Goal: Task Accomplishment & Management: Use online tool/utility

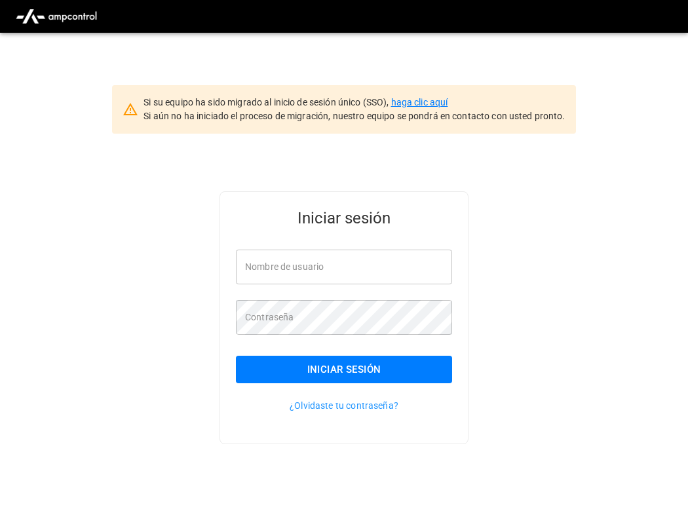
click at [440, 98] on link "haga clic aquí" at bounding box center [419, 102] width 57 height 10
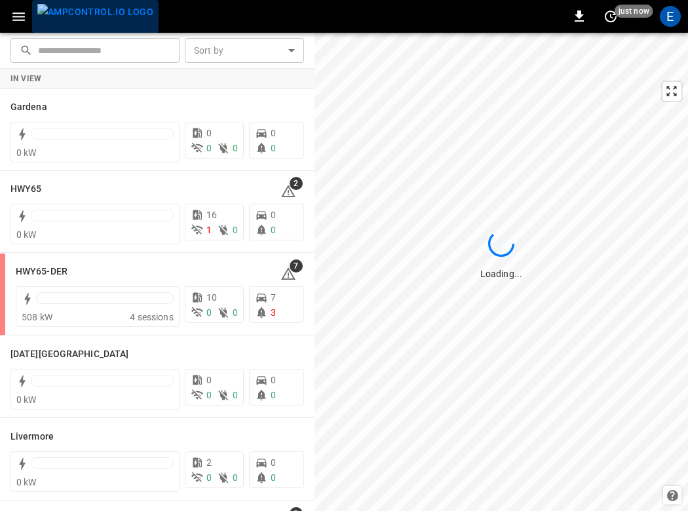
click at [107, 20] on img "menu" at bounding box center [95, 12] width 116 height 16
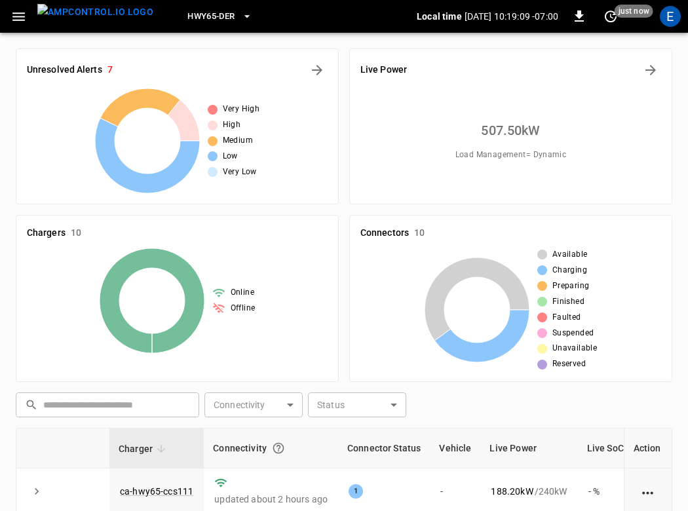
click at [231, 15] on button "HWY65-DER" at bounding box center [219, 17] width 75 height 26
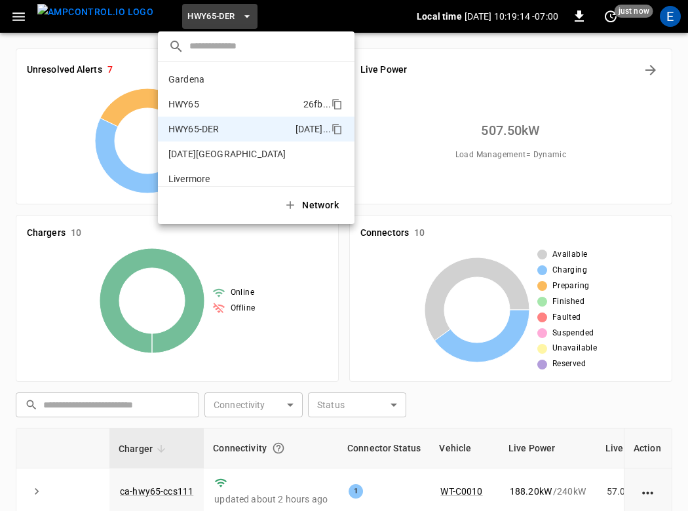
scroll to position [110, 0]
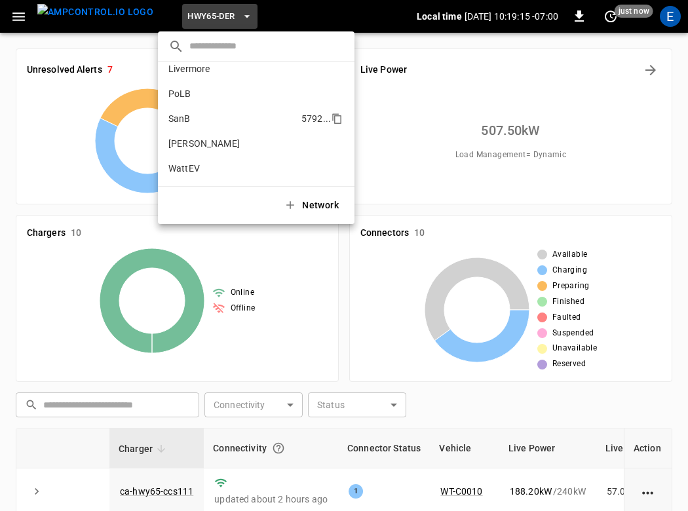
click at [210, 114] on p "SanB" at bounding box center [232, 118] width 128 height 13
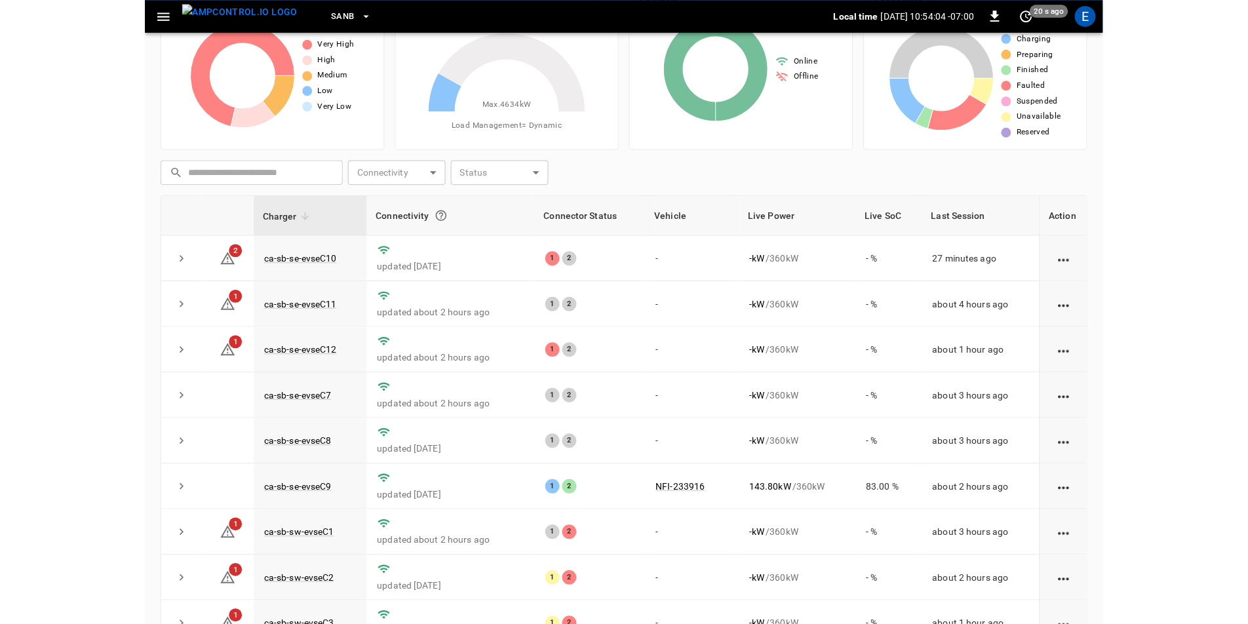
scroll to position [0, 0]
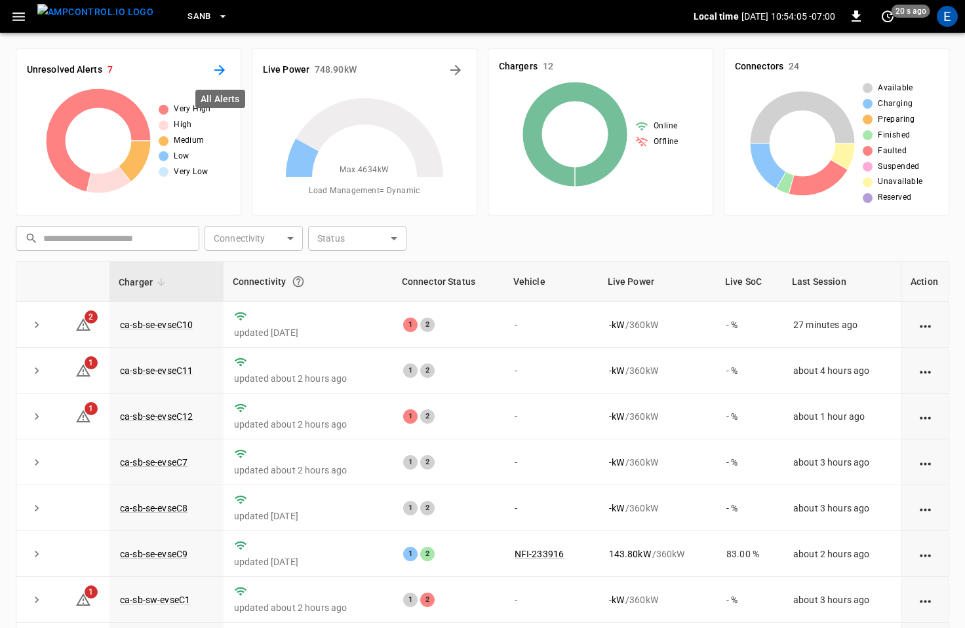
click at [221, 73] on icon "All Alerts" at bounding box center [219, 70] width 10 height 10
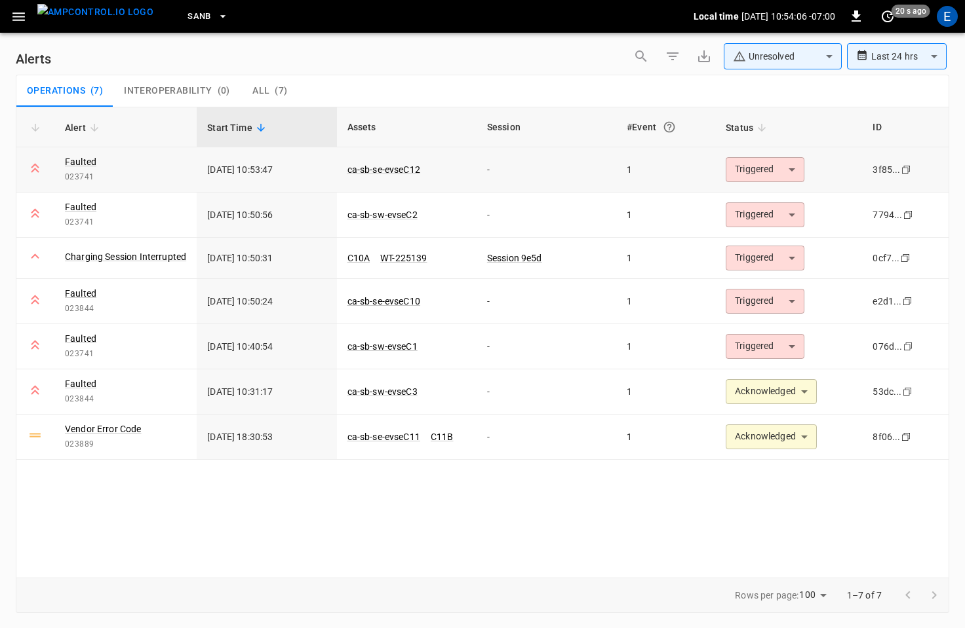
click at [687, 176] on body "**********" at bounding box center [482, 312] width 965 height 624
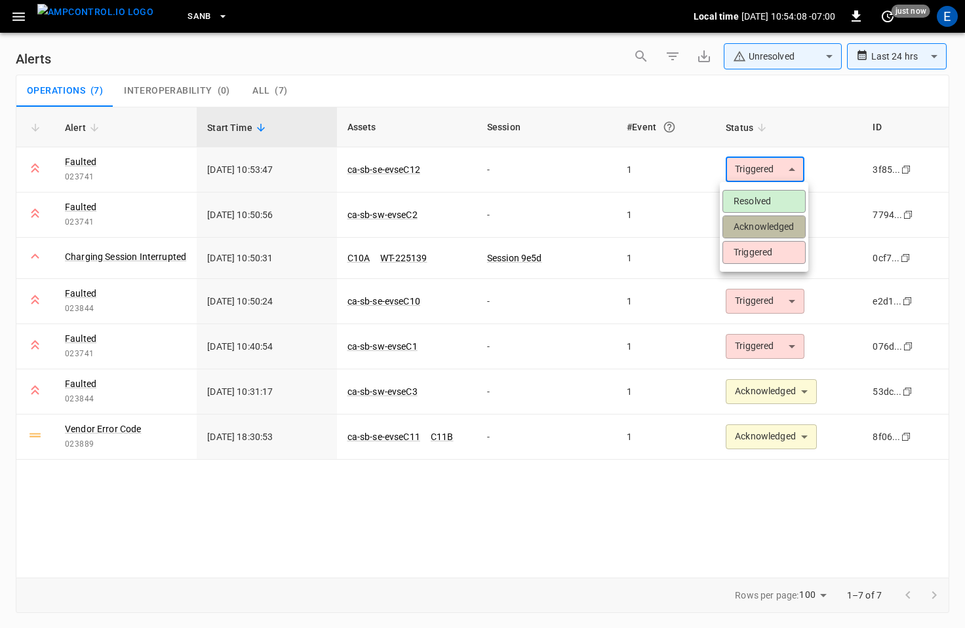
click at [687, 227] on li "Acknowledged" at bounding box center [763, 227] width 83 height 23
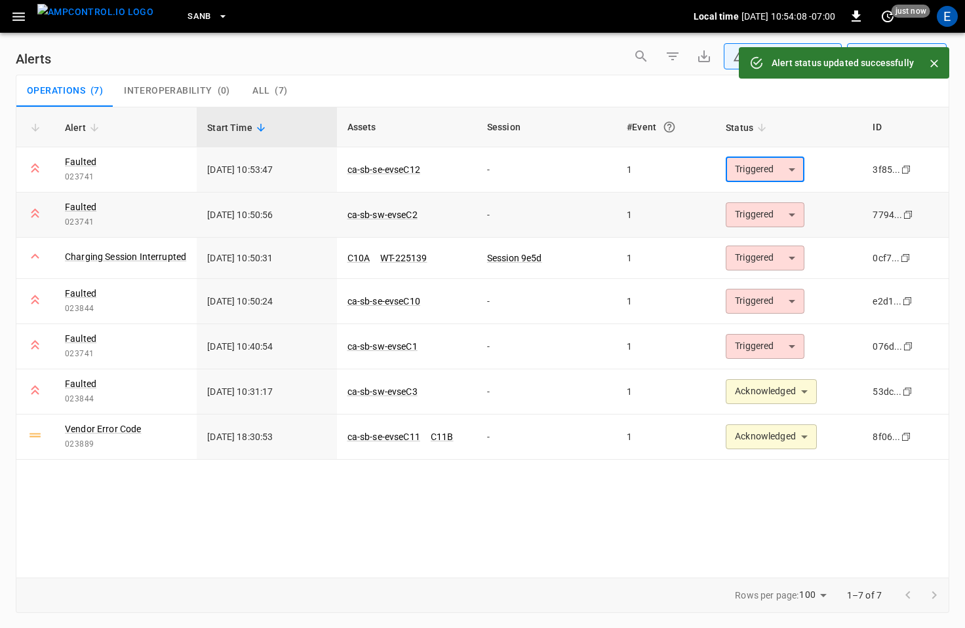
type input "**********"
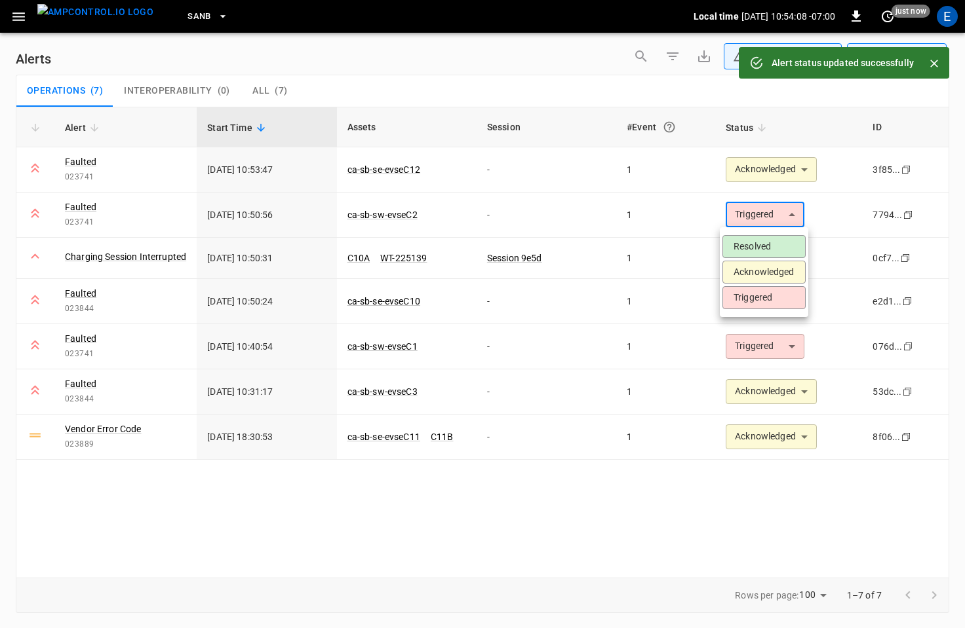
drag, startPoint x: 767, startPoint y: 210, endPoint x: 764, endPoint y: 220, distance: 10.4
click at [687, 210] on body "**********" at bounding box center [482, 312] width 965 height 624
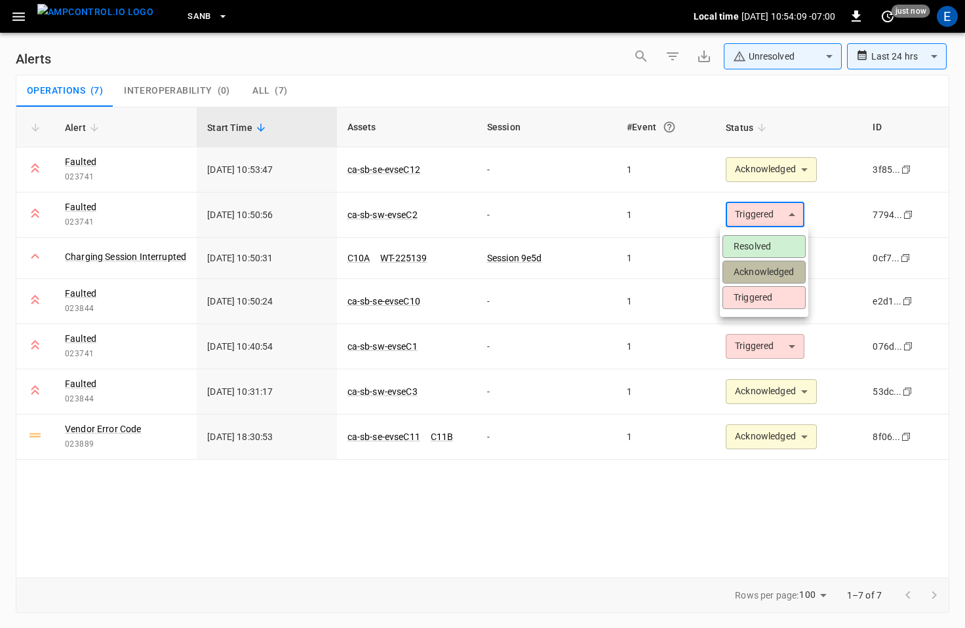
click at [687, 269] on li "Acknowledged" at bounding box center [763, 272] width 83 height 23
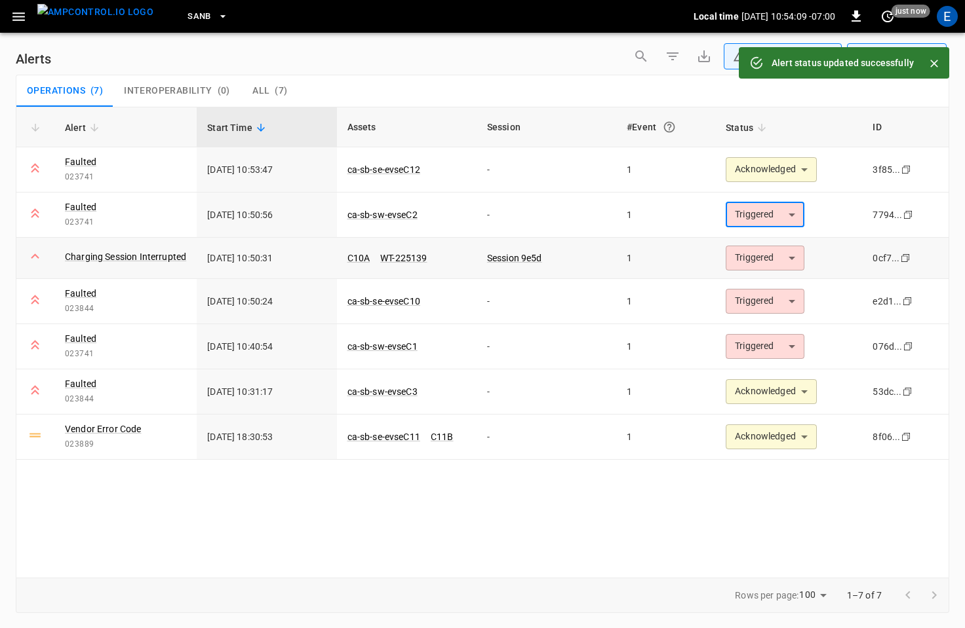
type input "**********"
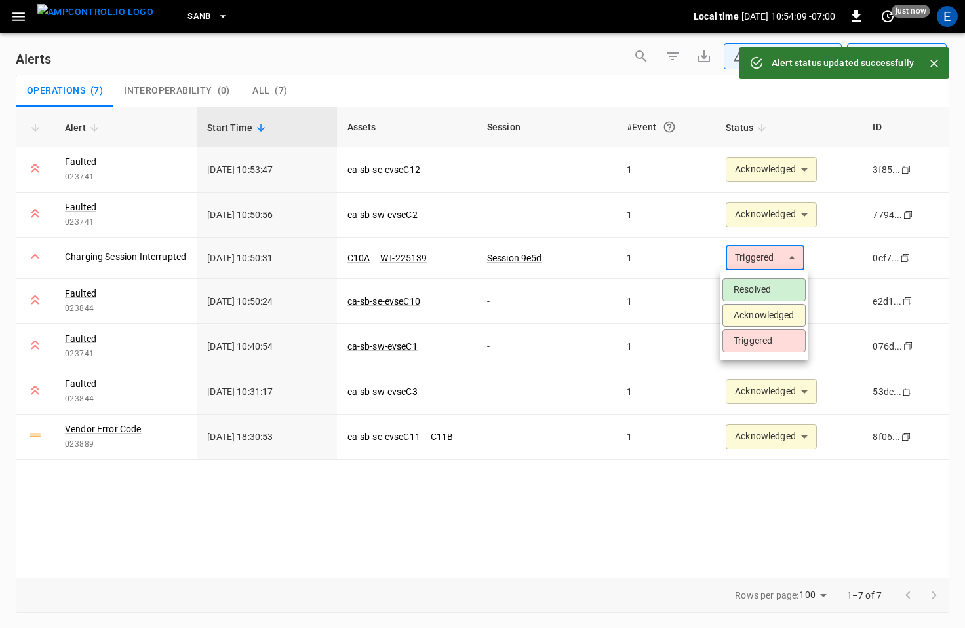
drag, startPoint x: 760, startPoint y: 249, endPoint x: 761, endPoint y: 284, distance: 35.4
click at [687, 249] on body "**********" at bounding box center [482, 312] width 965 height 624
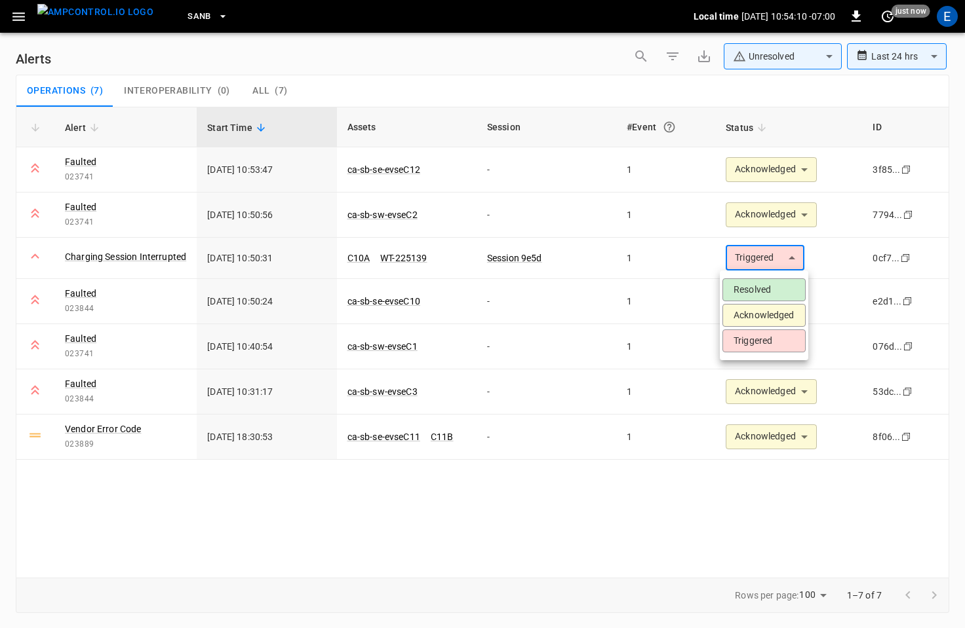
click at [687, 320] on li "Acknowledged" at bounding box center [763, 315] width 83 height 23
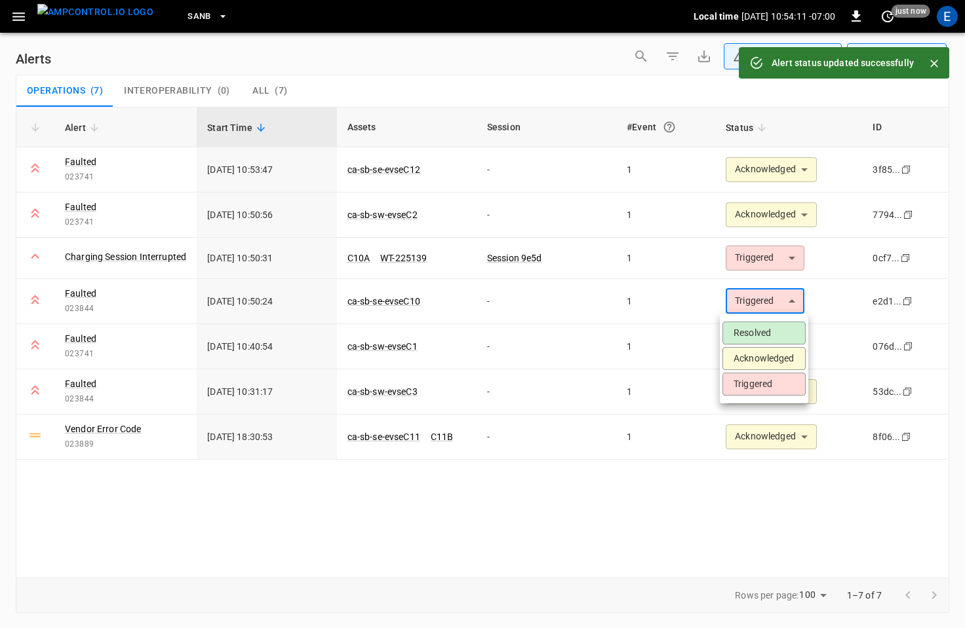
click at [687, 306] on body "**********" at bounding box center [482, 312] width 965 height 624
type input "**********"
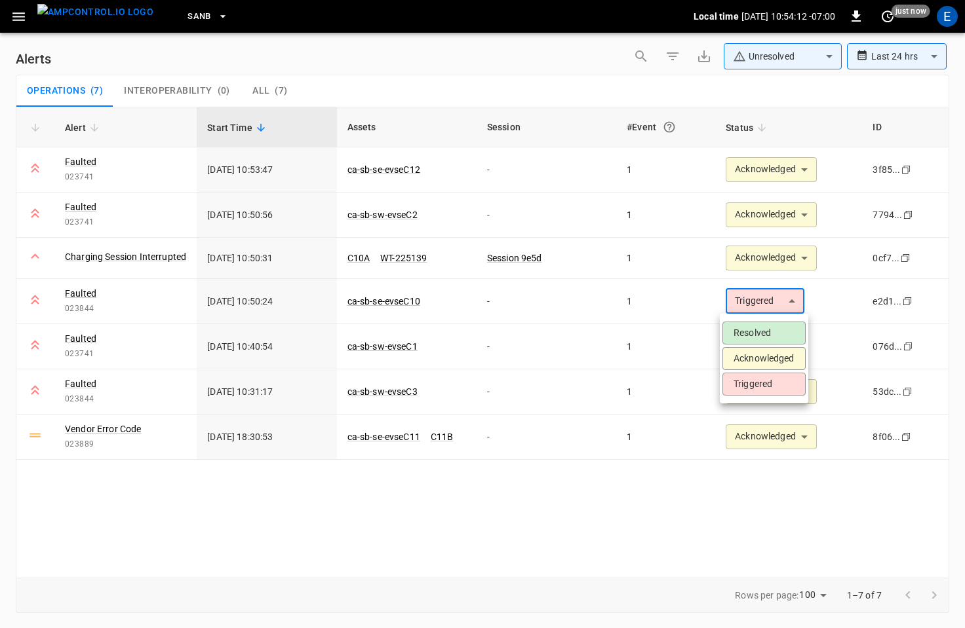
click at [687, 361] on li "Acknowledged" at bounding box center [763, 358] width 83 height 23
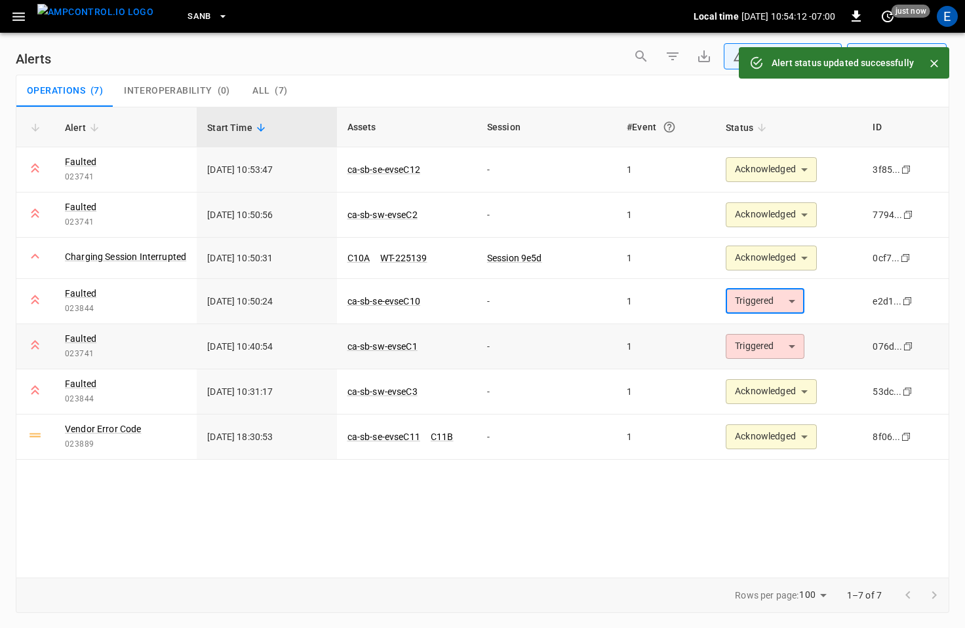
type input "**********"
click at [687, 345] on body "**********" at bounding box center [482, 312] width 965 height 624
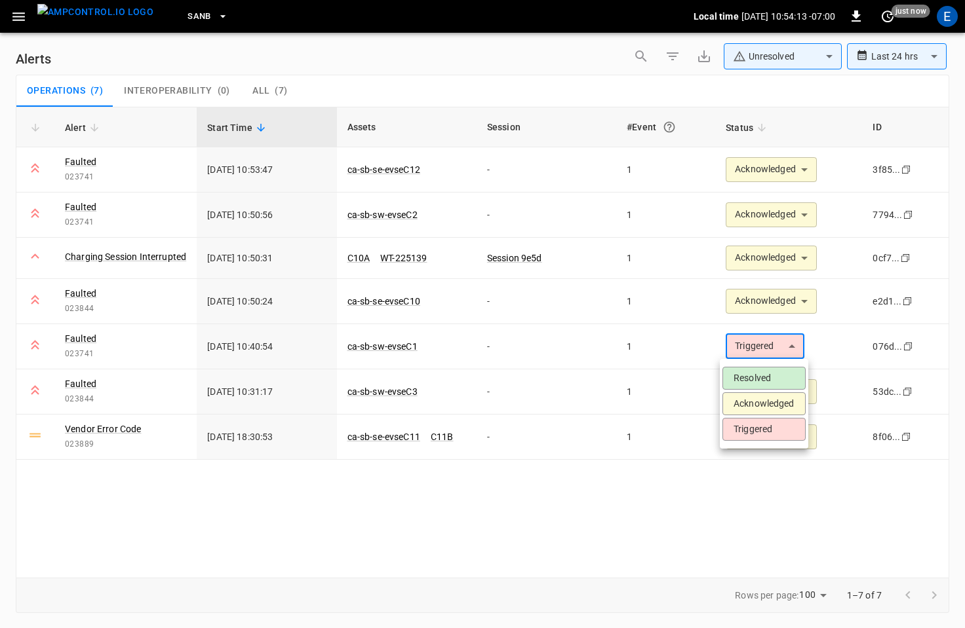
drag, startPoint x: 781, startPoint y: 406, endPoint x: 763, endPoint y: 406, distance: 17.7
click at [687, 406] on li "Acknowledged" at bounding box center [763, 404] width 83 height 23
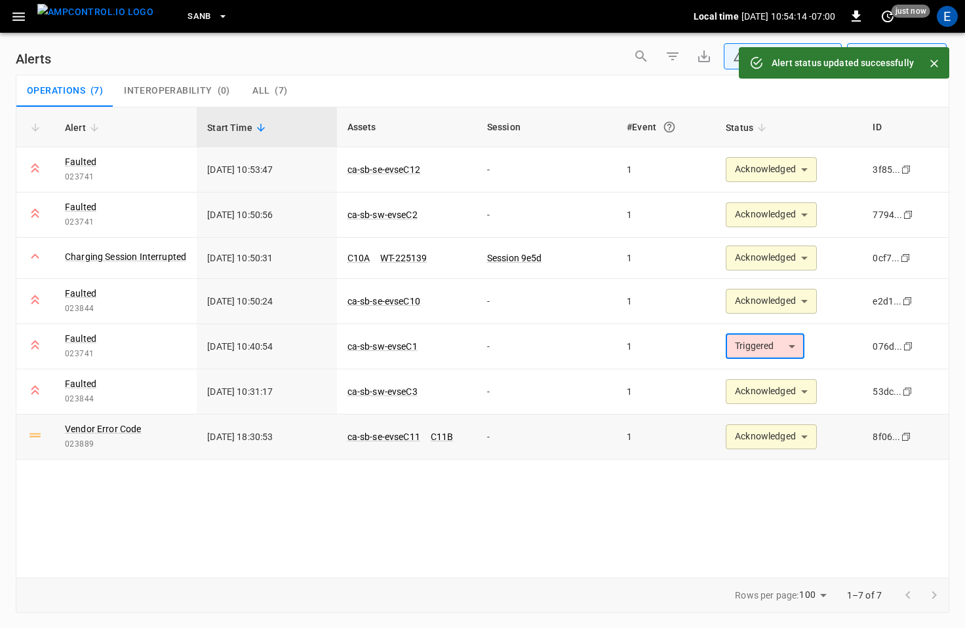
type input "**********"
click at [481, 435] on td "-" at bounding box center [546, 437] width 140 height 45
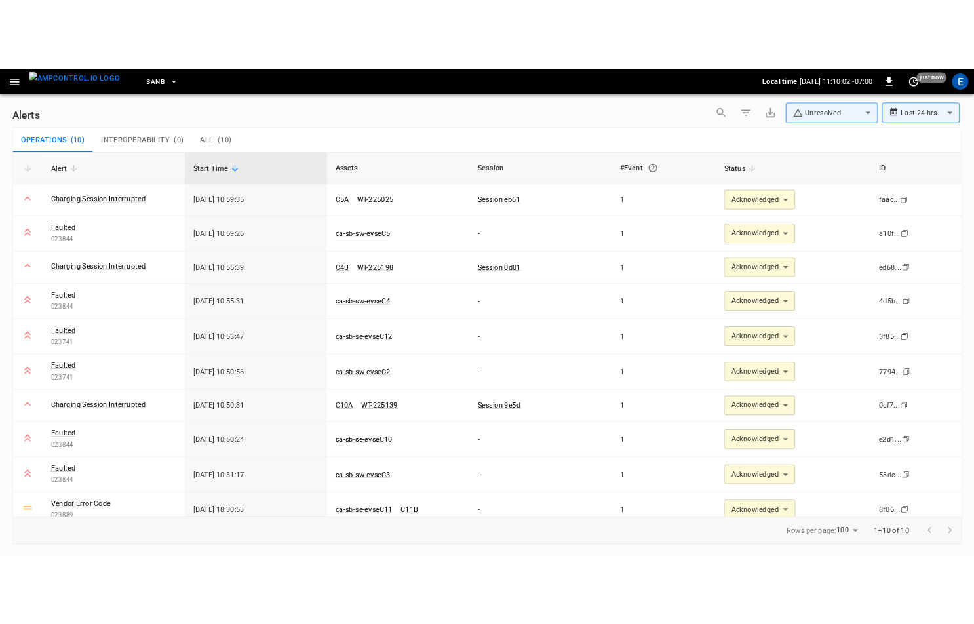
scroll to position [1, 0]
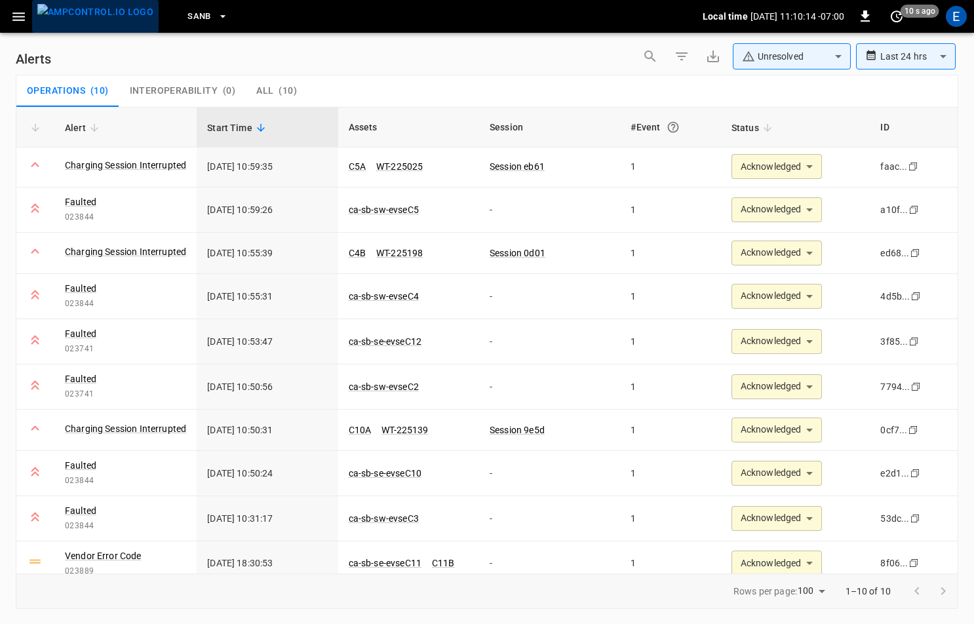
drag, startPoint x: 107, startPoint y: 12, endPoint x: 114, endPoint y: 16, distance: 8.2
click at [107, 12] on img "menu" at bounding box center [95, 12] width 116 height 16
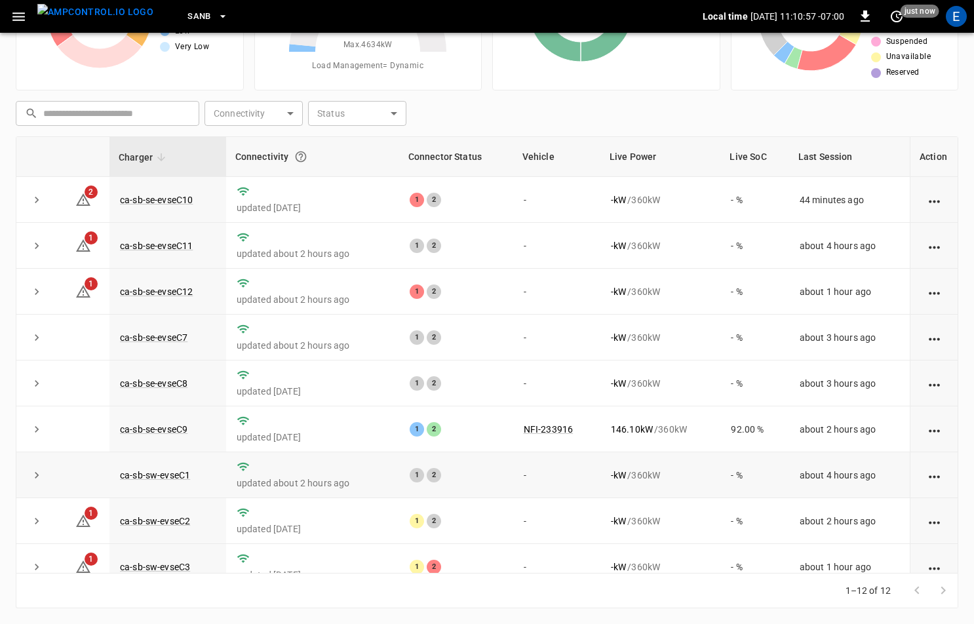
scroll to position [155, 0]
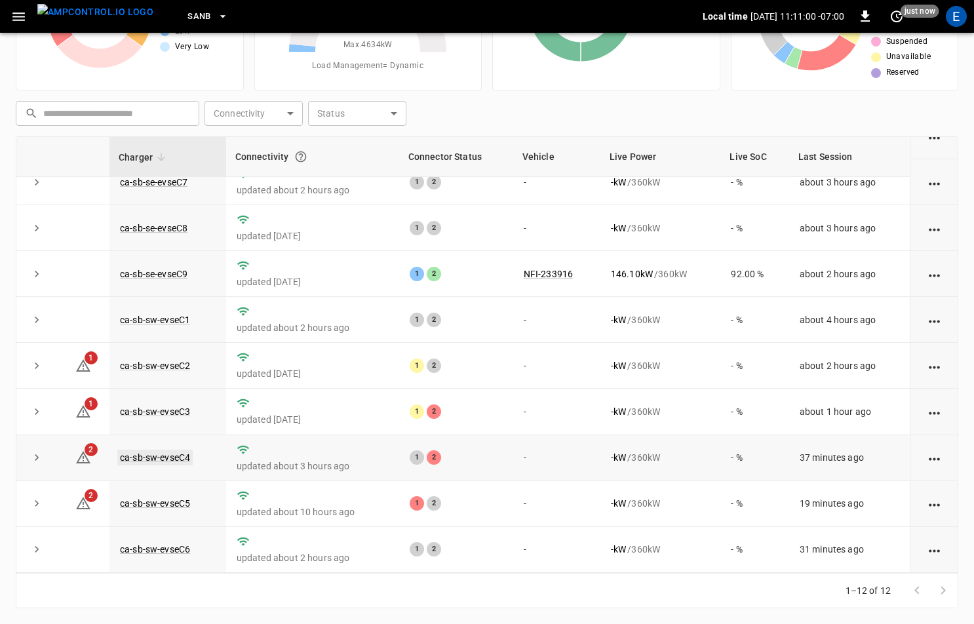
click at [163, 455] on link "ca-sb-sw-evseC4" at bounding box center [154, 458] width 75 height 16
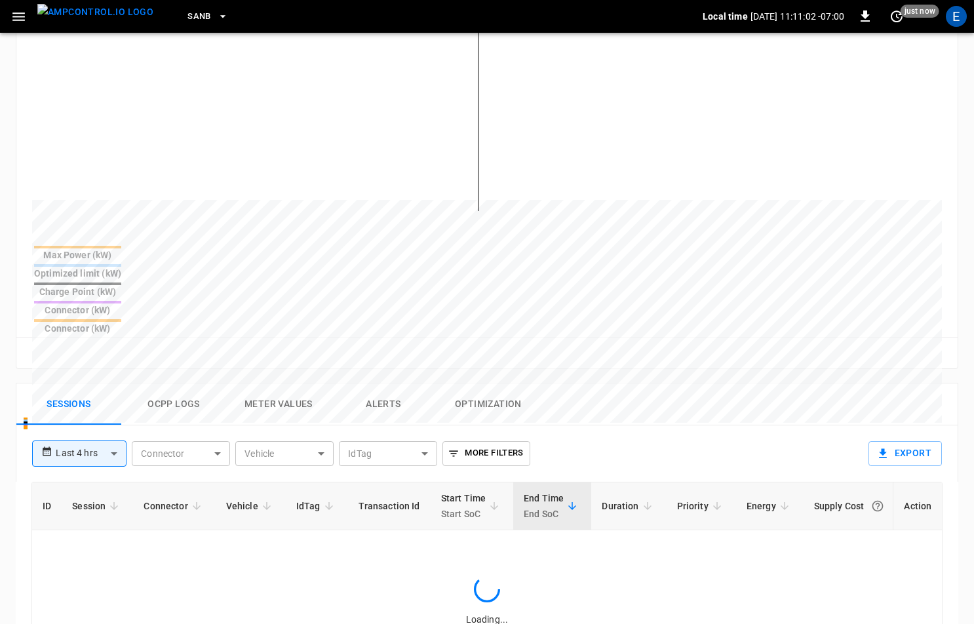
scroll to position [416, 0]
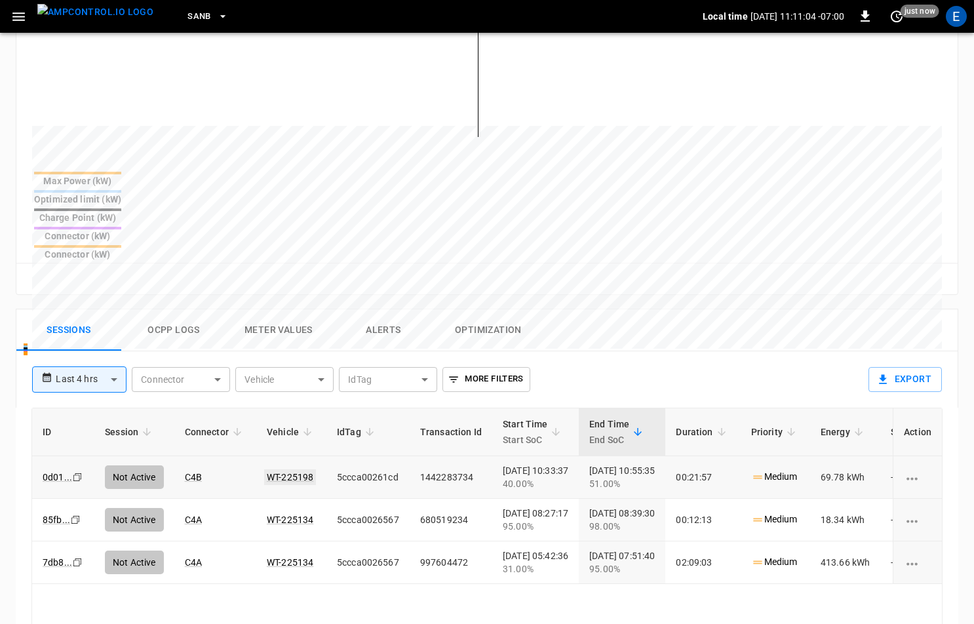
click at [300, 469] on link "WT-225198" at bounding box center [290, 477] width 52 height 16
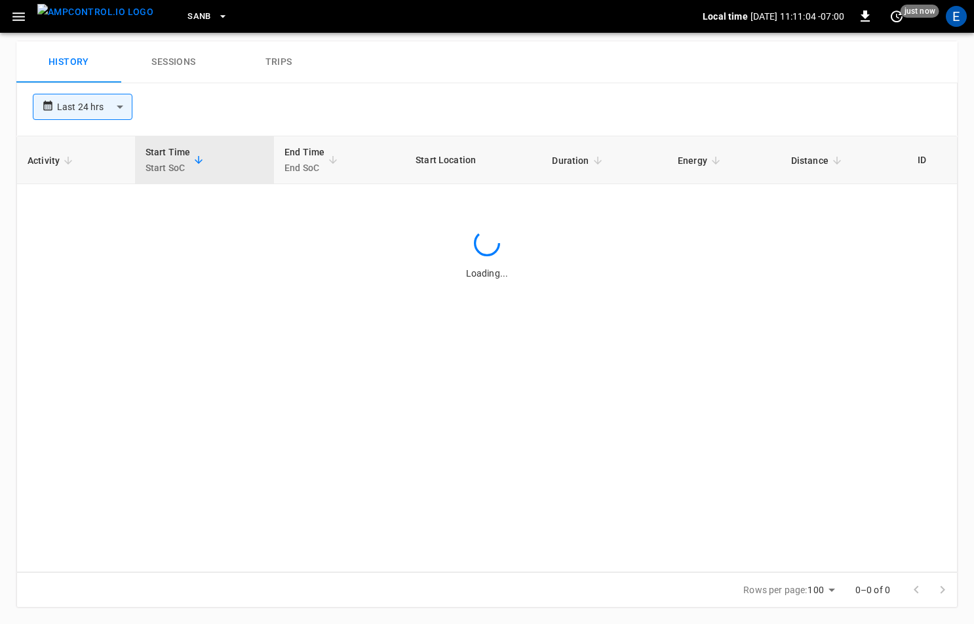
scroll to position [416, 0]
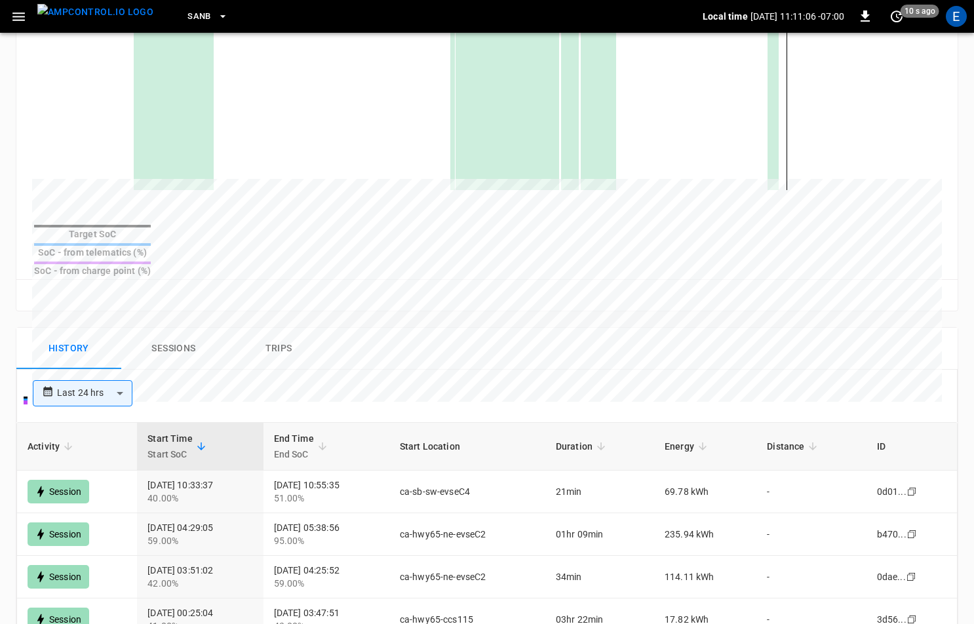
click at [90, 12] on img "menu" at bounding box center [95, 12] width 116 height 16
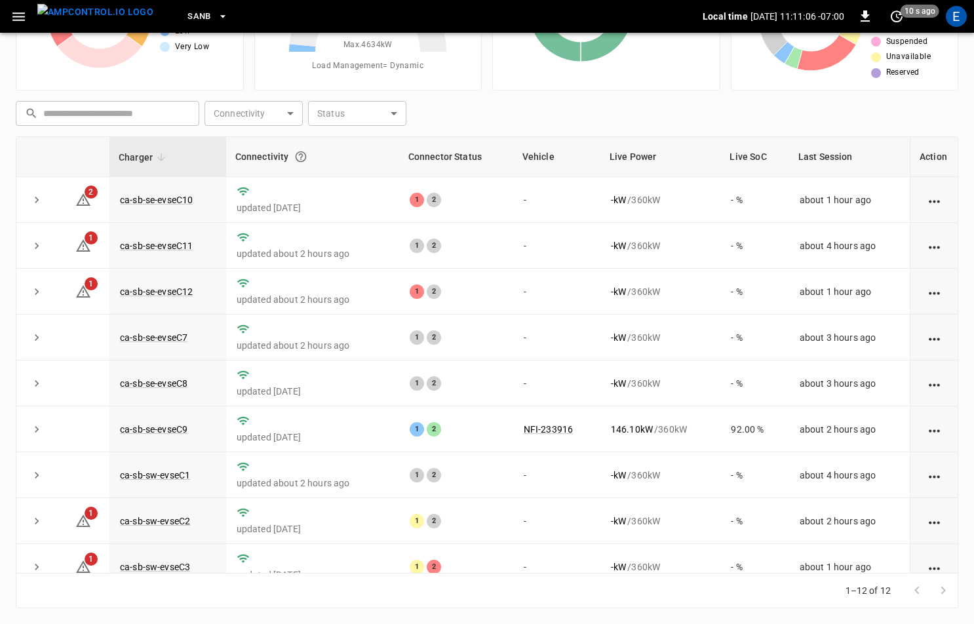
scroll to position [125, 0]
click at [164, 191] on td "ca-sb-se-evseC10" at bounding box center [167, 200] width 117 height 46
click at [175, 200] on link "ca-sb-se-evseC10" at bounding box center [156, 200] width 78 height 16
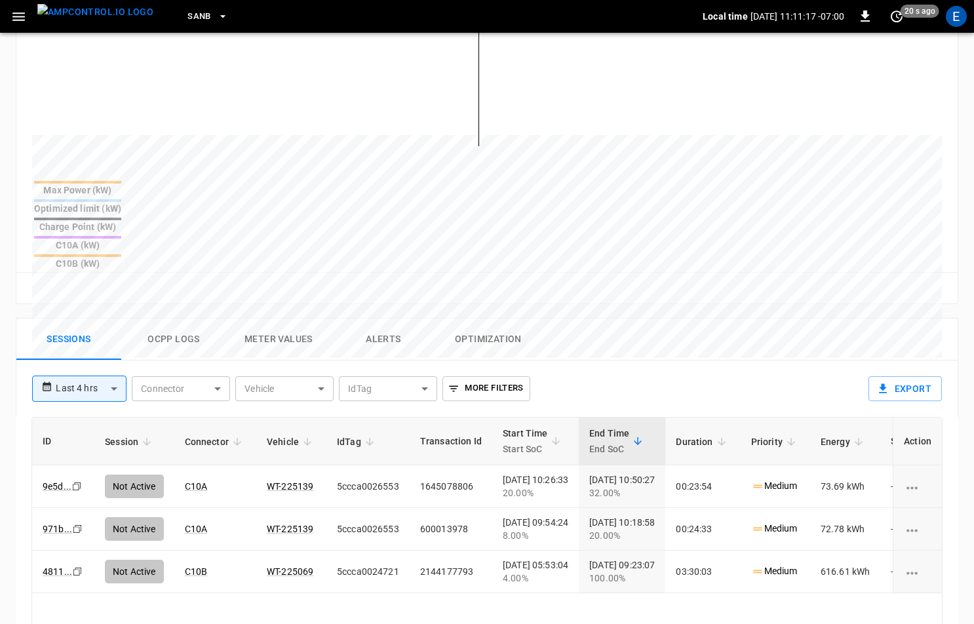
scroll to position [438, 0]
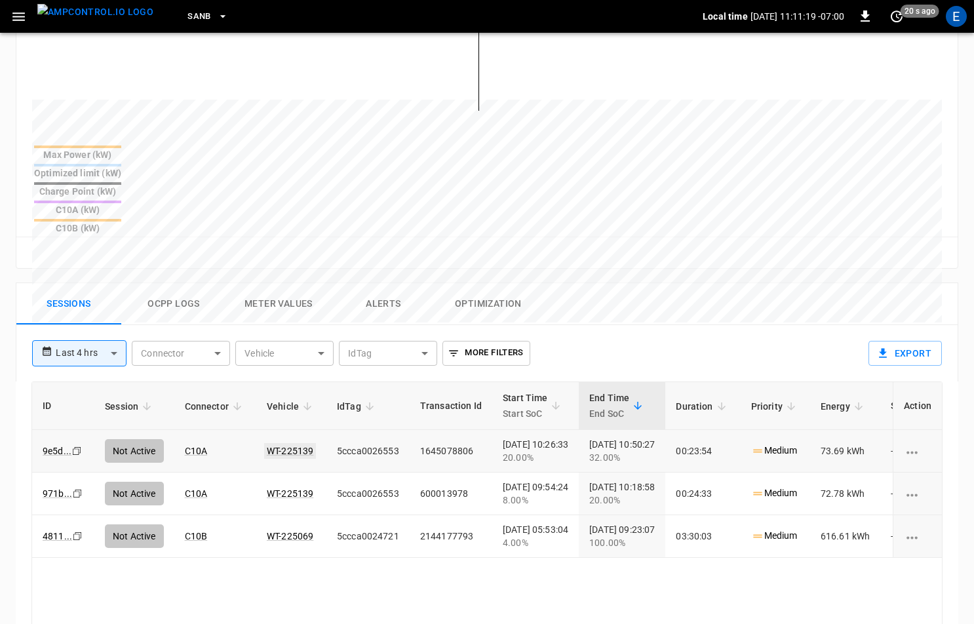
click at [294, 443] on link "WT-225139" at bounding box center [290, 451] width 52 height 16
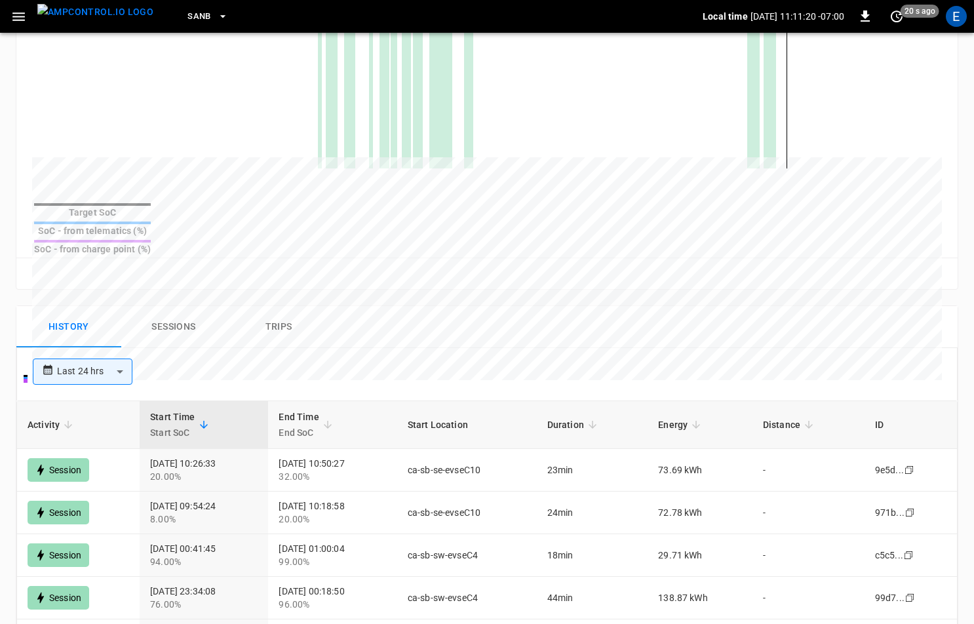
scroll to position [579, 0]
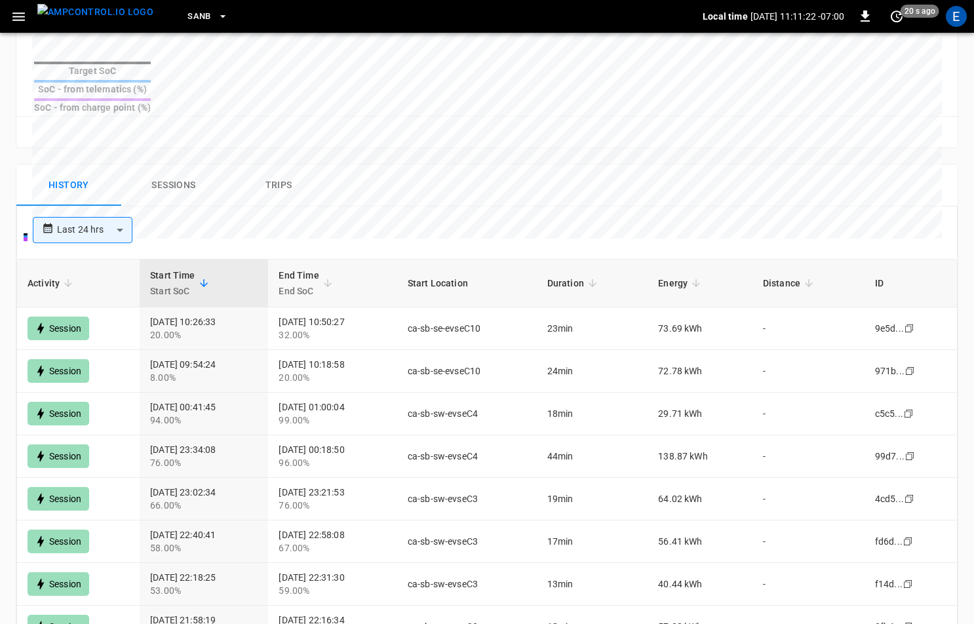
click at [92, 6] on img "menu" at bounding box center [95, 12] width 116 height 16
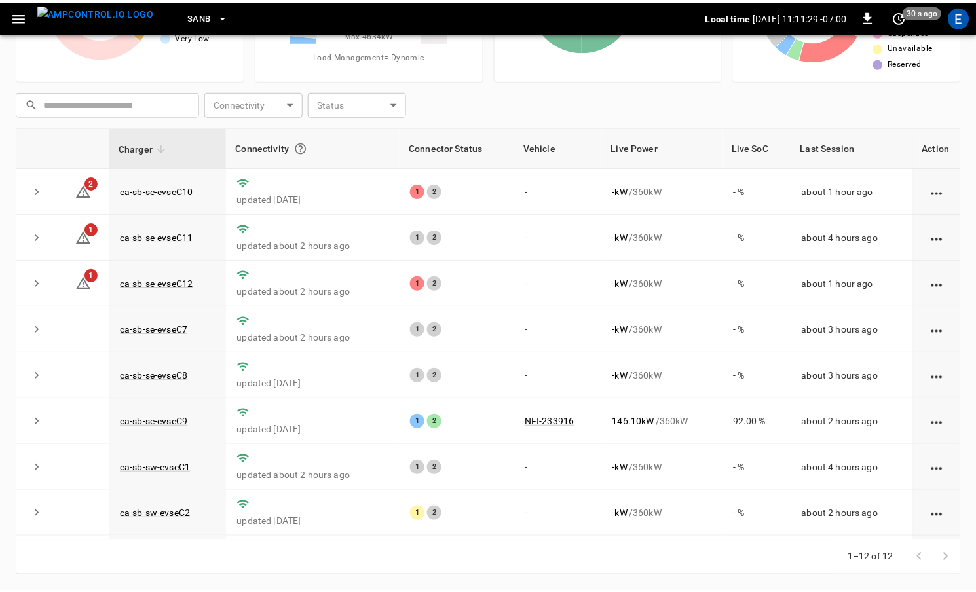
scroll to position [134, 0]
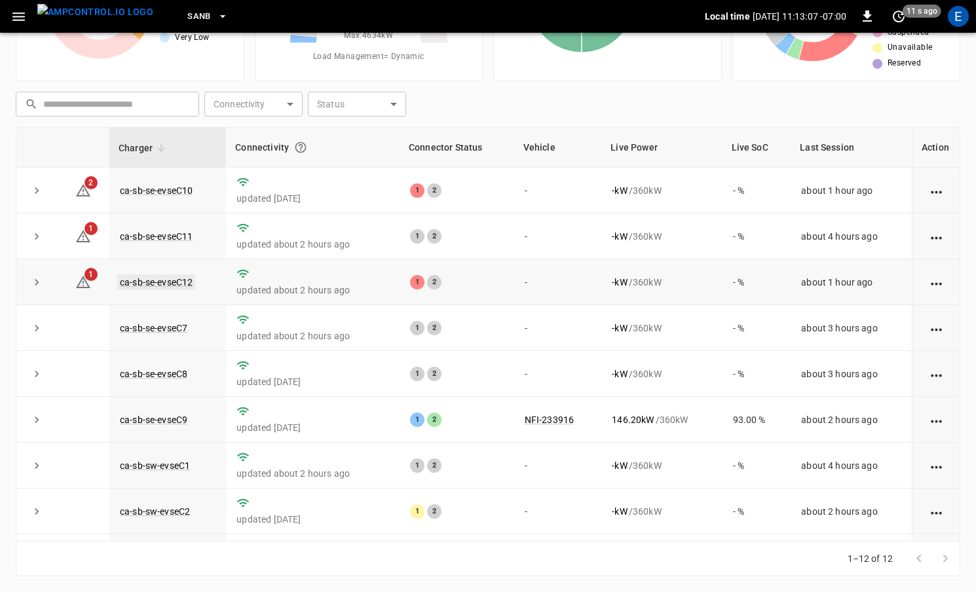
click at [177, 288] on link "ca-sb-se-evseC12" at bounding box center [156, 283] width 78 height 16
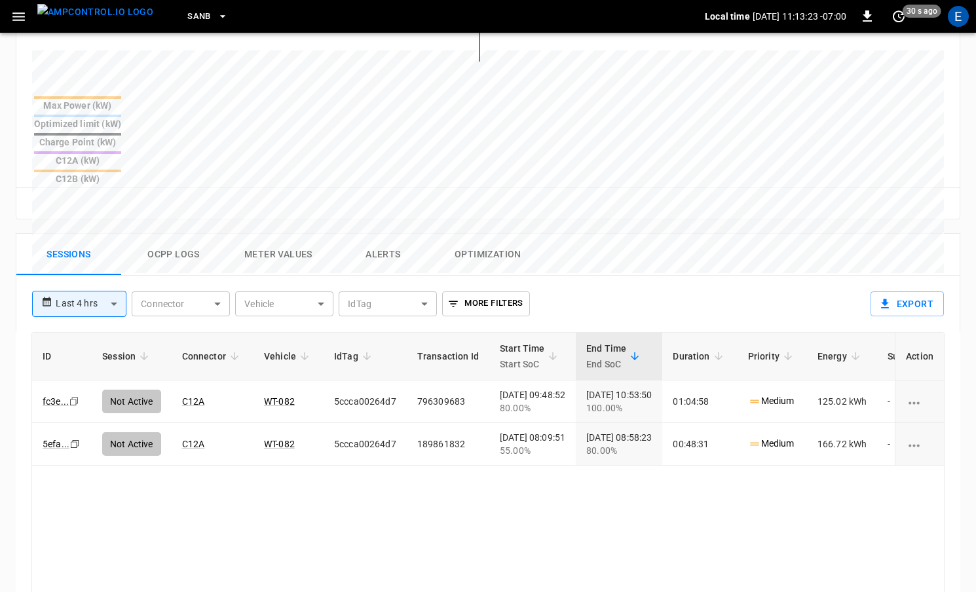
scroll to position [647, 0]
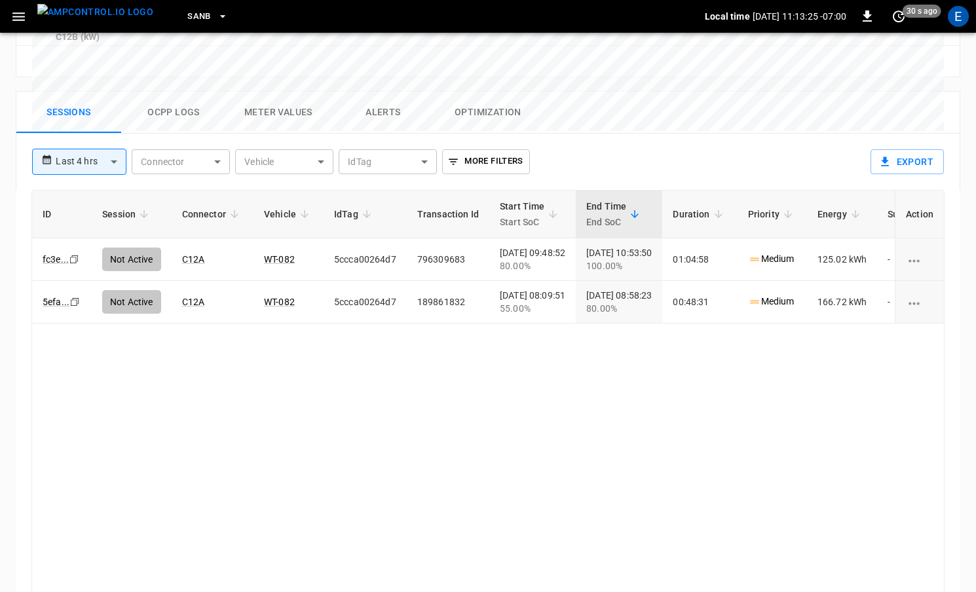
click at [103, 14] on img "menu" at bounding box center [95, 12] width 116 height 16
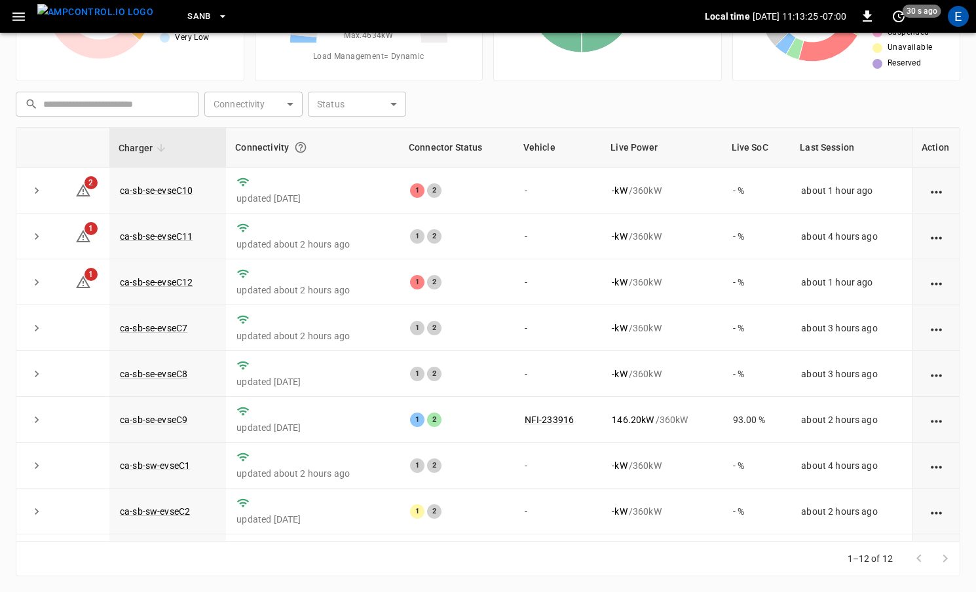
scroll to position [134, 0]
click at [178, 189] on link "ca-sb-se-evseC10" at bounding box center [156, 191] width 78 height 16
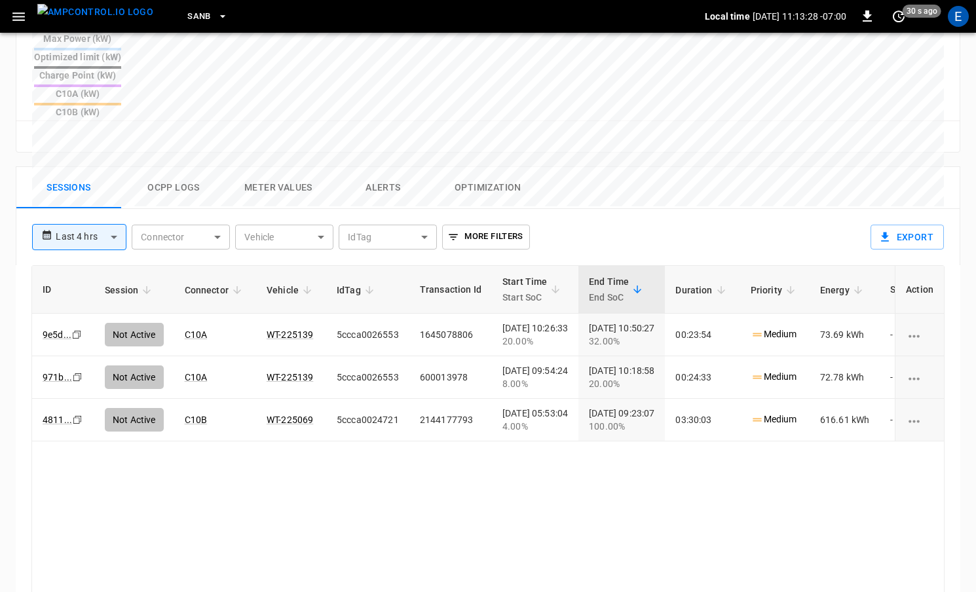
scroll to position [630, 0]
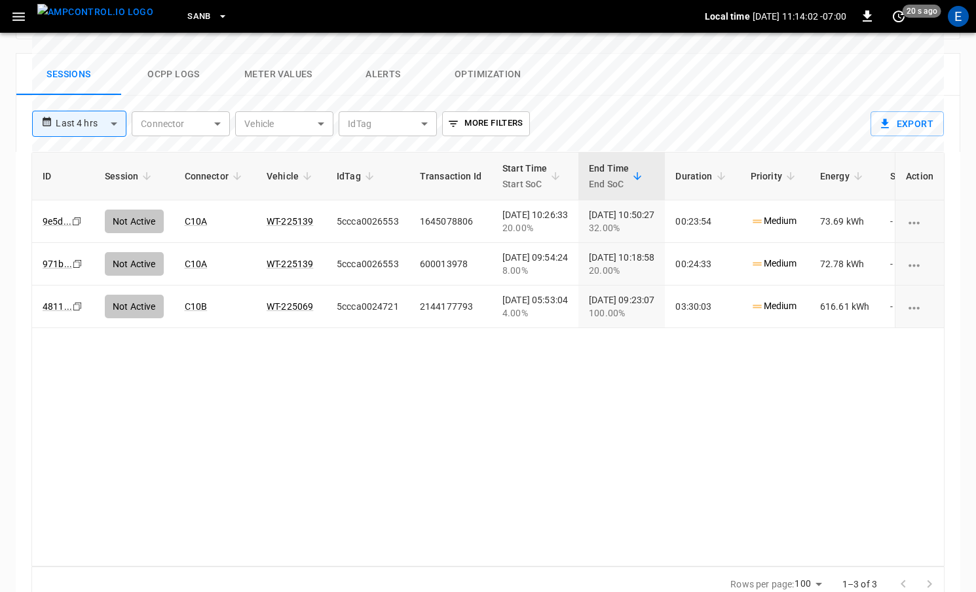
click at [94, 20] on img "menu" at bounding box center [95, 12] width 116 height 16
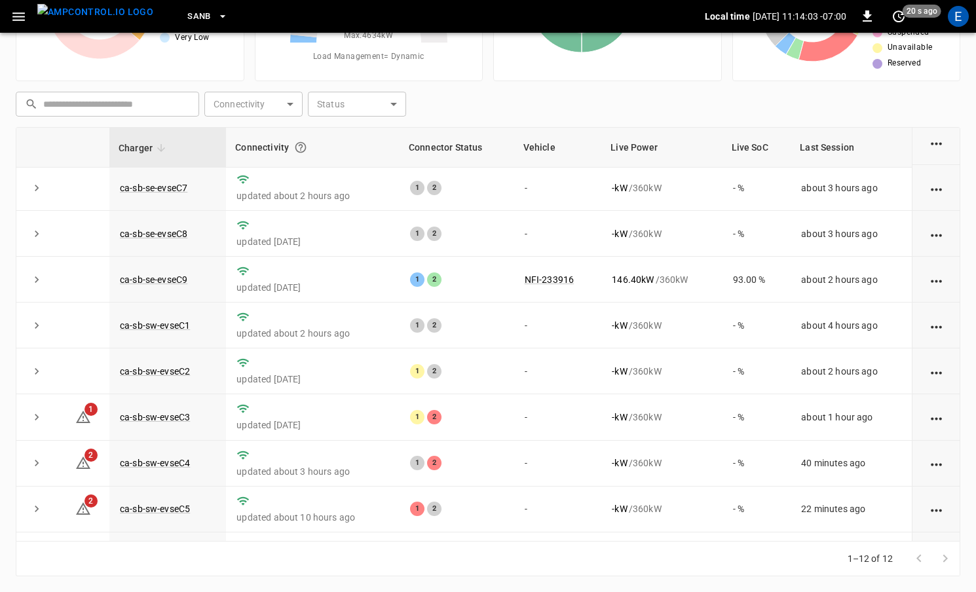
scroll to position [177, 0]
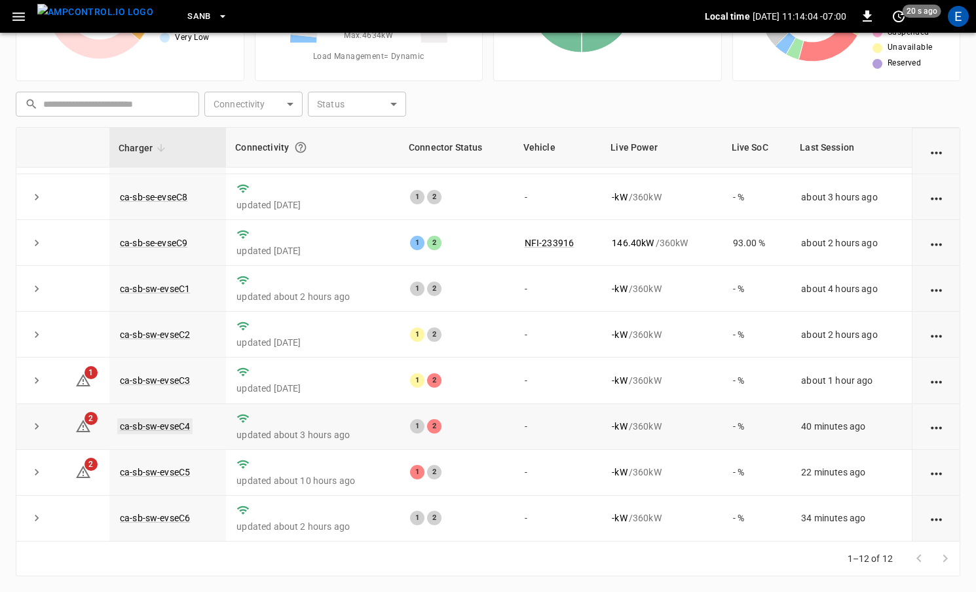
click at [162, 428] on link "ca-sb-sw-evseC4" at bounding box center [154, 427] width 75 height 16
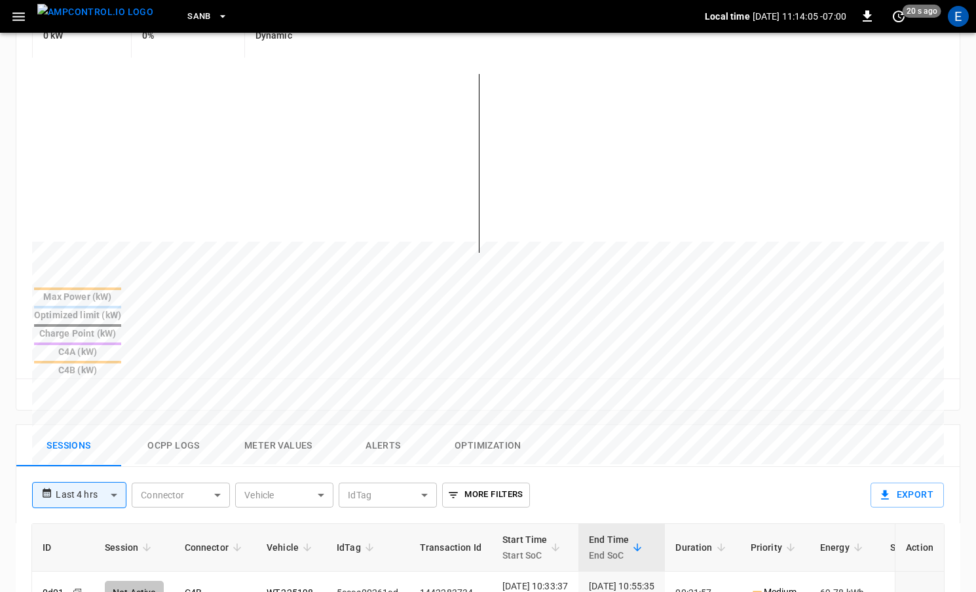
scroll to position [369, 0]
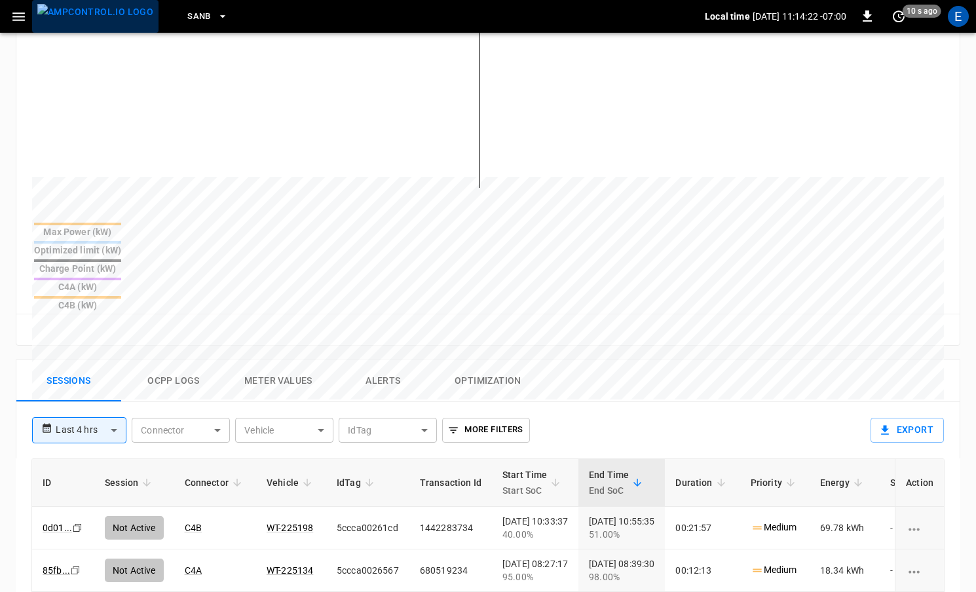
click at [101, 20] on img "menu" at bounding box center [95, 12] width 116 height 16
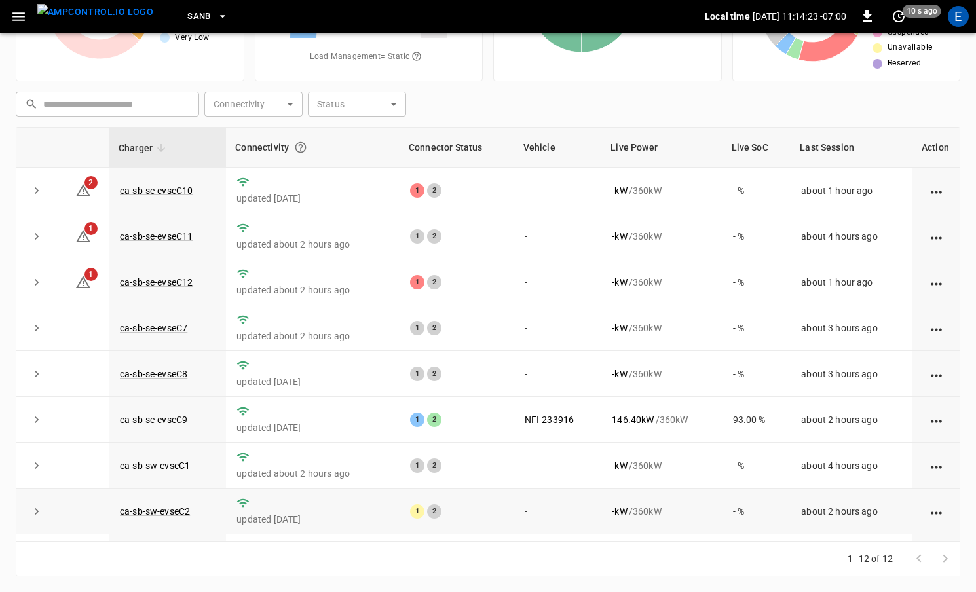
scroll to position [177, 0]
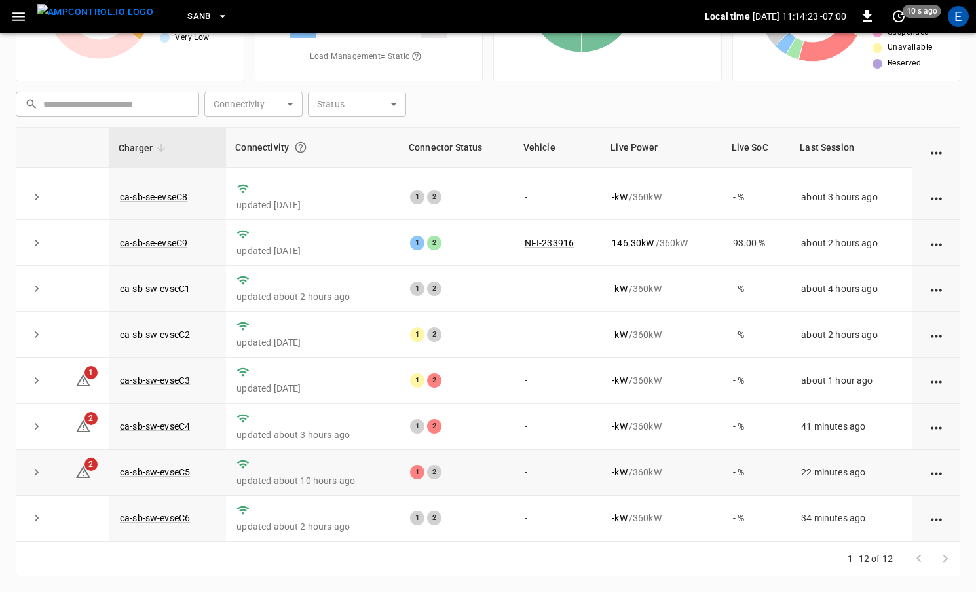
click at [161, 482] on td "ca-sb-sw-evseC5" at bounding box center [167, 473] width 117 height 46
click at [166, 476] on link "ca-sb-sw-evseC5" at bounding box center [154, 473] width 75 height 16
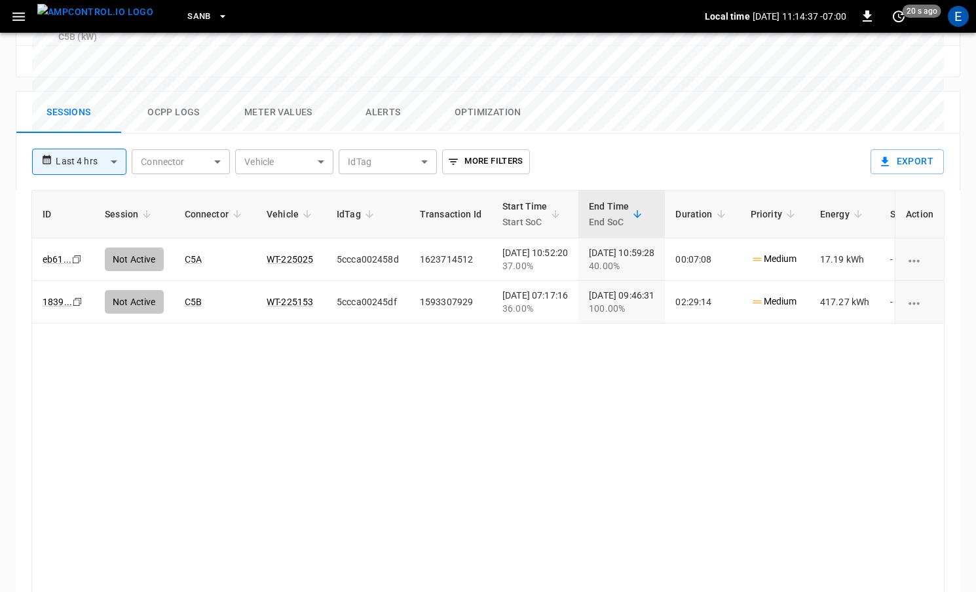
scroll to position [0, 1]
click at [92, 12] on img "menu" at bounding box center [95, 12] width 116 height 16
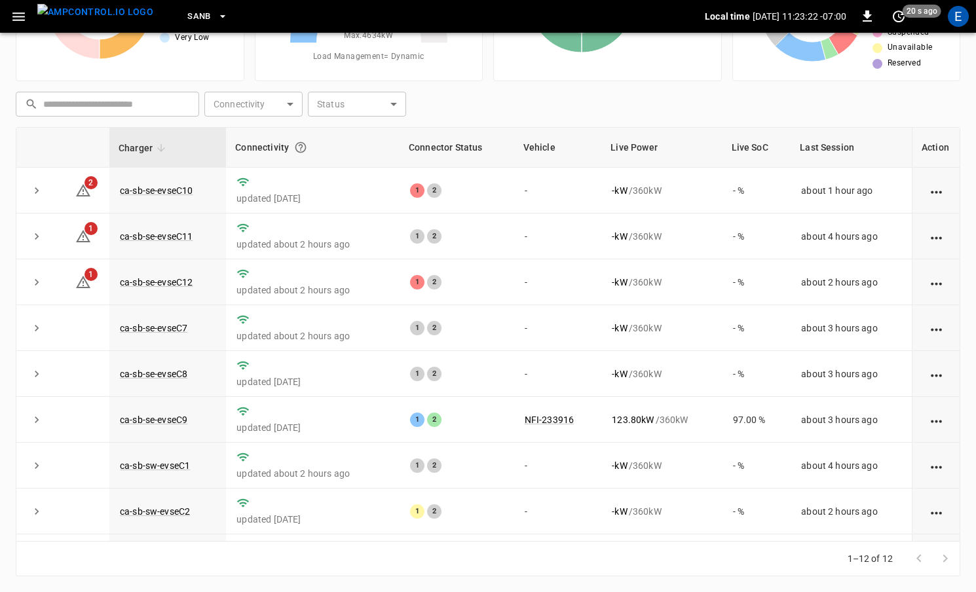
click at [187, 17] on button "SanB" at bounding box center [207, 17] width 51 height 26
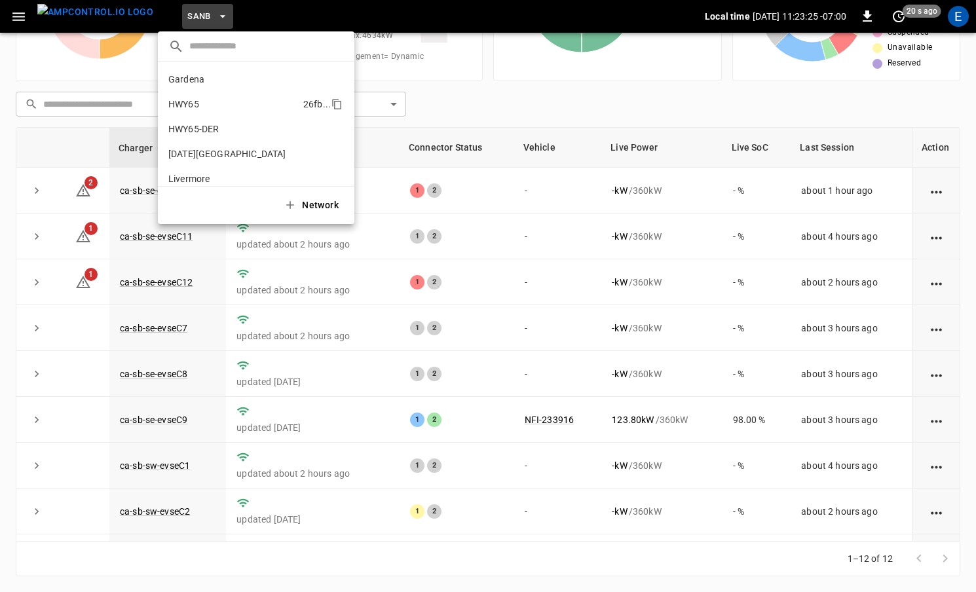
click at [243, 106] on p "HWY65" at bounding box center [233, 104] width 130 height 13
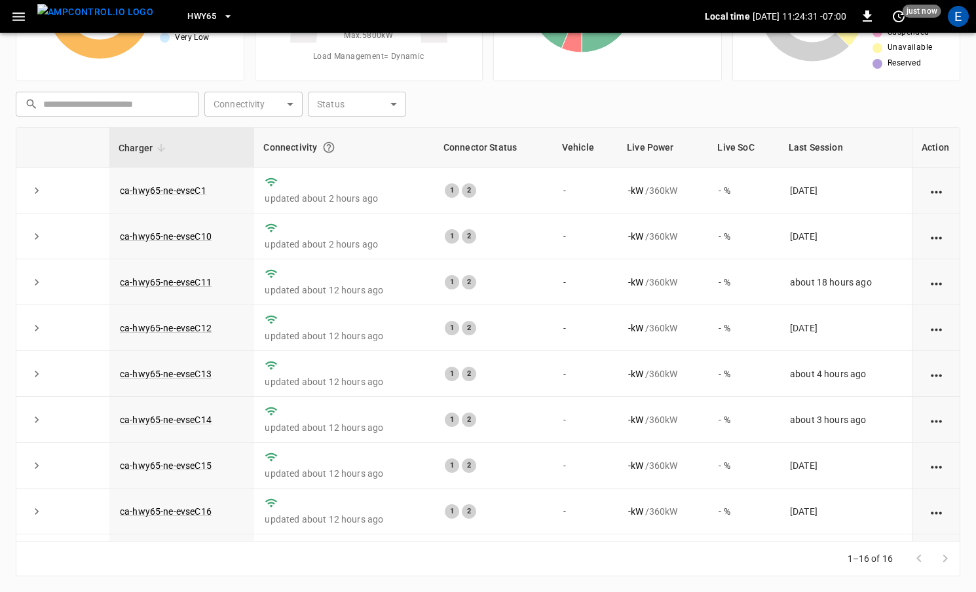
click at [225, 16] on icon "button" at bounding box center [227, 16] width 5 height 3
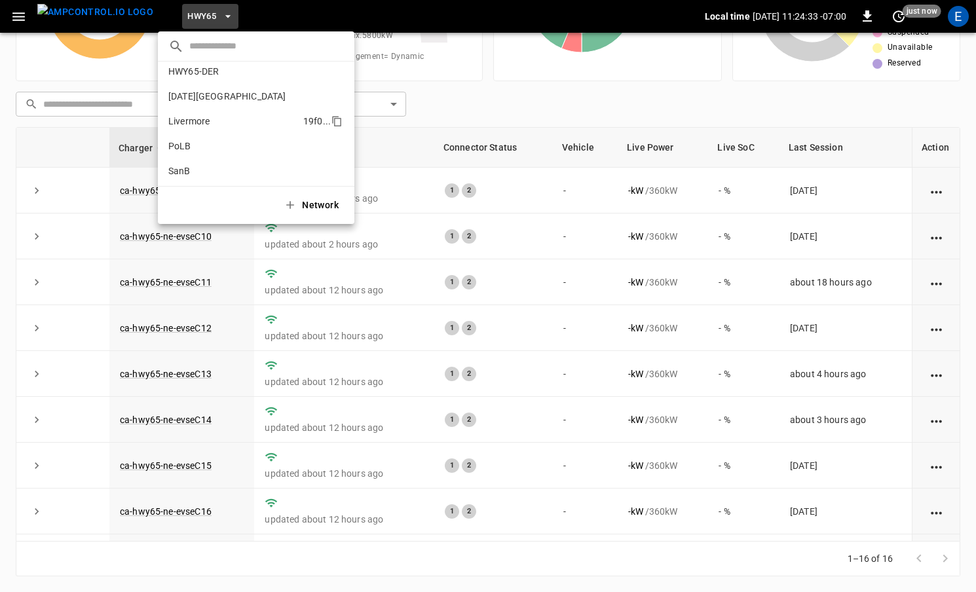
scroll to position [60, 0]
click at [208, 161] on li "SanB 5792 ..." at bounding box center [256, 169] width 197 height 25
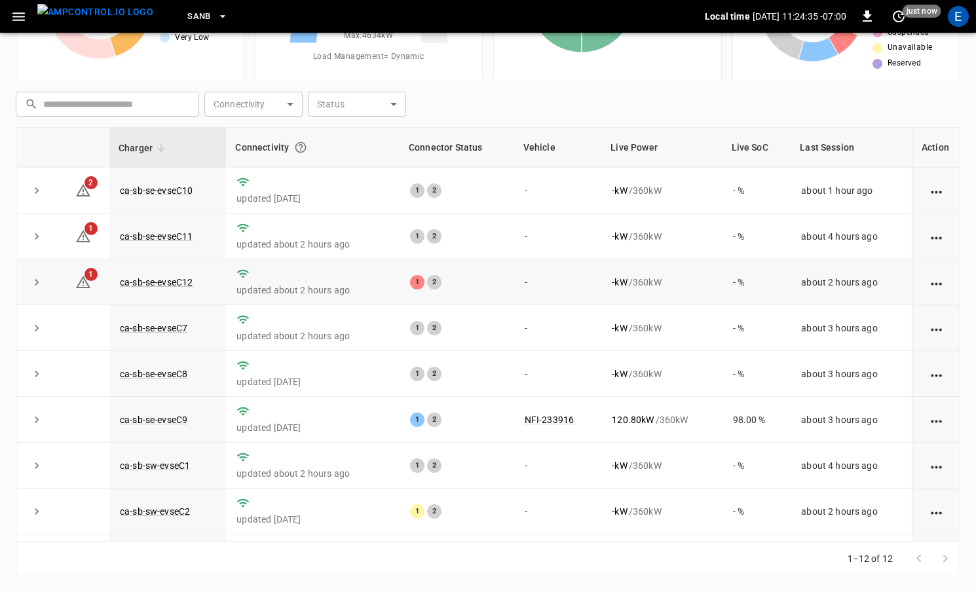
click at [519, 298] on td "-" at bounding box center [558, 283] width 88 height 46
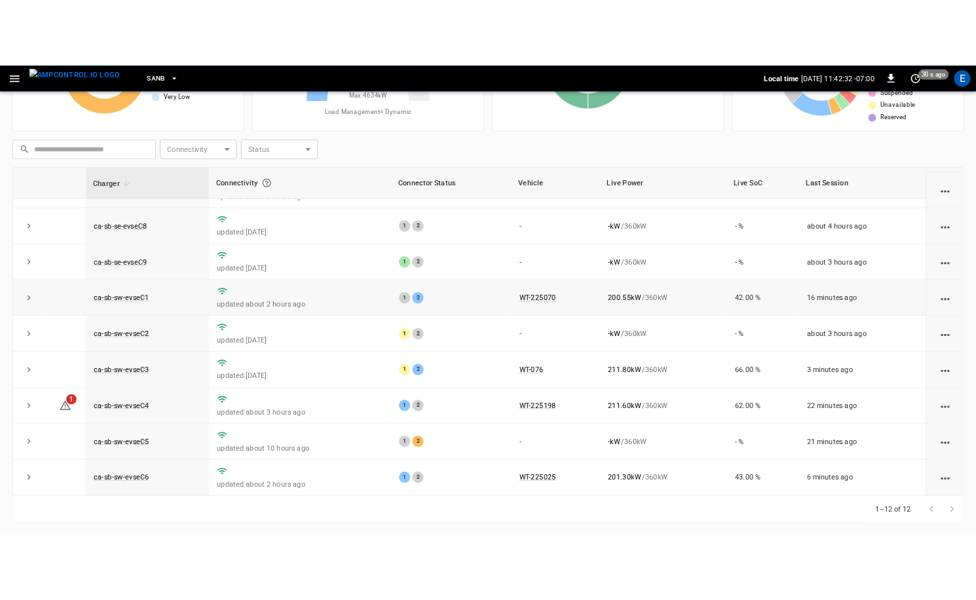
scroll to position [172, 0]
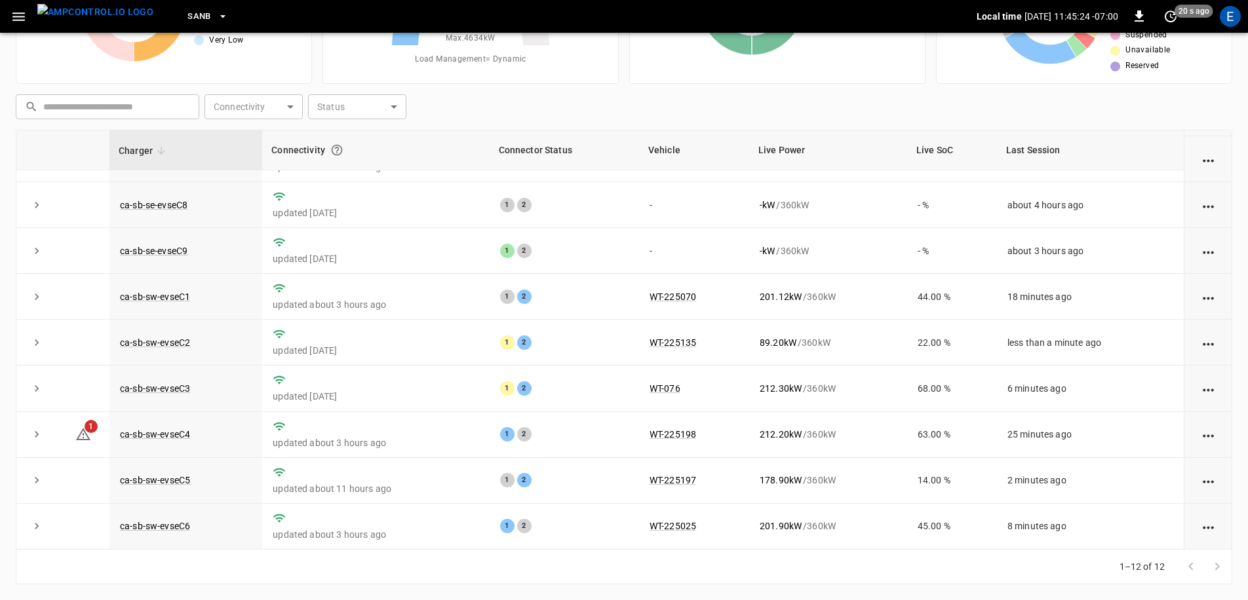
click at [687, 157] on th "Last Session" at bounding box center [1090, 150] width 187 height 40
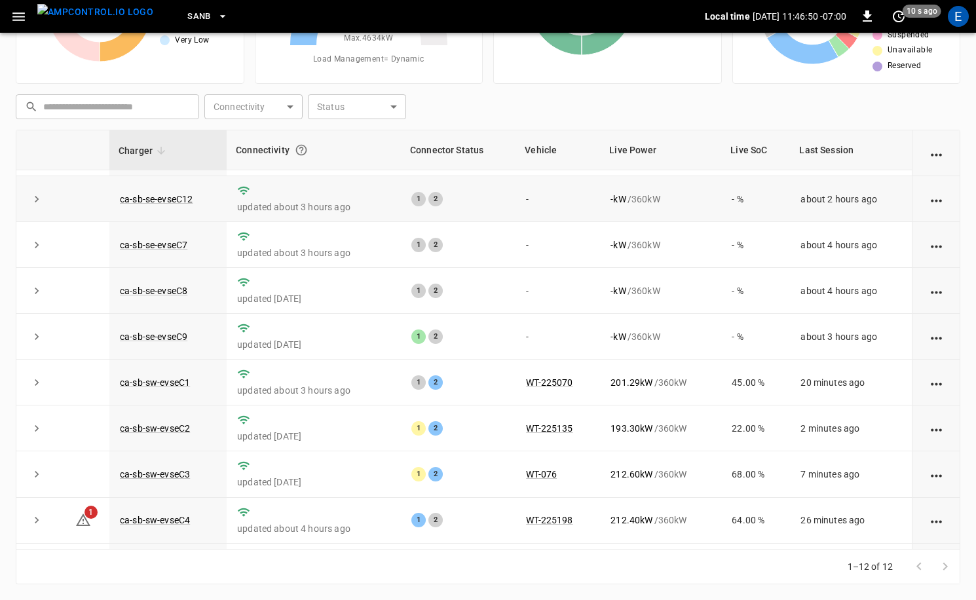
scroll to position [0, 0]
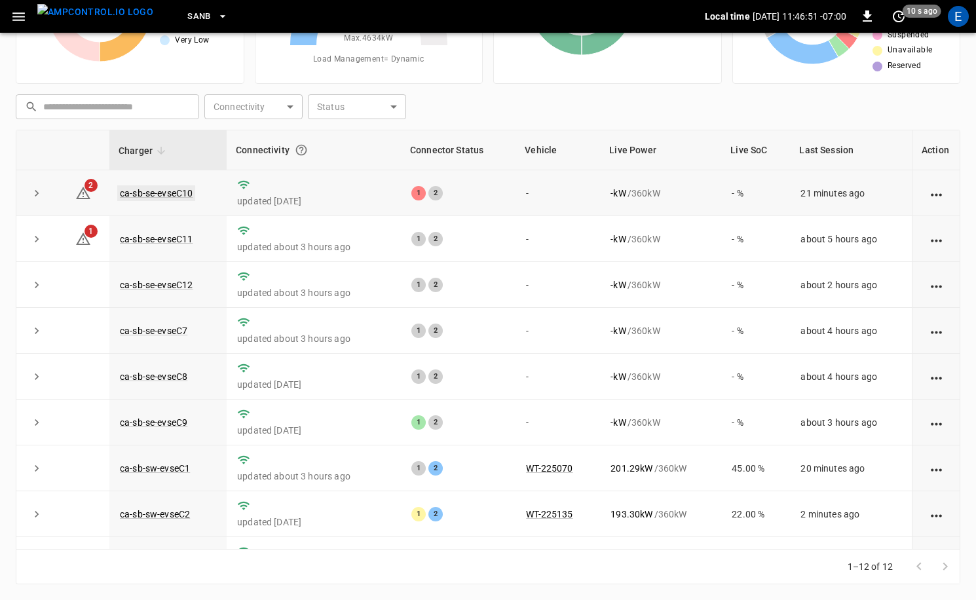
click at [179, 191] on link "ca-sb-se-evseC10" at bounding box center [156, 193] width 78 height 16
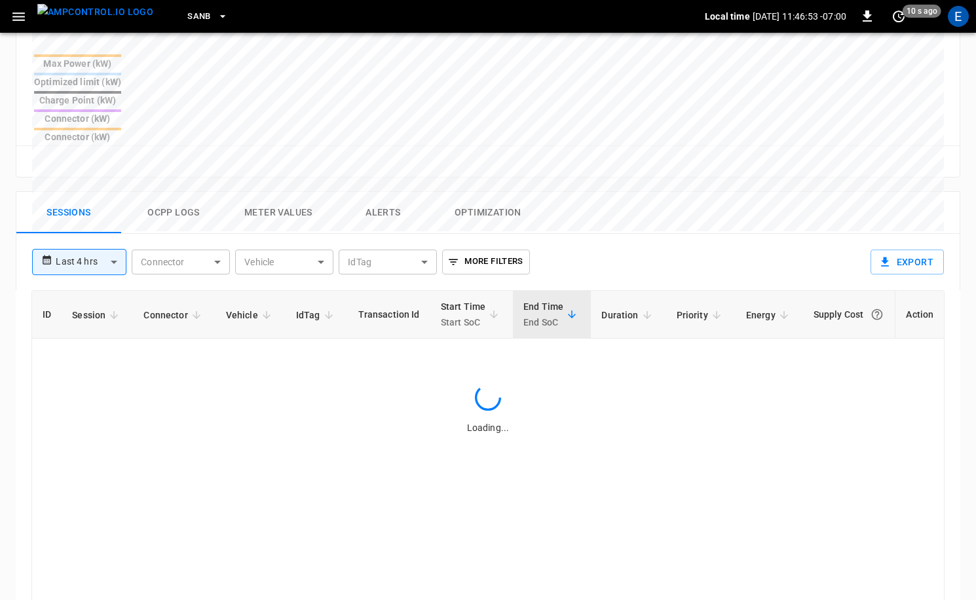
scroll to position [537, 0]
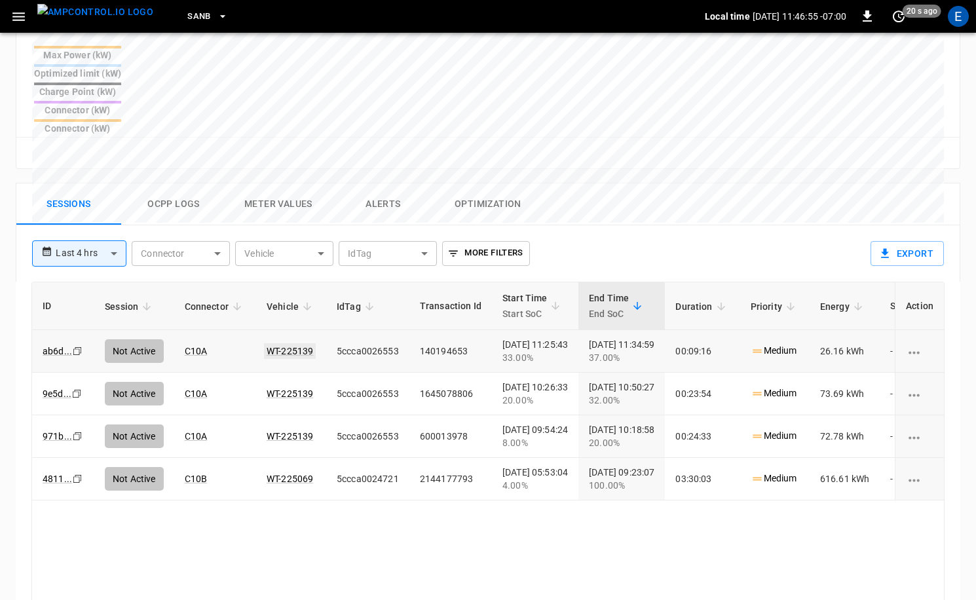
click at [302, 343] on link "WT-225139" at bounding box center [290, 351] width 52 height 16
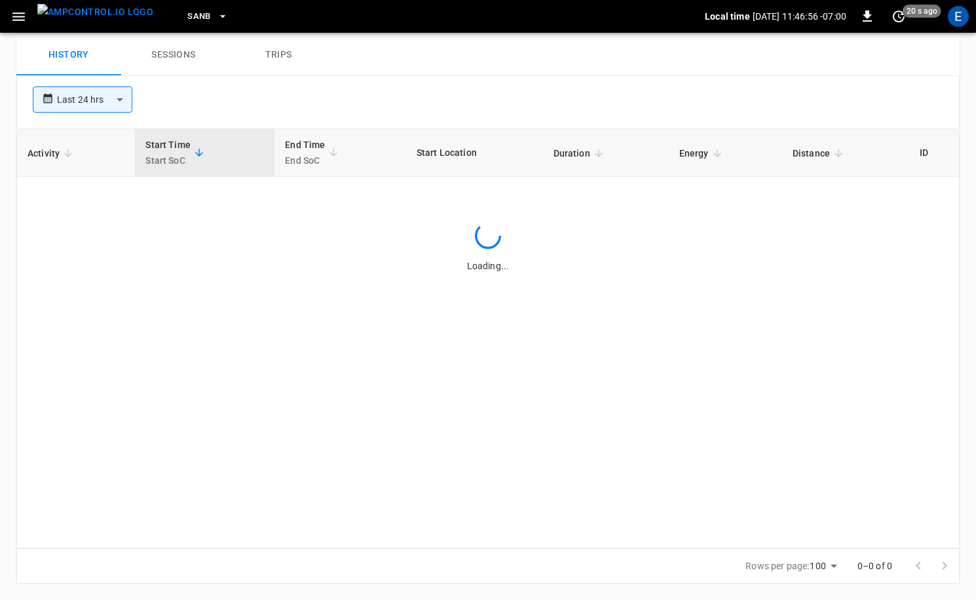
scroll to position [537, 0]
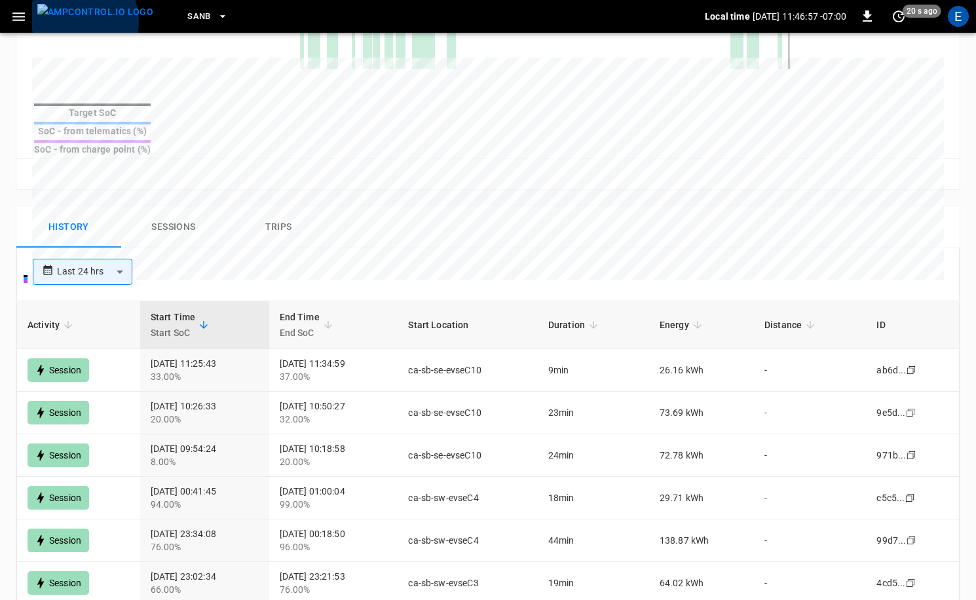
click at [78, 20] on img "menu" at bounding box center [95, 12] width 116 height 16
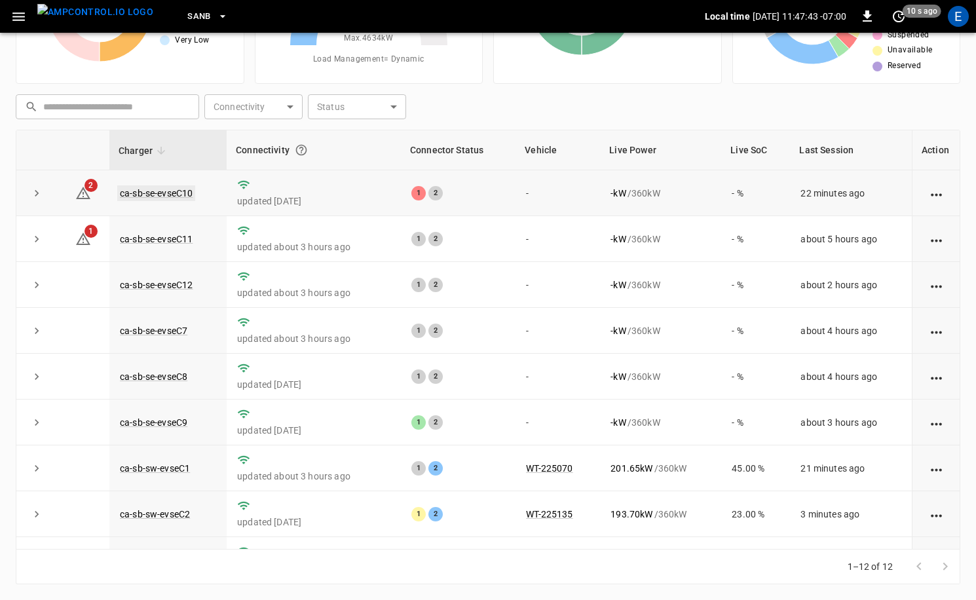
click at [178, 186] on link "ca-sb-se-evseC10" at bounding box center [156, 193] width 78 height 16
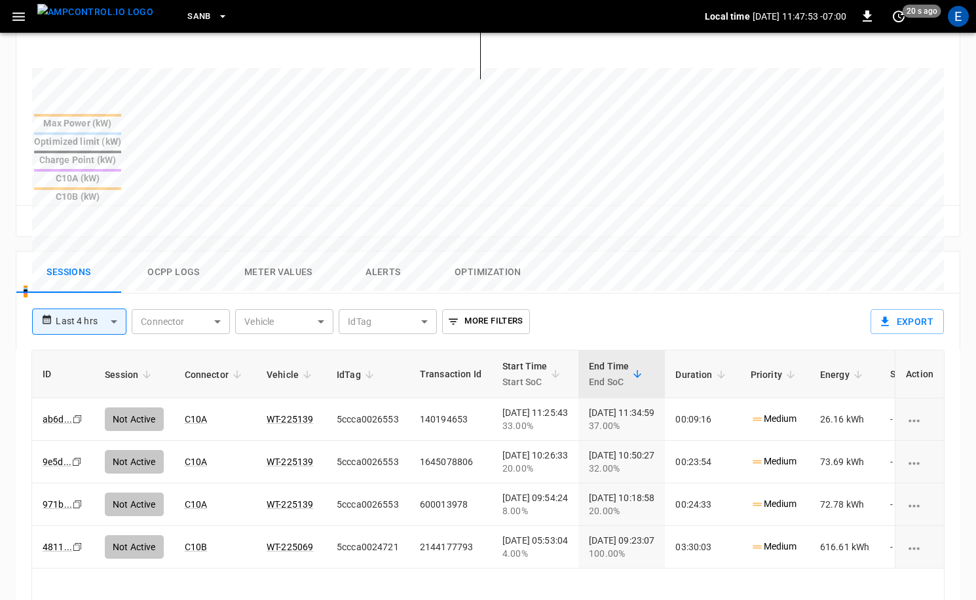
scroll to position [613, 0]
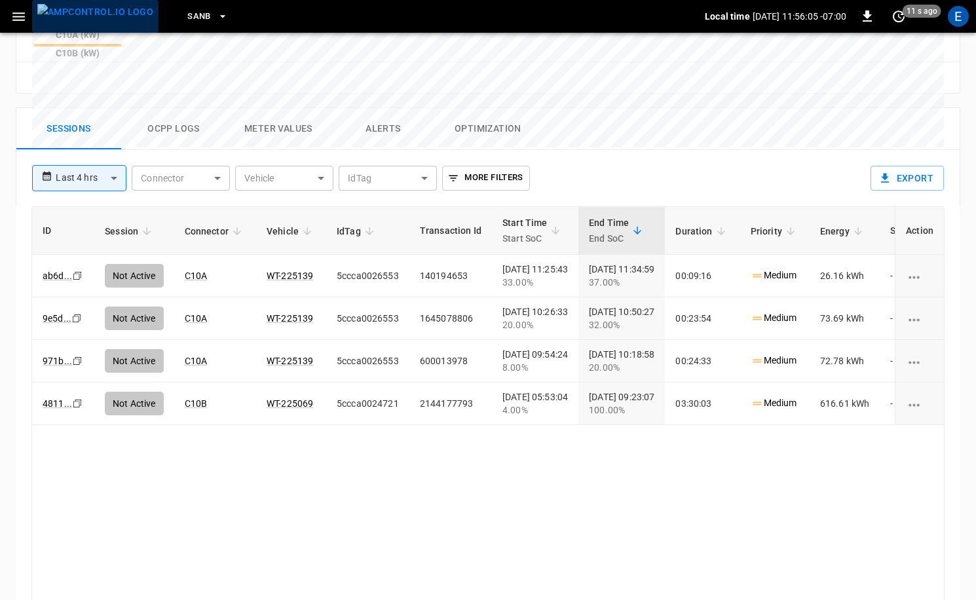
click at [122, 20] on img "menu" at bounding box center [95, 12] width 116 height 16
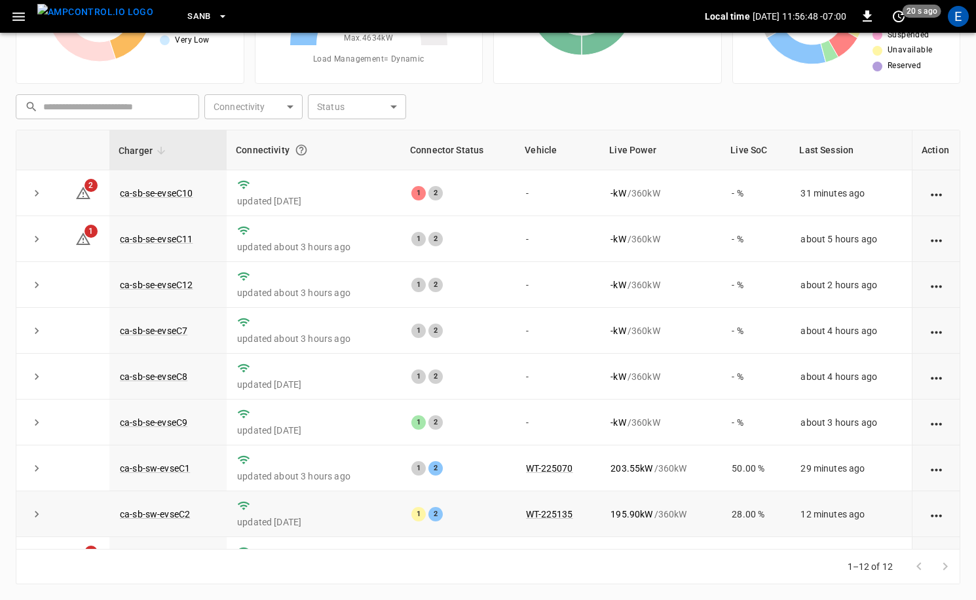
scroll to position [172, 0]
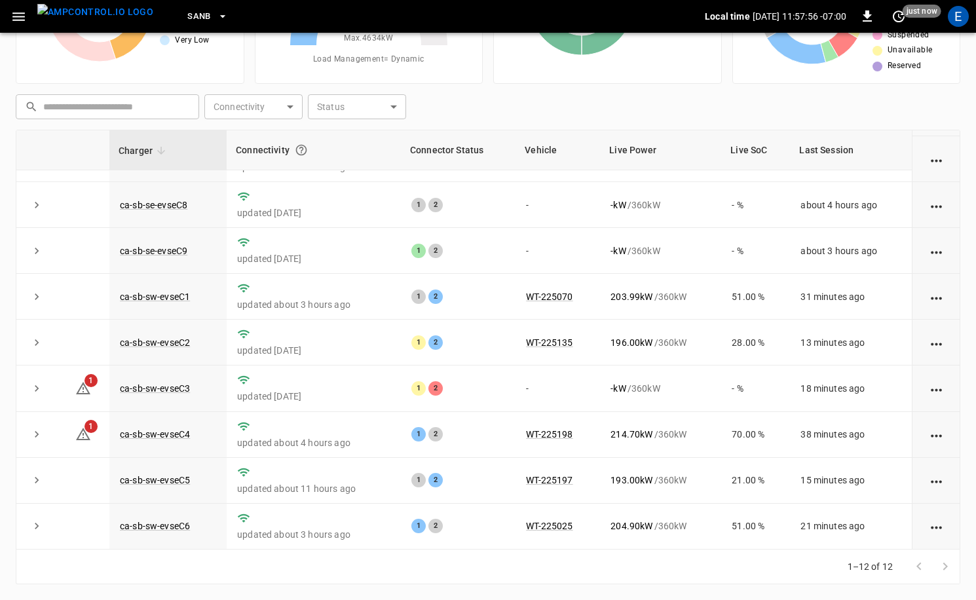
click at [188, 18] on button "SanB" at bounding box center [207, 17] width 51 height 26
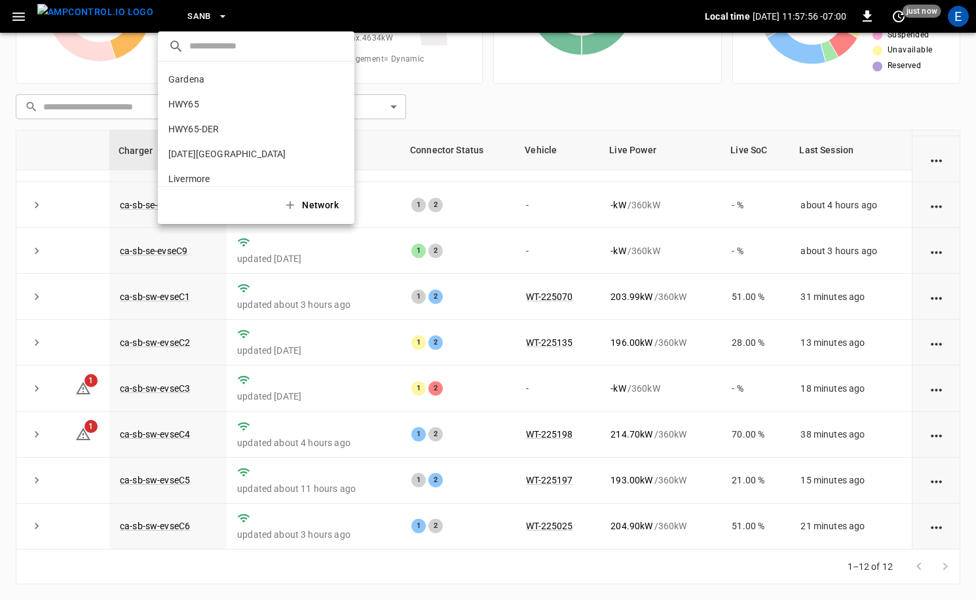
scroll to position [110, 0]
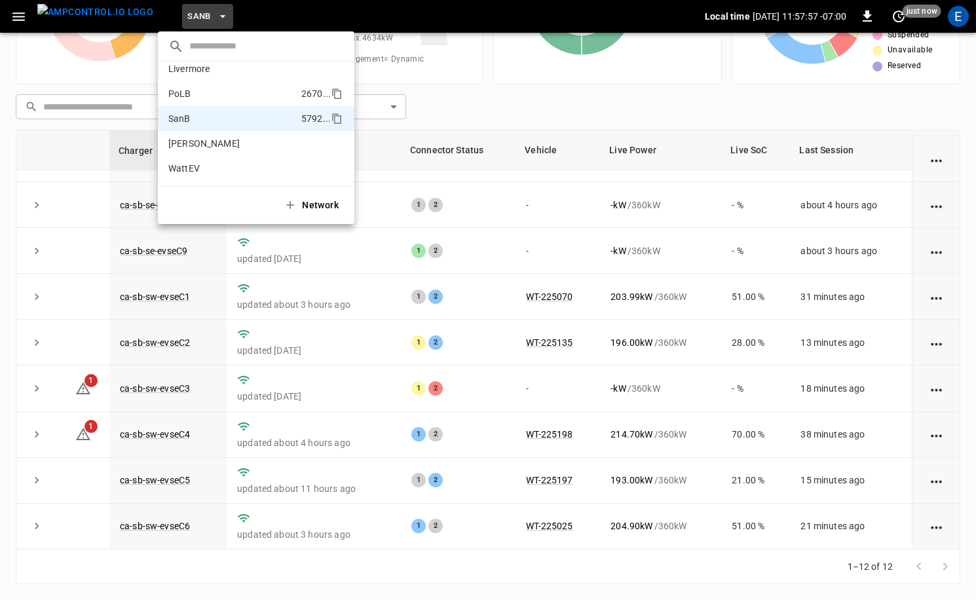
click at [252, 93] on p "PoLB" at bounding box center [232, 93] width 128 height 13
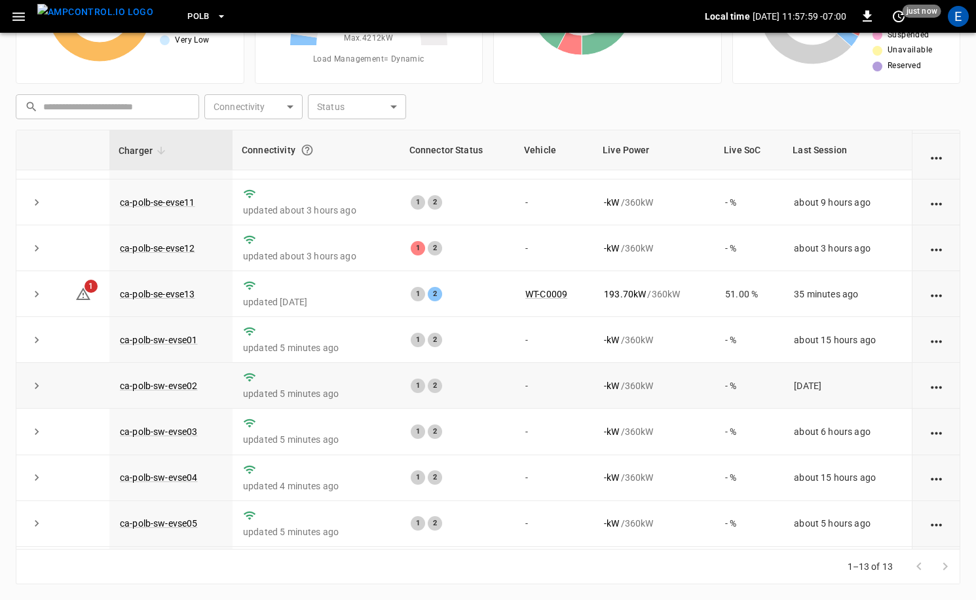
scroll to position [0, 0]
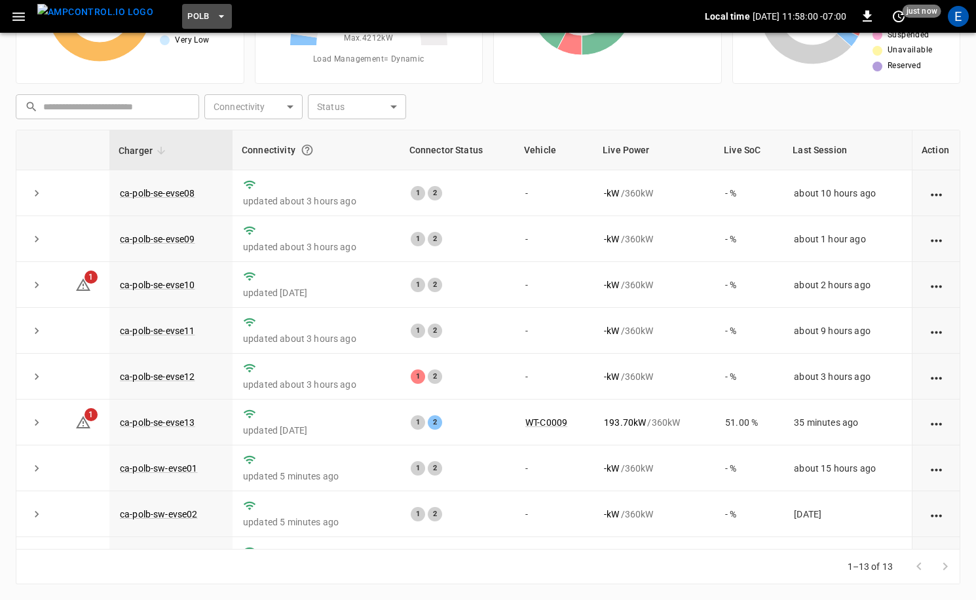
click at [187, 11] on span "PoLB" at bounding box center [198, 16] width 22 height 15
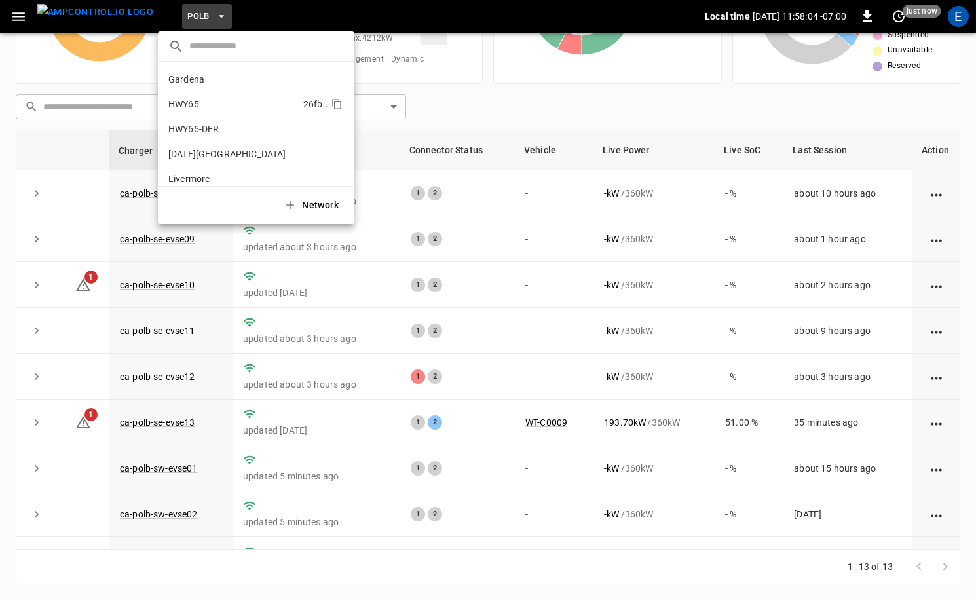
click at [220, 102] on p "HWY65" at bounding box center [233, 104] width 130 height 13
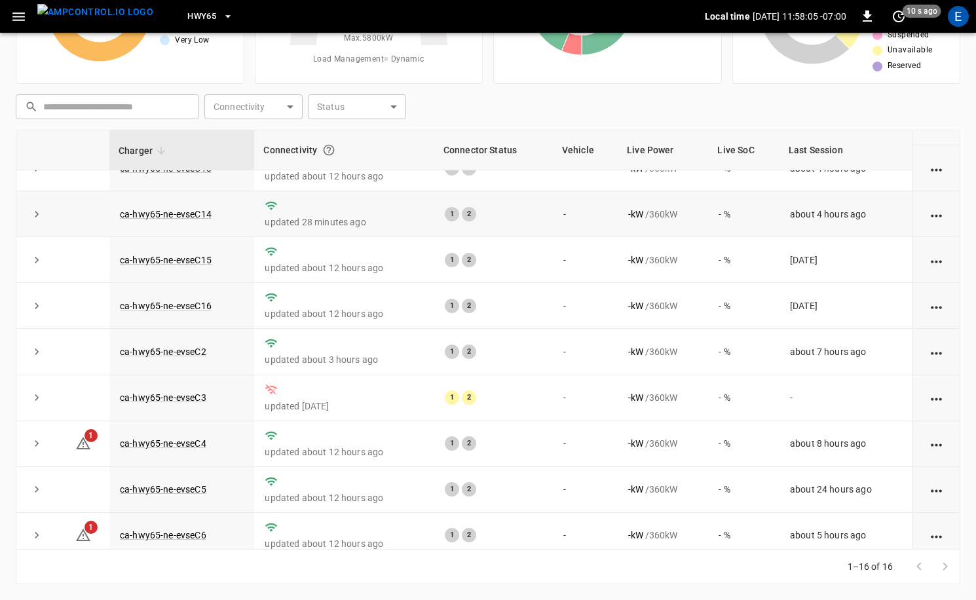
scroll to position [356, 0]
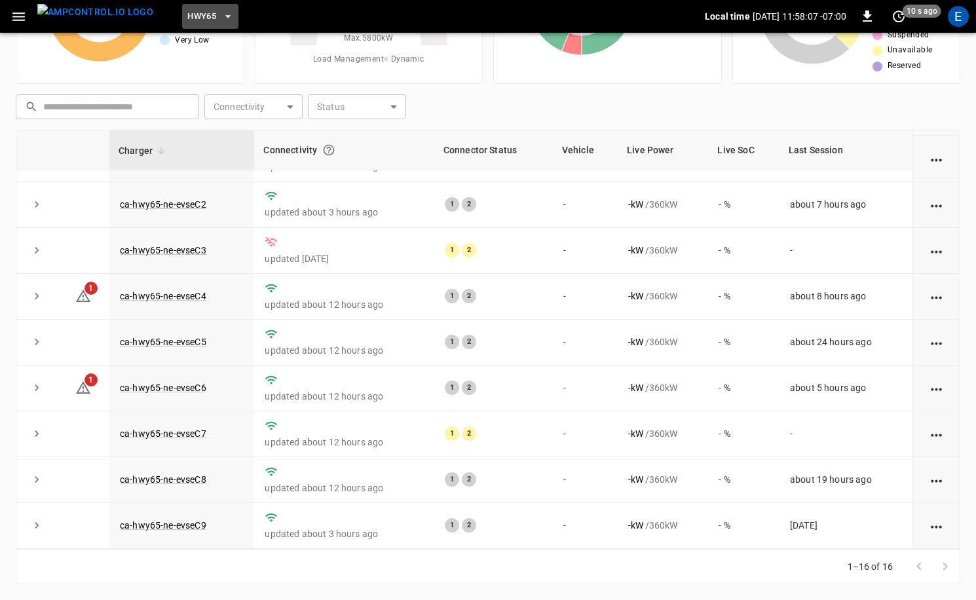
click at [187, 11] on span "HWY65" at bounding box center [201, 16] width 29 height 15
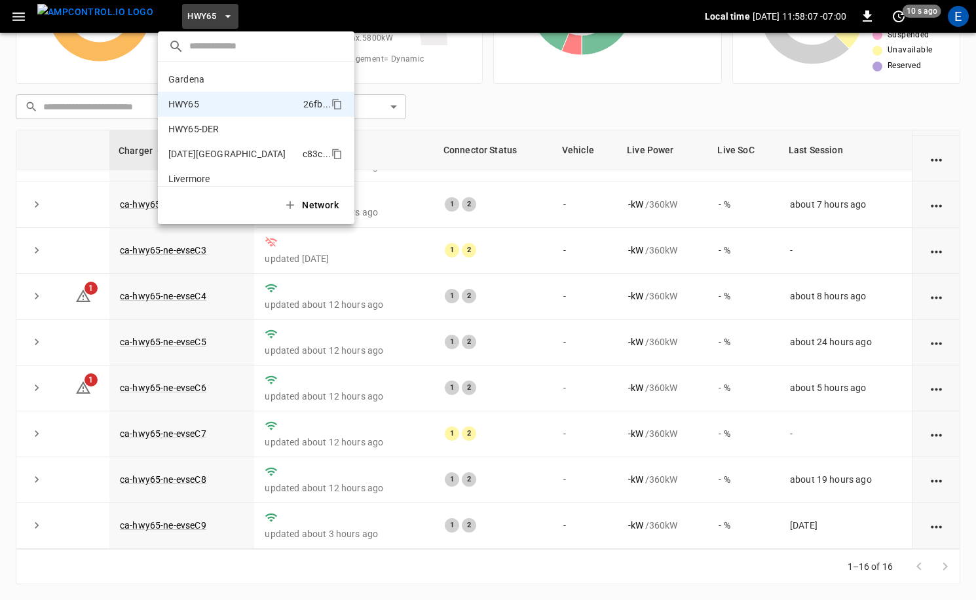
scroll to position [21, 0]
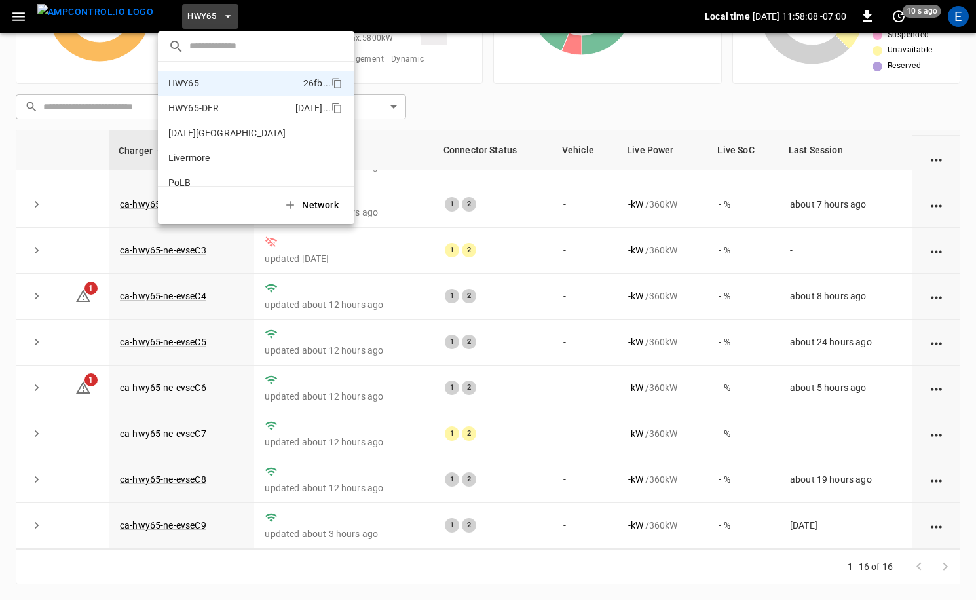
click at [236, 103] on p "HWY65-DER" at bounding box center [229, 108] width 122 height 13
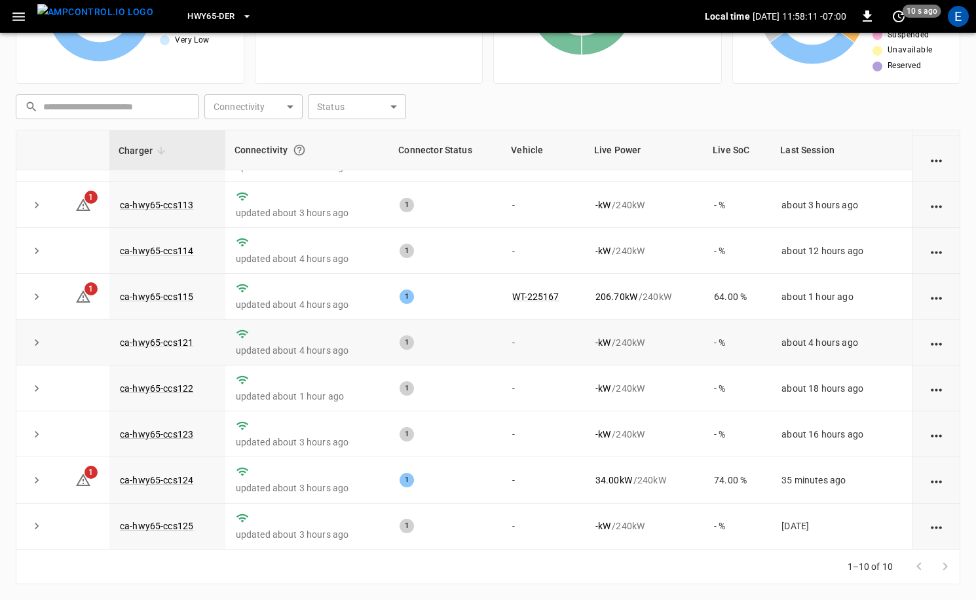
scroll to position [0, 0]
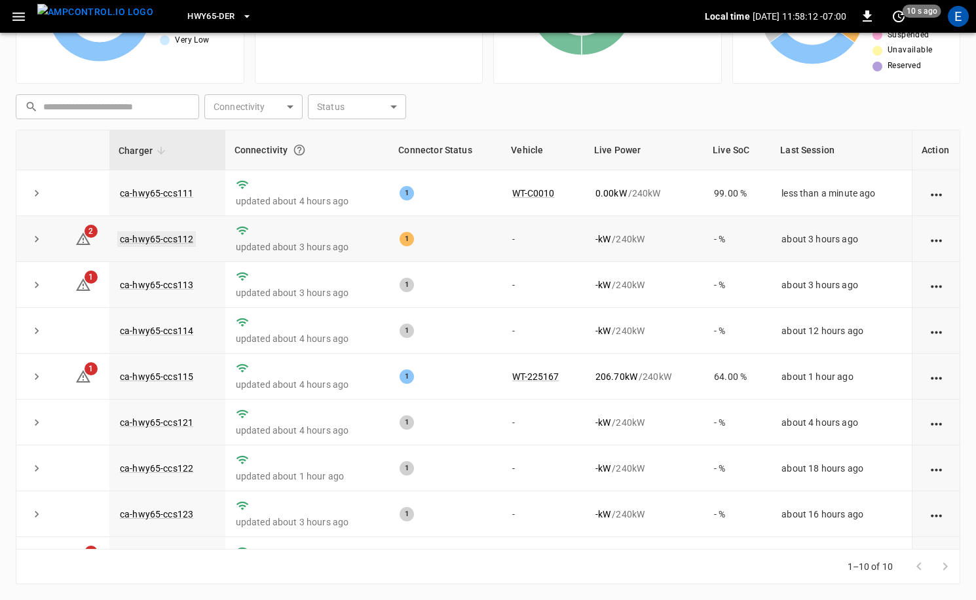
click at [157, 242] on link "ca-hwy65-ccs112" at bounding box center [156, 239] width 79 height 16
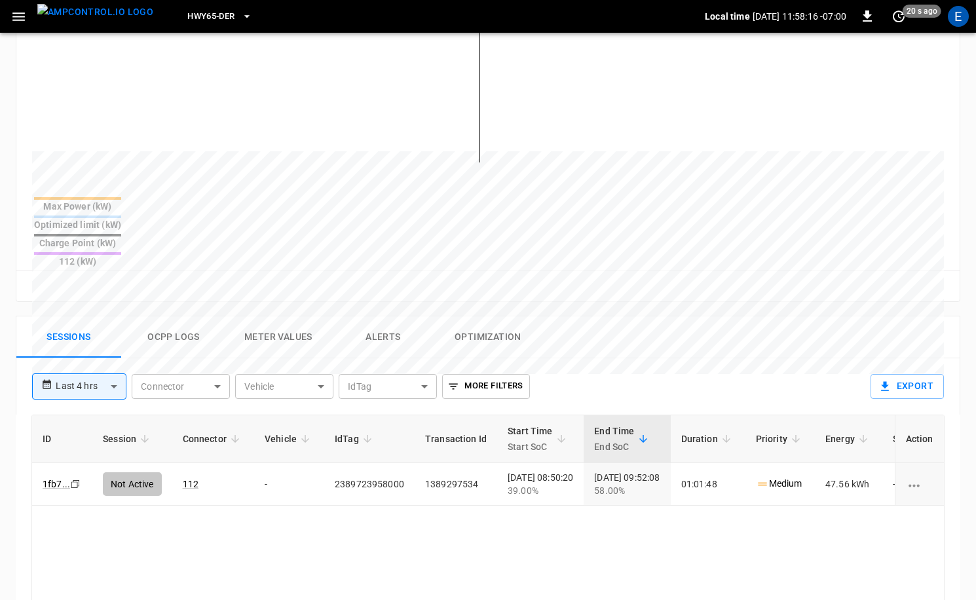
scroll to position [389, 0]
click at [175, 318] on button "Ocpp logs" at bounding box center [173, 339] width 105 height 42
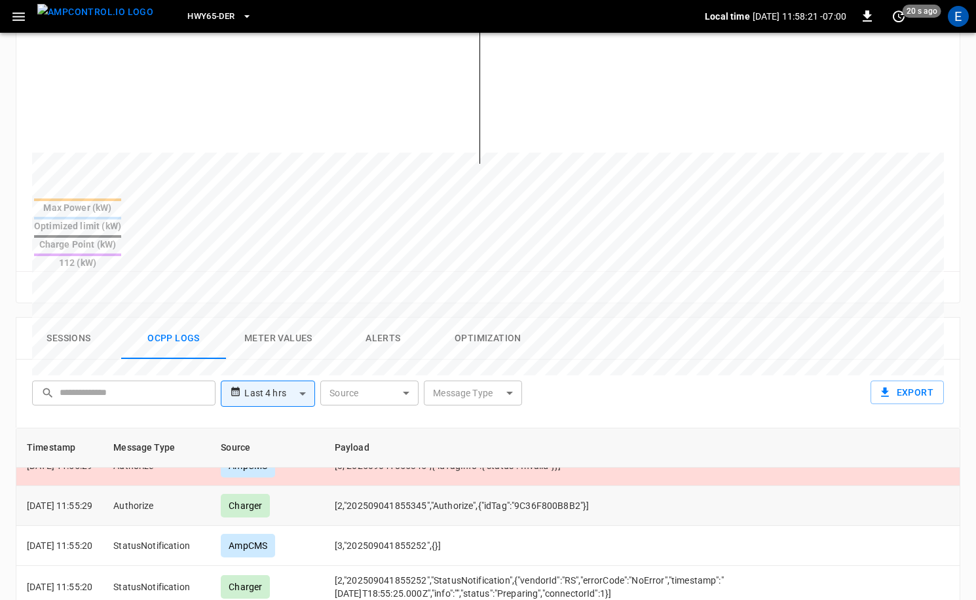
scroll to position [98, 0]
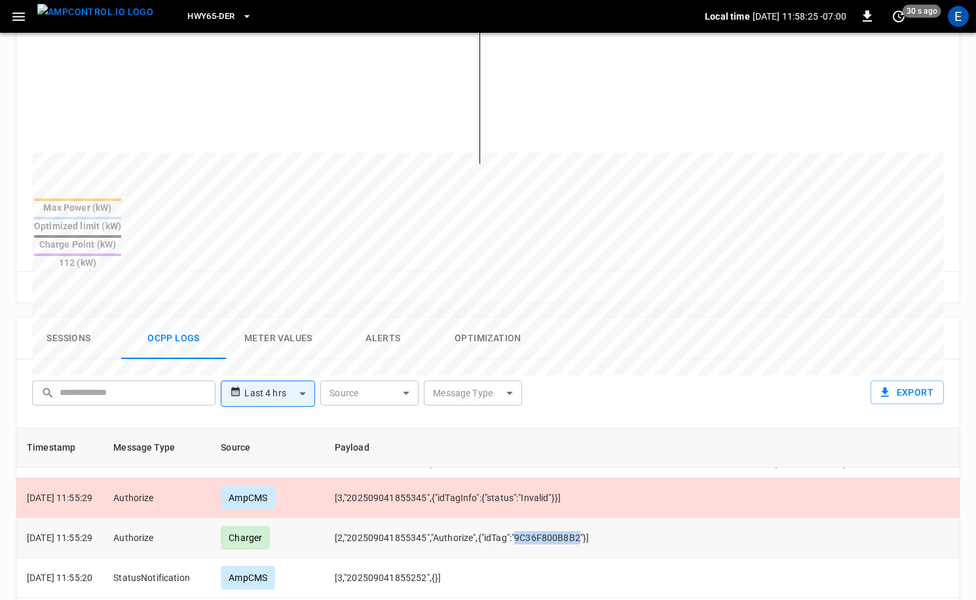
drag, startPoint x: 537, startPoint y: 494, endPoint x: 599, endPoint y: 491, distance: 61.7
click at [599, 511] on td "[2,"202509041855345","Authorize",{"idTag":"9C36F800B8B2"}]" at bounding box center [644, 538] width 641 height 40
copy td "9C36F800B8B2"
click at [110, 20] on img "menu" at bounding box center [95, 12] width 116 height 16
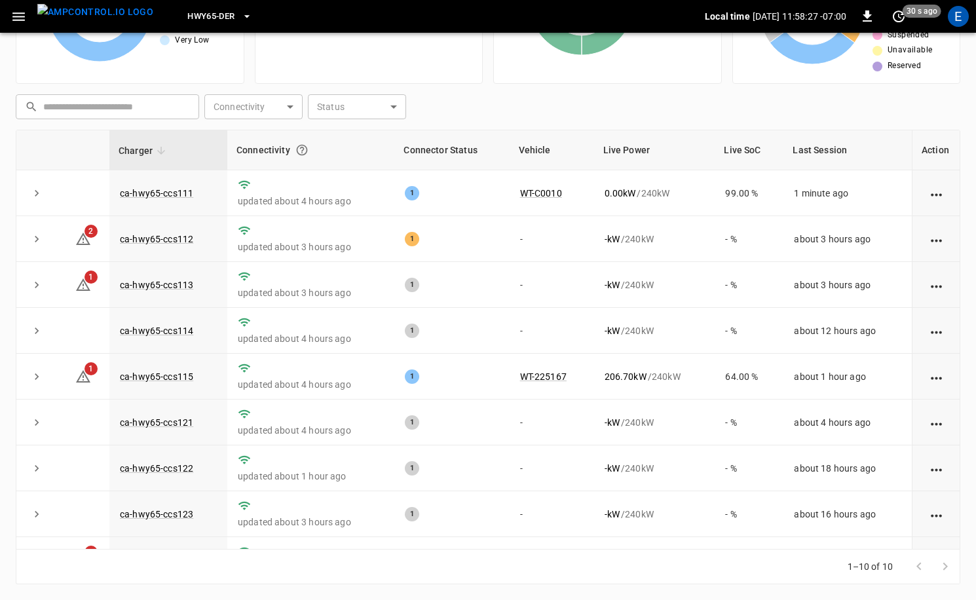
scroll to position [132, 0]
click at [174, 237] on link "ca-hwy65-ccs112" at bounding box center [156, 239] width 79 height 16
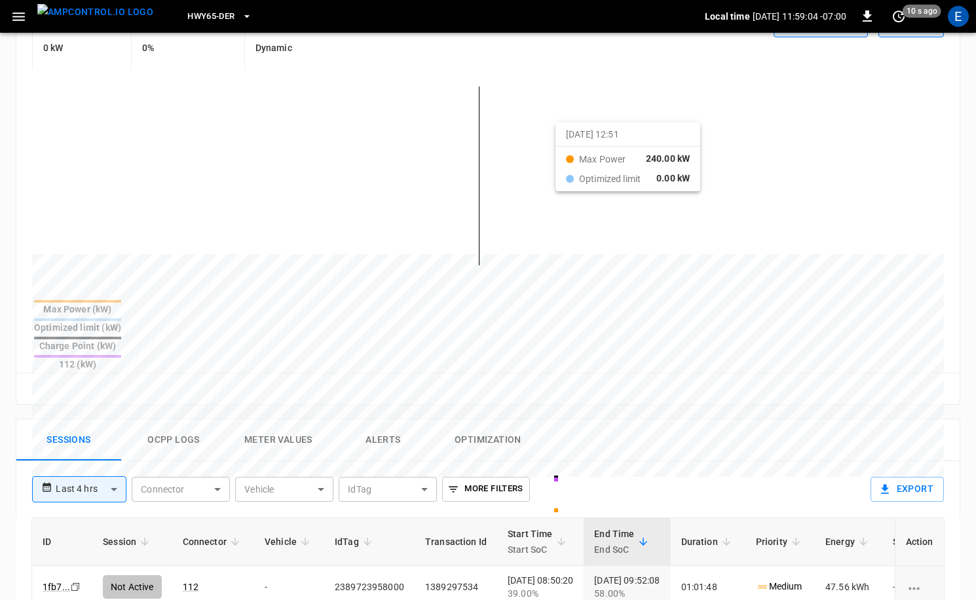
scroll to position [326, 0]
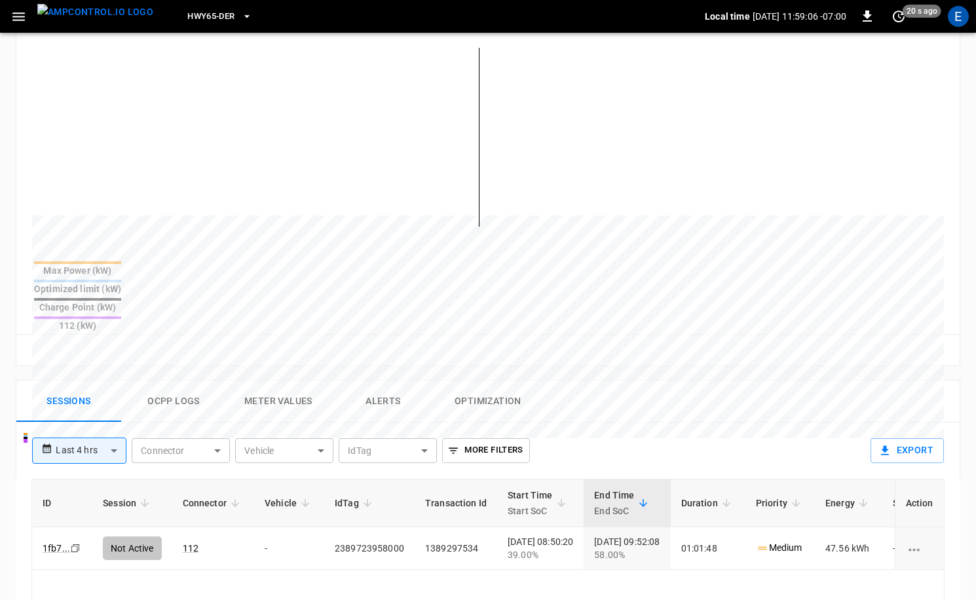
click at [100, 20] on img "menu" at bounding box center [95, 12] width 116 height 16
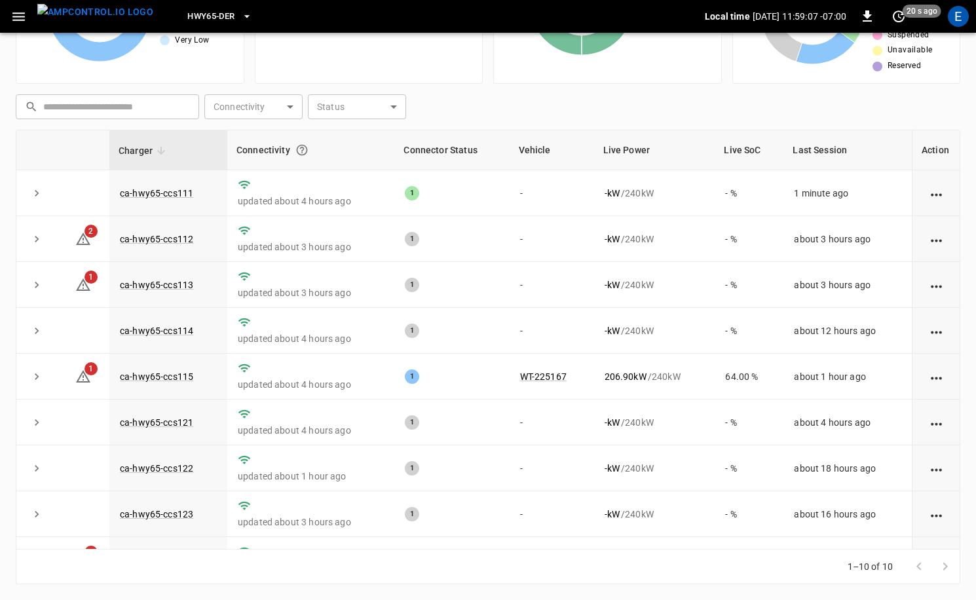
scroll to position [132, 0]
click at [149, 238] on link "ca-hwy65-ccs112" at bounding box center [156, 239] width 79 height 16
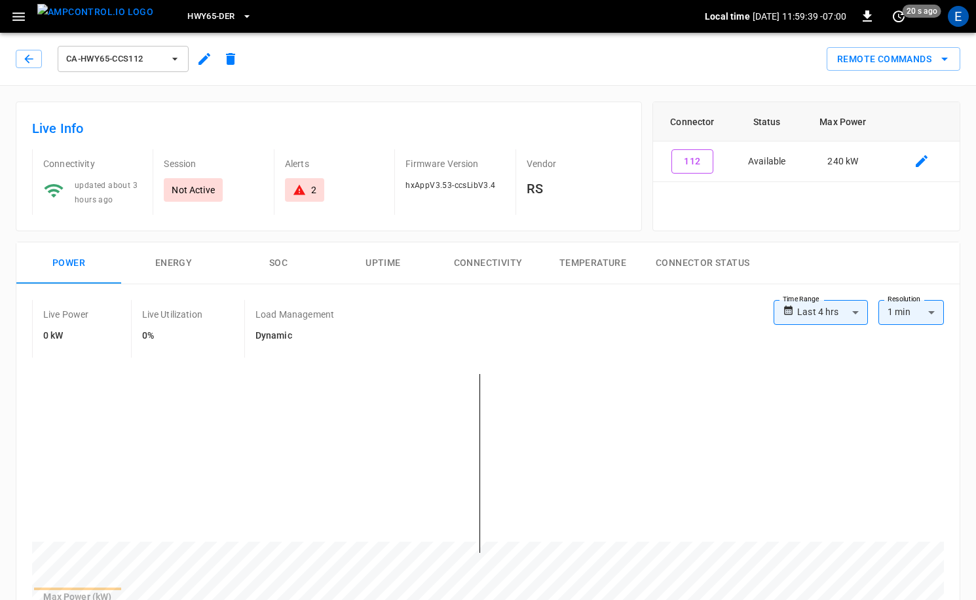
click at [91, 13] on img "menu" at bounding box center [95, 12] width 116 height 16
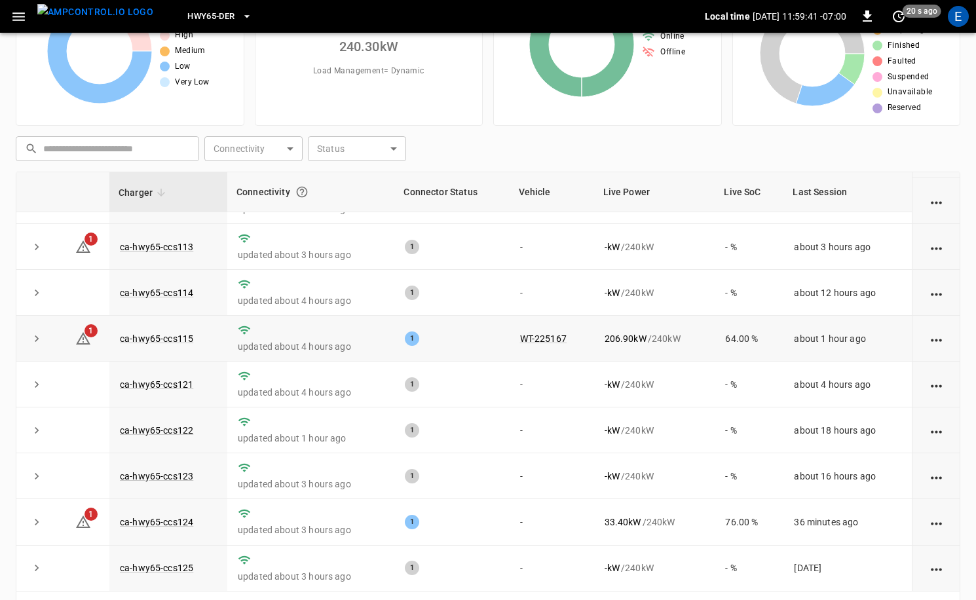
scroll to position [95, 0]
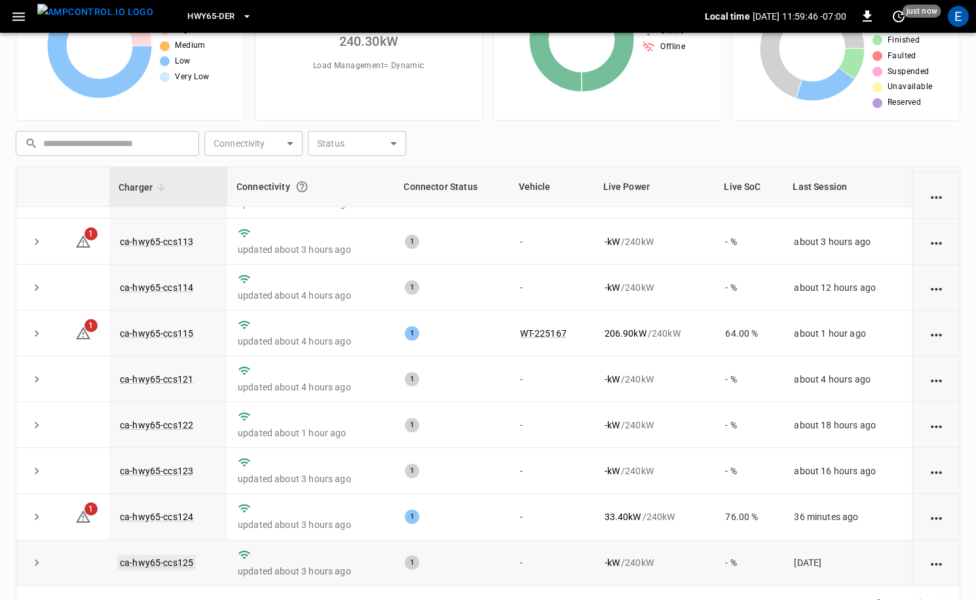
click at [159, 511] on link "ca-hwy65-ccs125" at bounding box center [156, 563] width 79 height 16
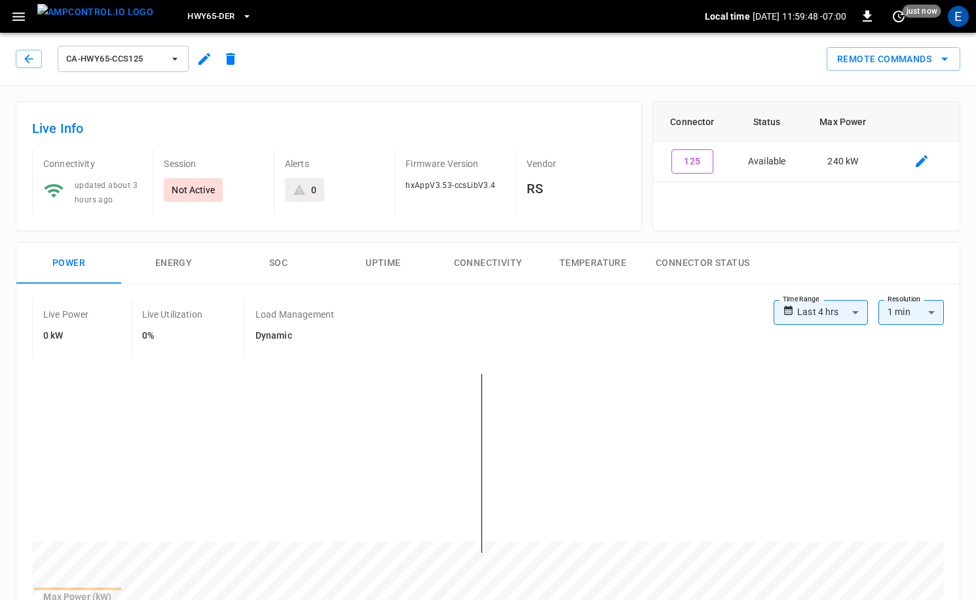
click at [89, 14] on img "menu" at bounding box center [95, 12] width 116 height 16
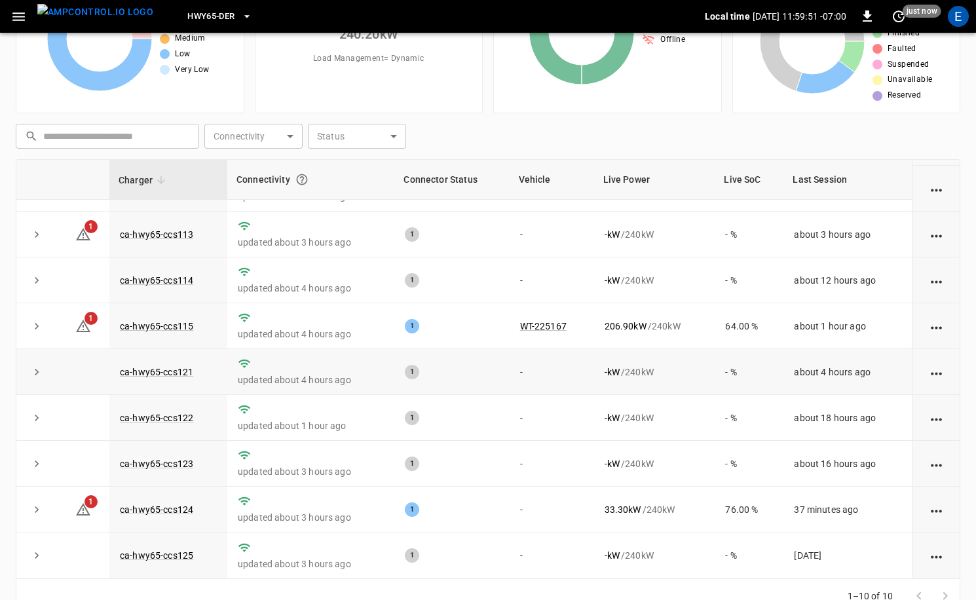
scroll to position [123, 0]
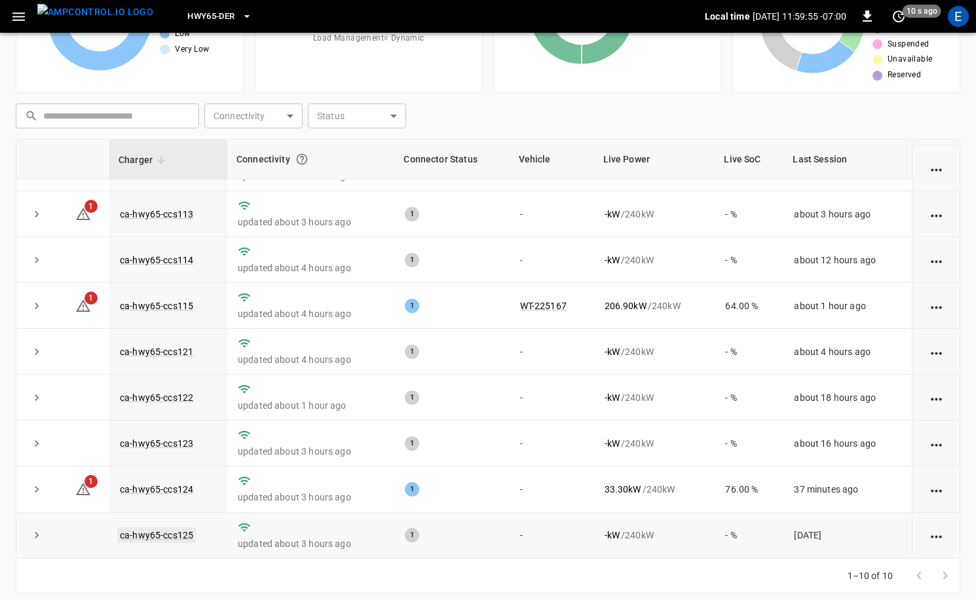
click at [170, 511] on link "ca-hwy65-ccs125" at bounding box center [156, 536] width 79 height 16
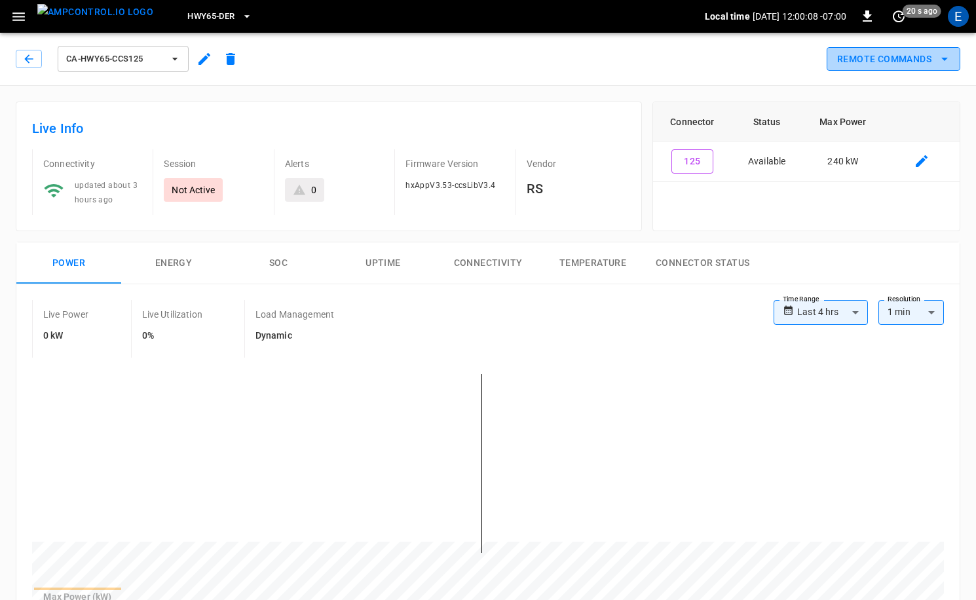
click at [687, 66] on button "Remote Commands" at bounding box center [894, 59] width 134 height 24
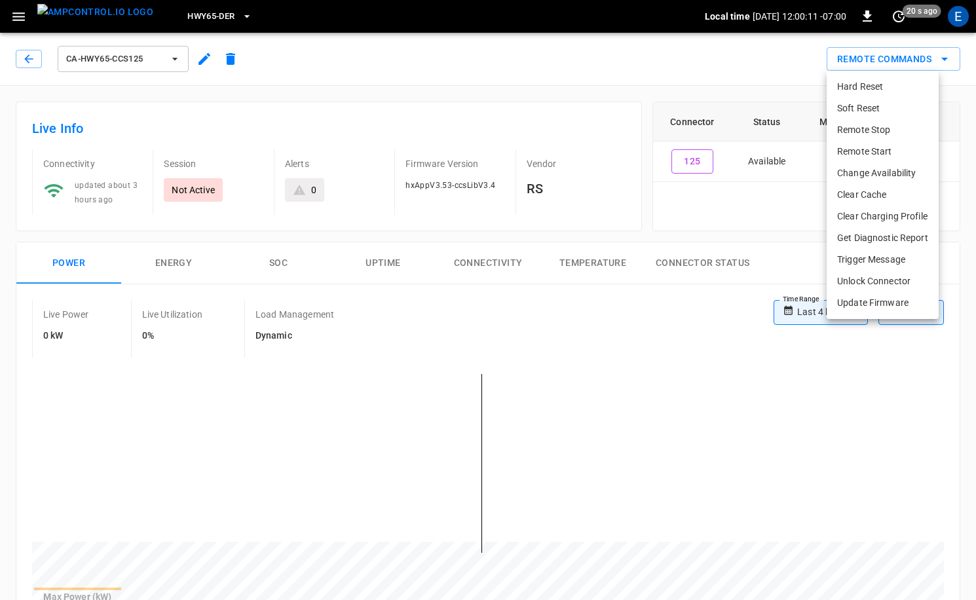
click at [679, 85] on div at bounding box center [488, 300] width 976 height 600
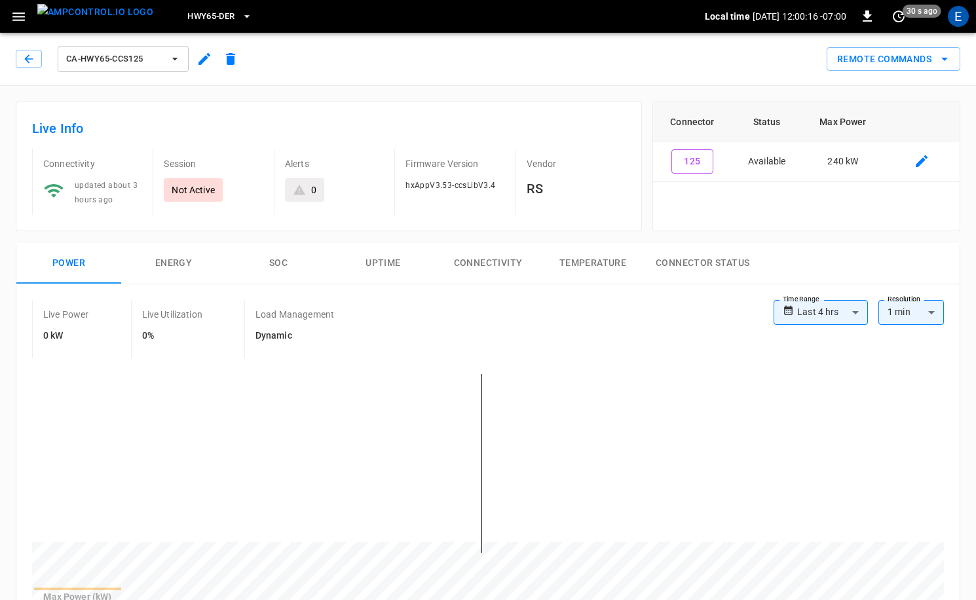
click at [687, 59] on icon "remote commands options" at bounding box center [945, 59] width 16 height 16
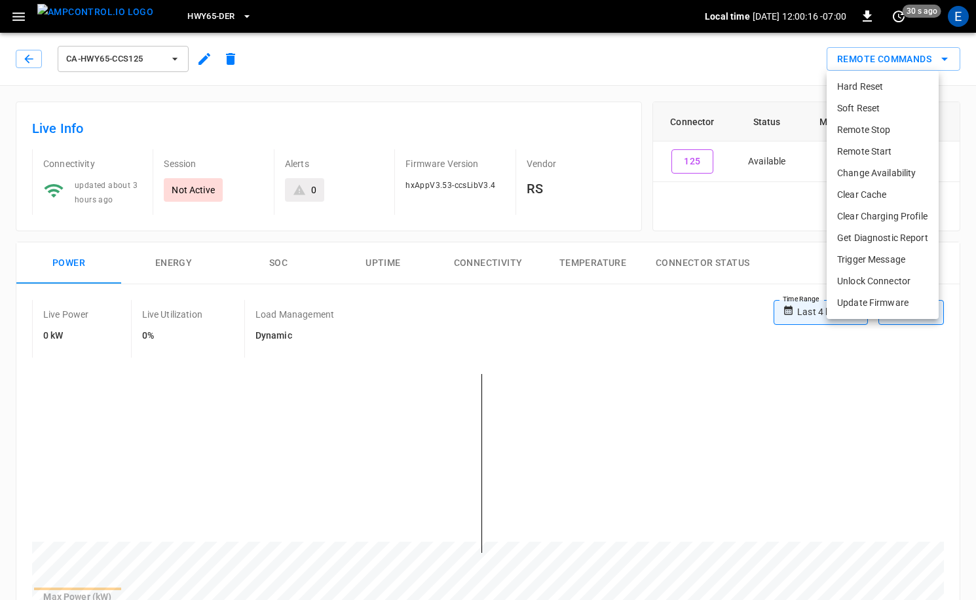
scroll to position [1, 0]
click at [630, 147] on div at bounding box center [488, 300] width 976 height 600
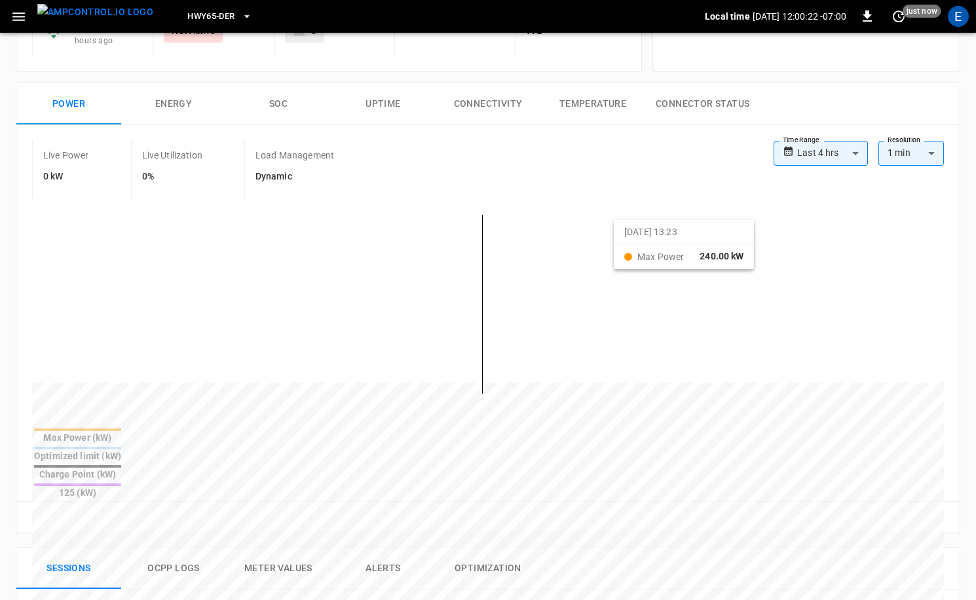
scroll to position [147, 0]
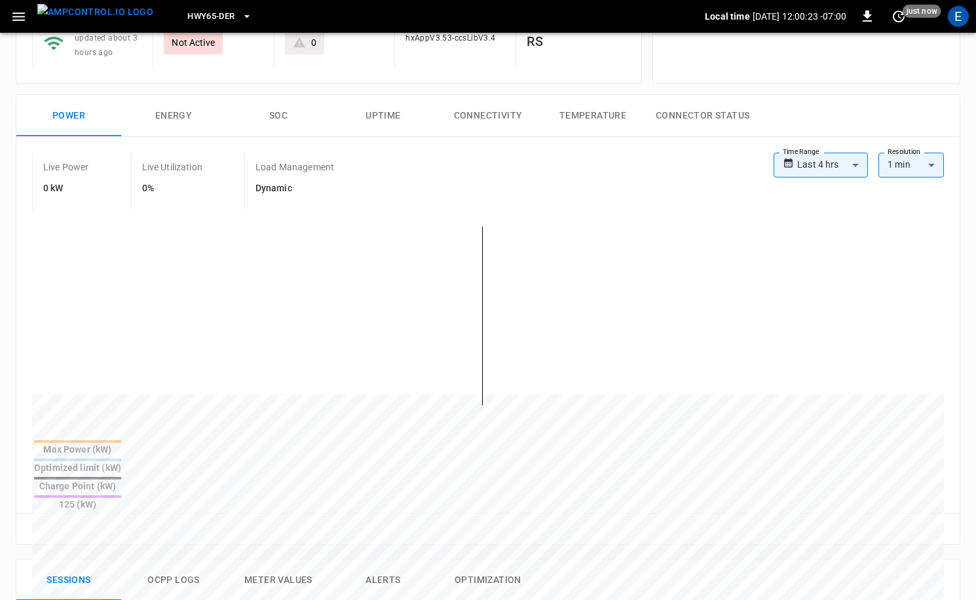
click at [102, 20] on img "menu" at bounding box center [95, 12] width 116 height 16
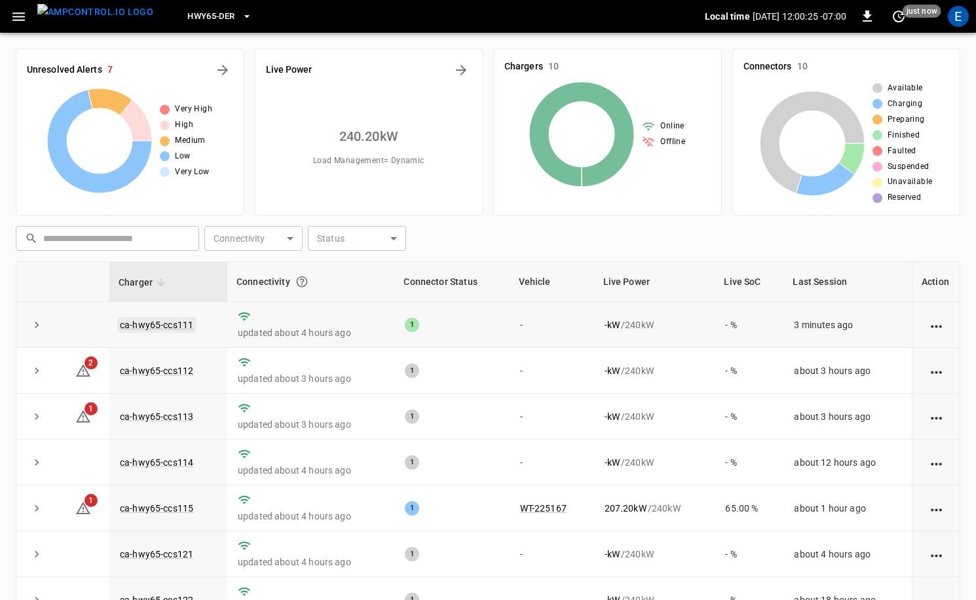
click at [167, 321] on link "ca-hwy65-ccs111" at bounding box center [156, 325] width 79 height 16
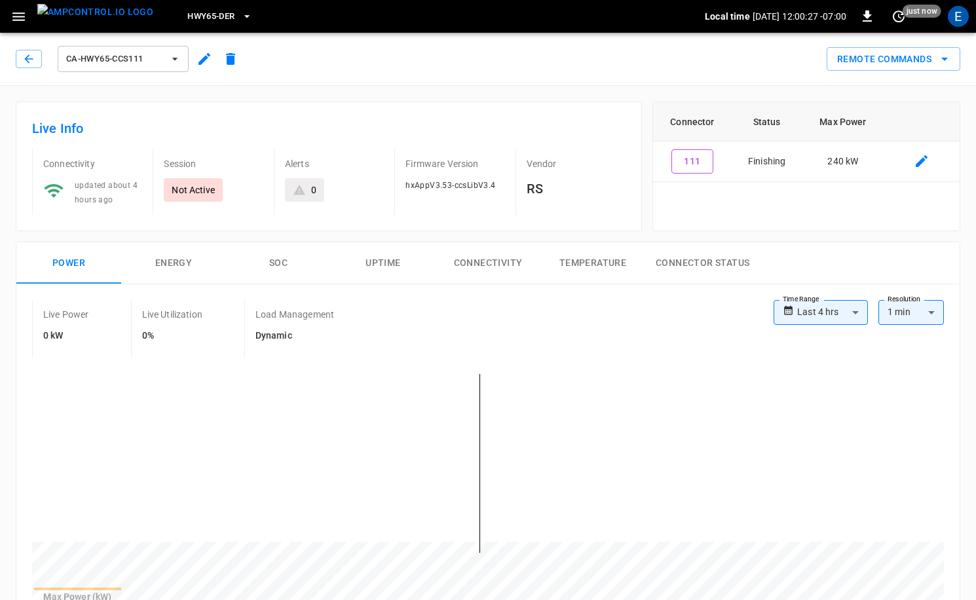
click at [101, 17] on img "menu" at bounding box center [95, 12] width 116 height 16
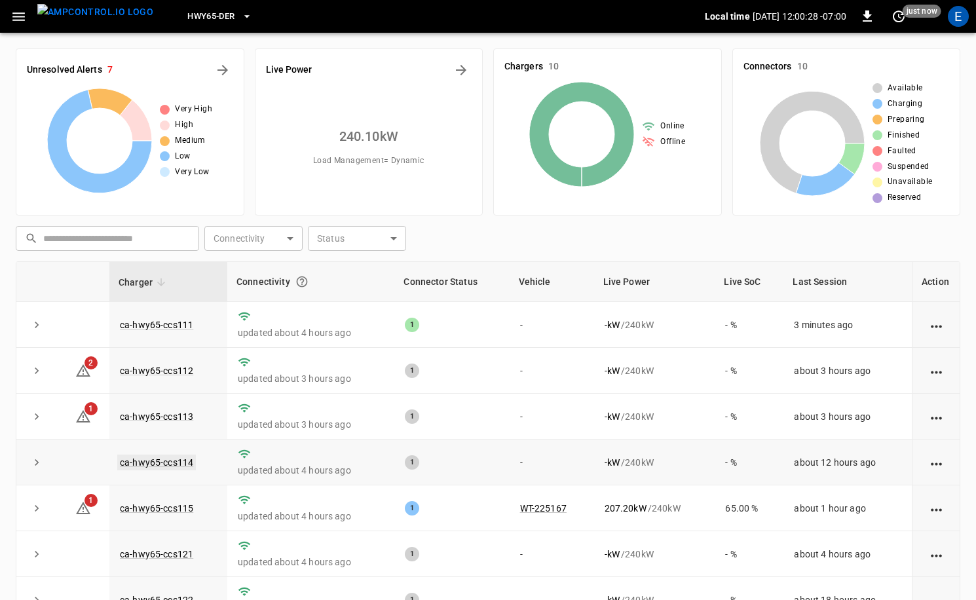
click at [169, 467] on link "ca-hwy65-ccs114" at bounding box center [156, 463] width 79 height 16
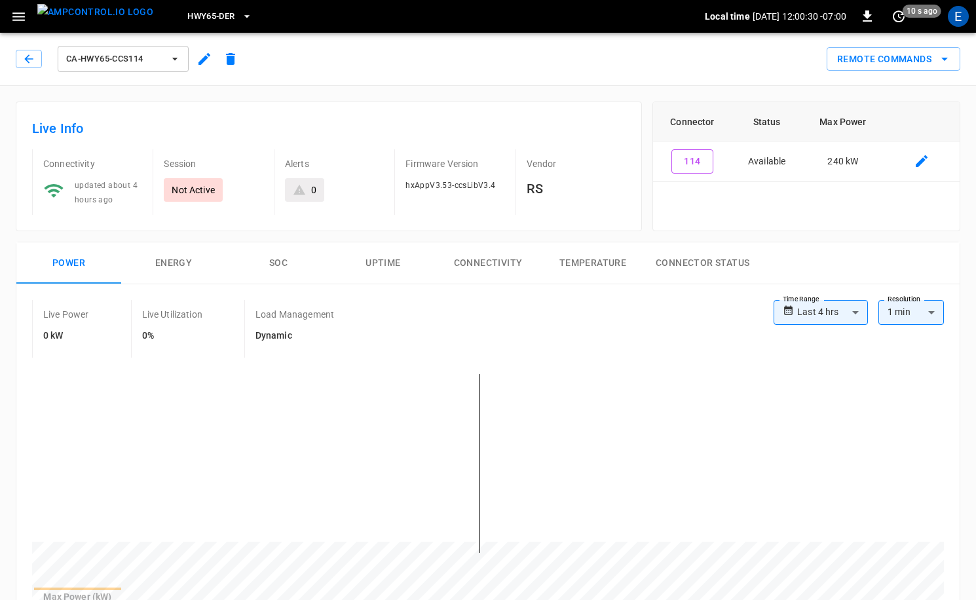
click at [104, 20] on img "menu" at bounding box center [95, 12] width 116 height 16
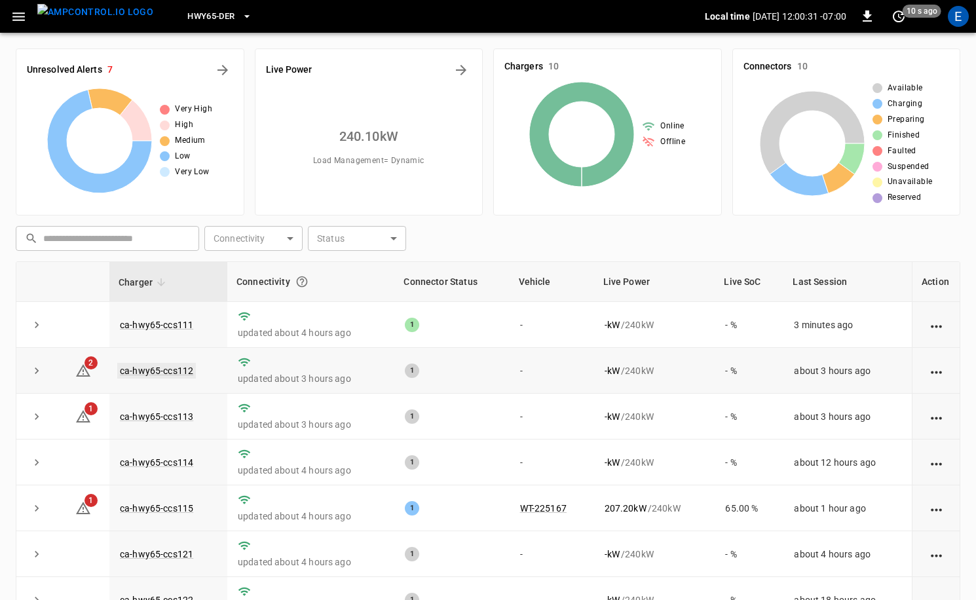
click at [182, 371] on link "ca-hwy65-ccs112" at bounding box center [156, 371] width 79 height 16
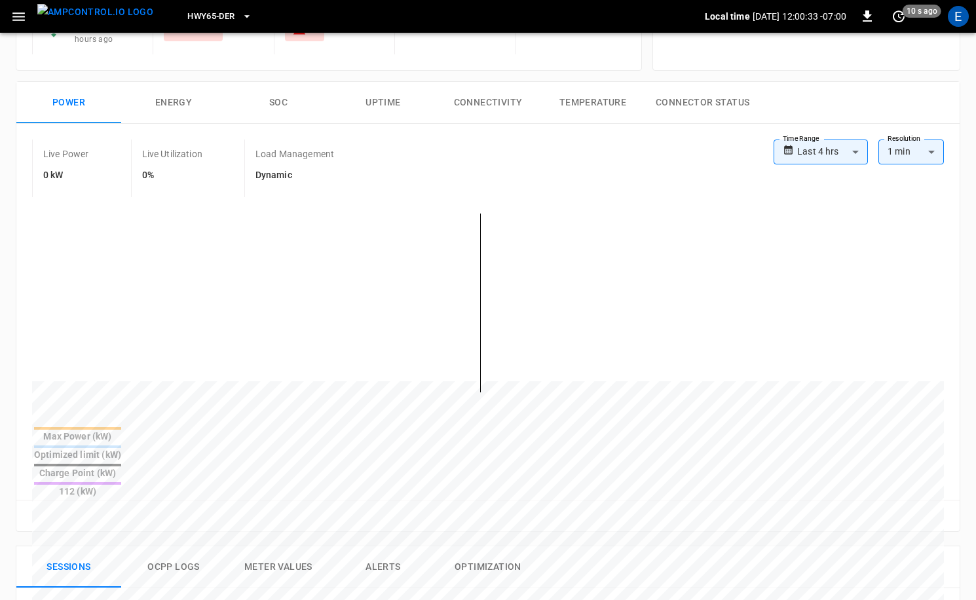
scroll to position [435, 0]
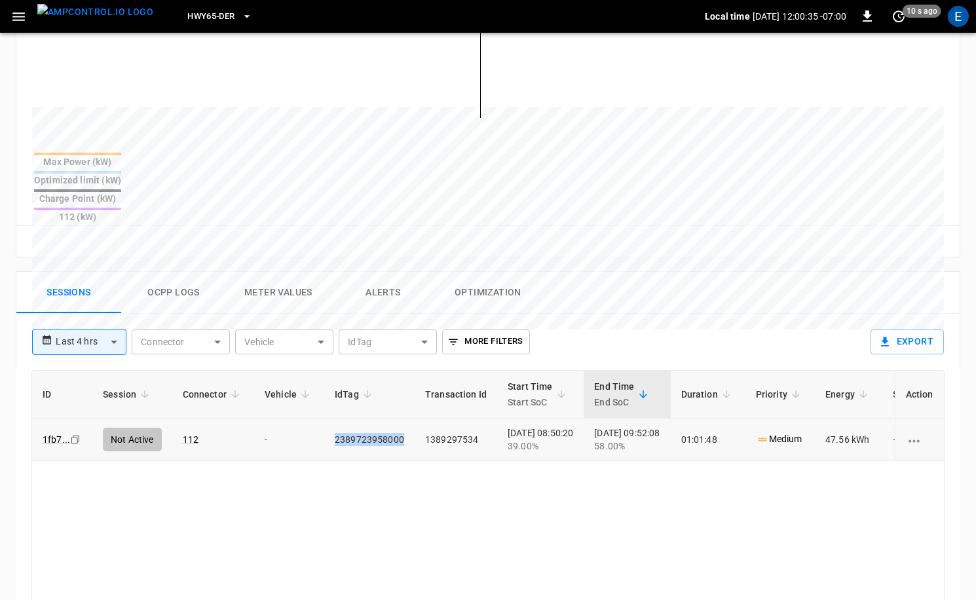
drag, startPoint x: 402, startPoint y: 393, endPoint x: 334, endPoint y: 393, distance: 68.2
click at [334, 419] on td "2389723958000" at bounding box center [369, 440] width 90 height 43
copy td "2389723958000"
click at [95, 11] on img "menu" at bounding box center [95, 12] width 116 height 16
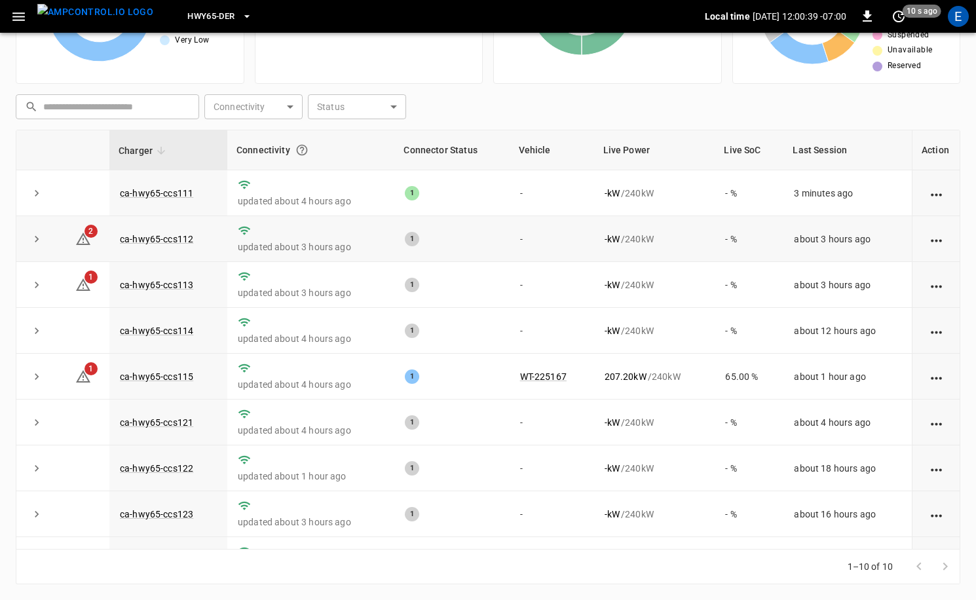
scroll to position [80, 0]
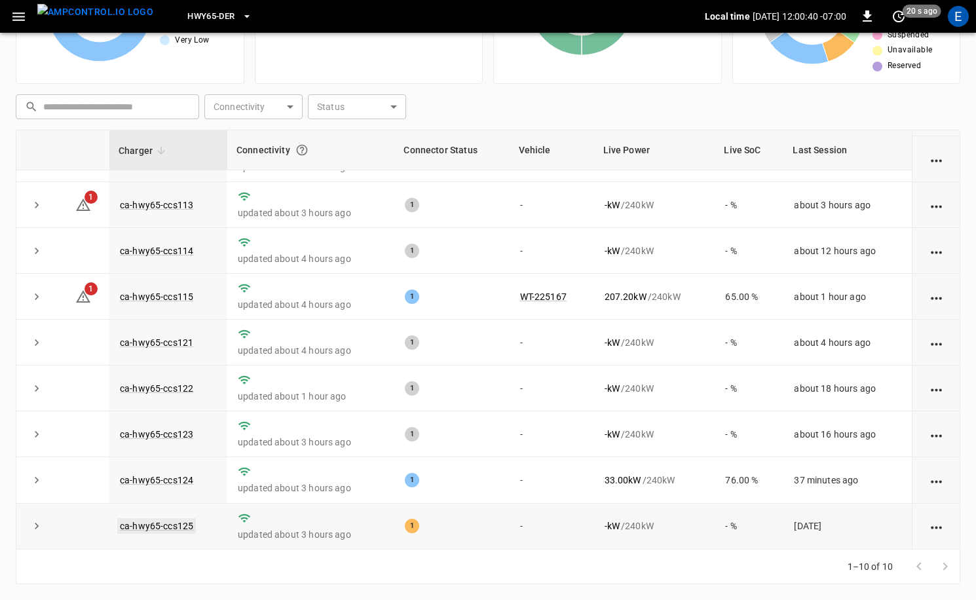
click at [161, 511] on link "ca-hwy65-ccs125" at bounding box center [156, 526] width 79 height 16
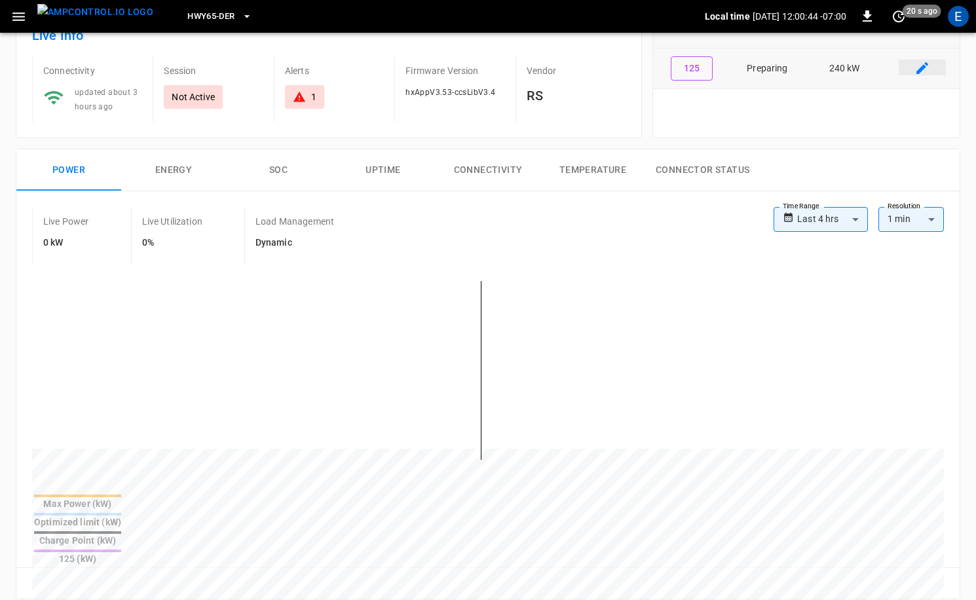
scroll to position [18, 0]
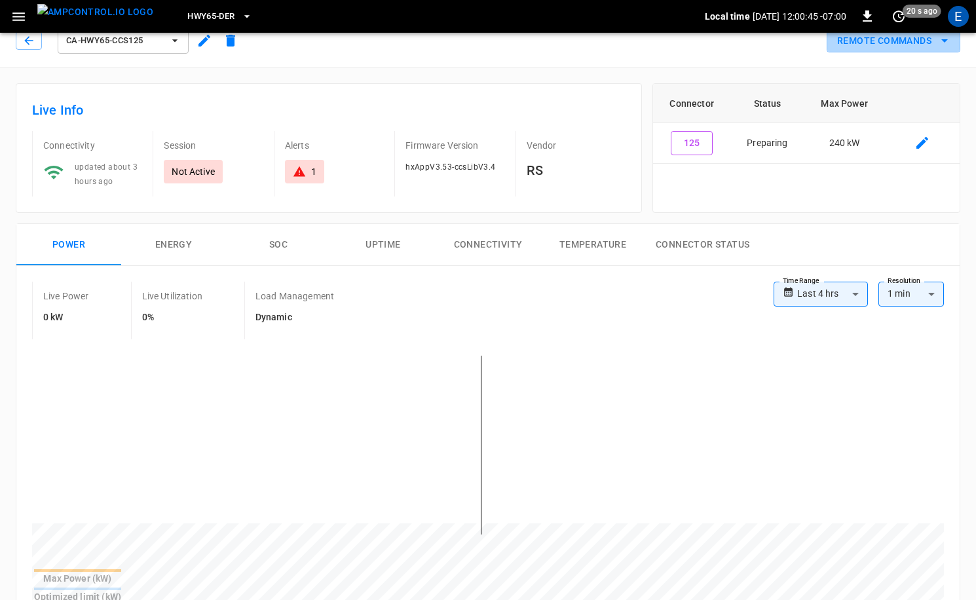
click at [687, 49] on button "Remote Commands" at bounding box center [894, 41] width 134 height 24
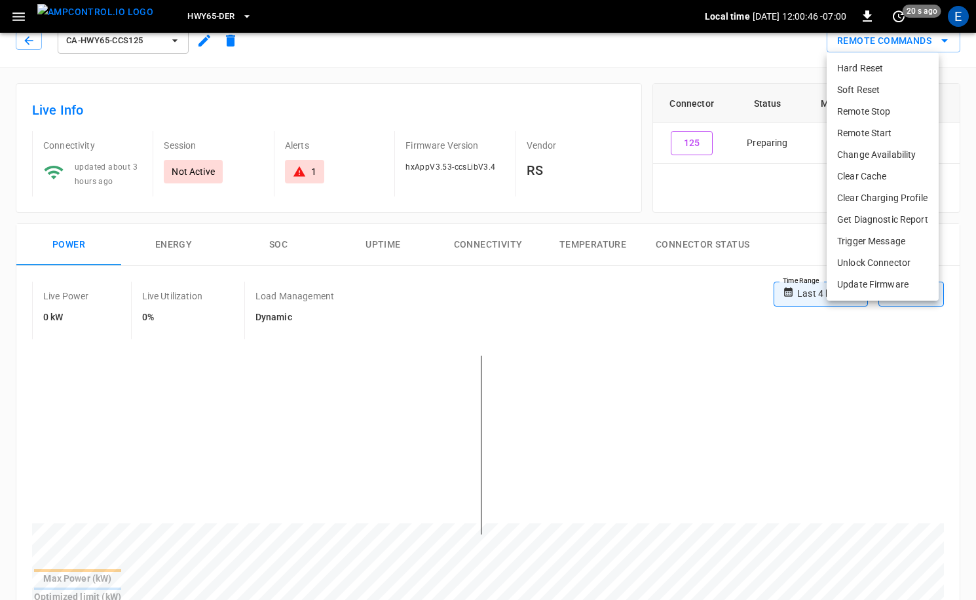
click at [687, 126] on li "Remote Start" at bounding box center [883, 134] width 112 height 22
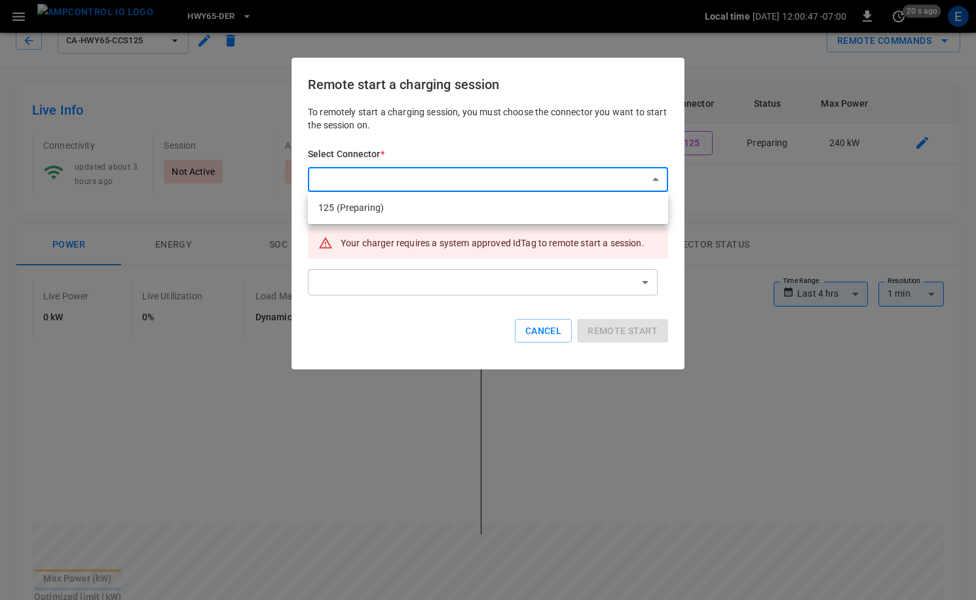
click at [433, 211] on li "125 (Preparing)" at bounding box center [488, 208] width 360 height 22
type input "**********"
click at [393, 296] on div "​ ​" at bounding box center [487, 283] width 358 height 29
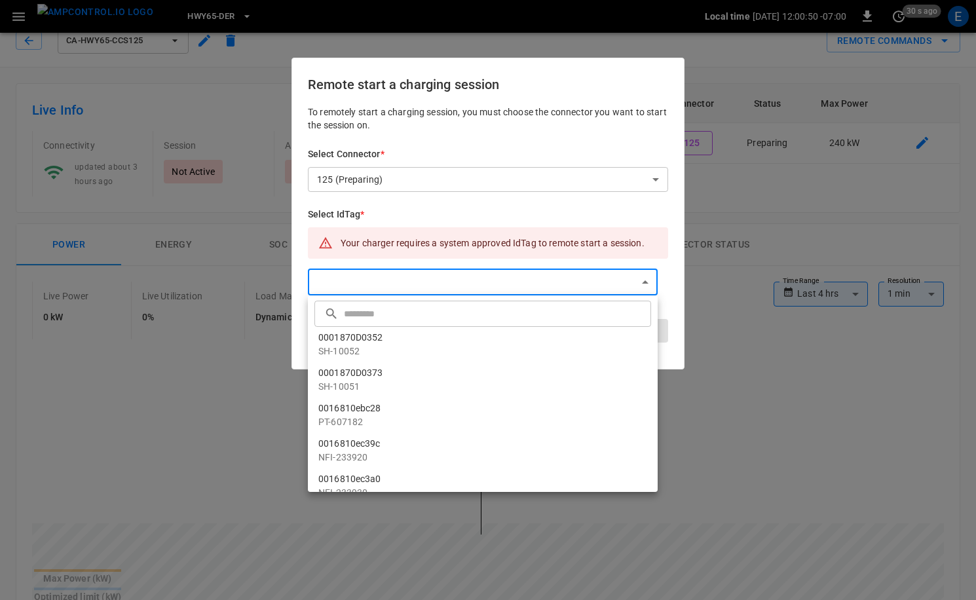
click at [397, 319] on input "text" at bounding box center [496, 313] width 304 height 35
paste input "**********"
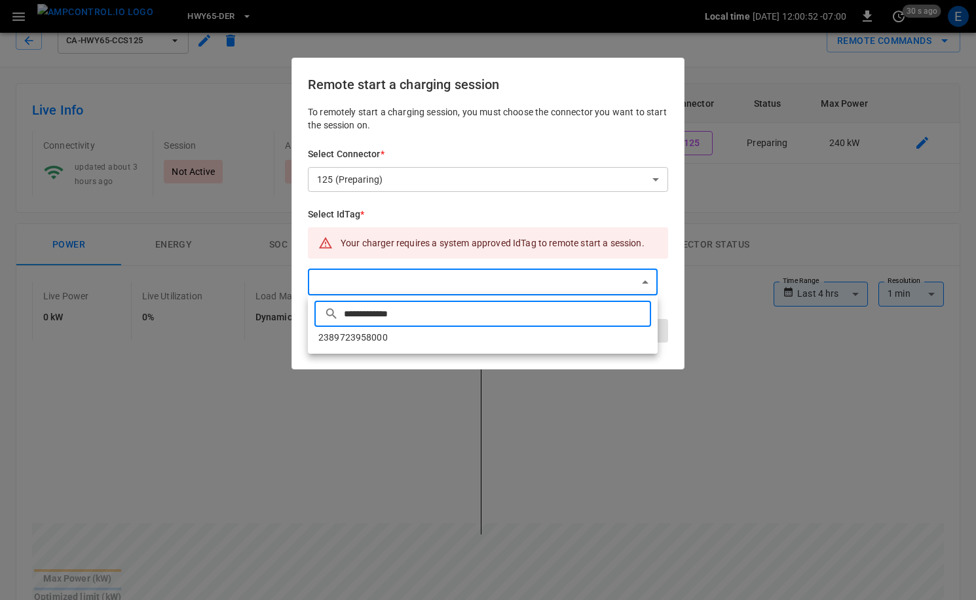
type input "**********"
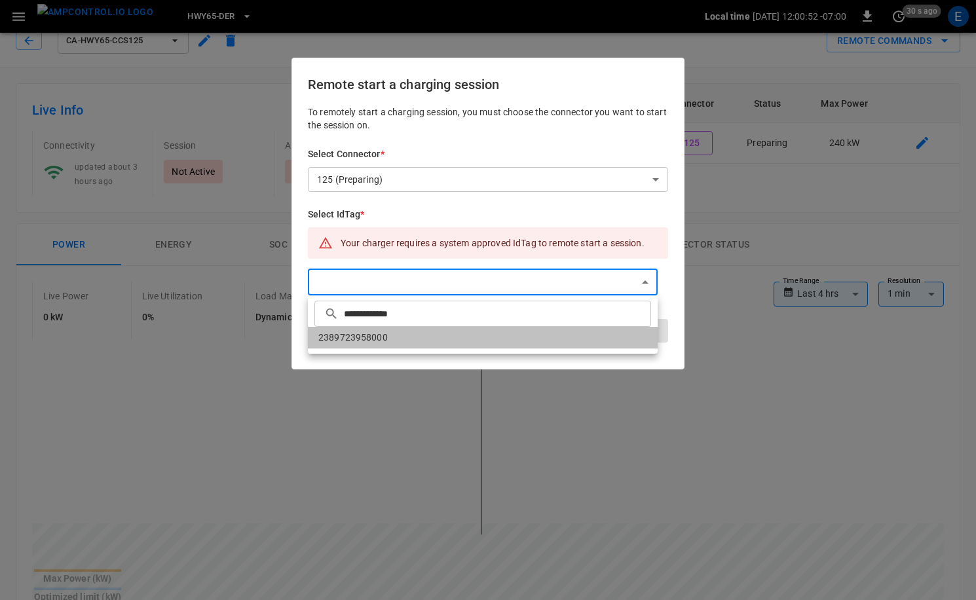
click at [374, 333] on li "2389723958000" at bounding box center [483, 338] width 350 height 22
type input "**********"
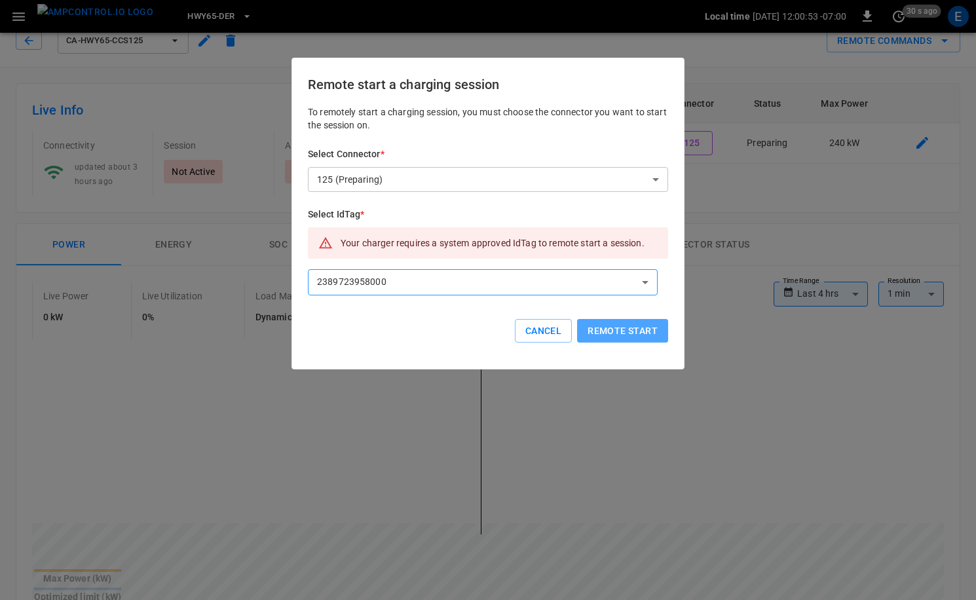
click at [642, 332] on button "Remote start" at bounding box center [622, 331] width 91 height 24
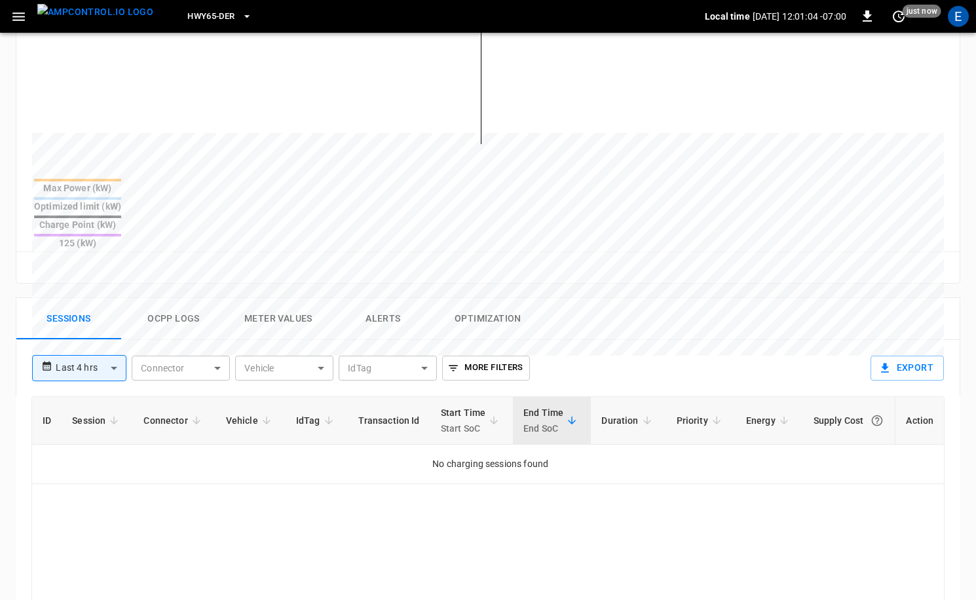
scroll to position [516, 0]
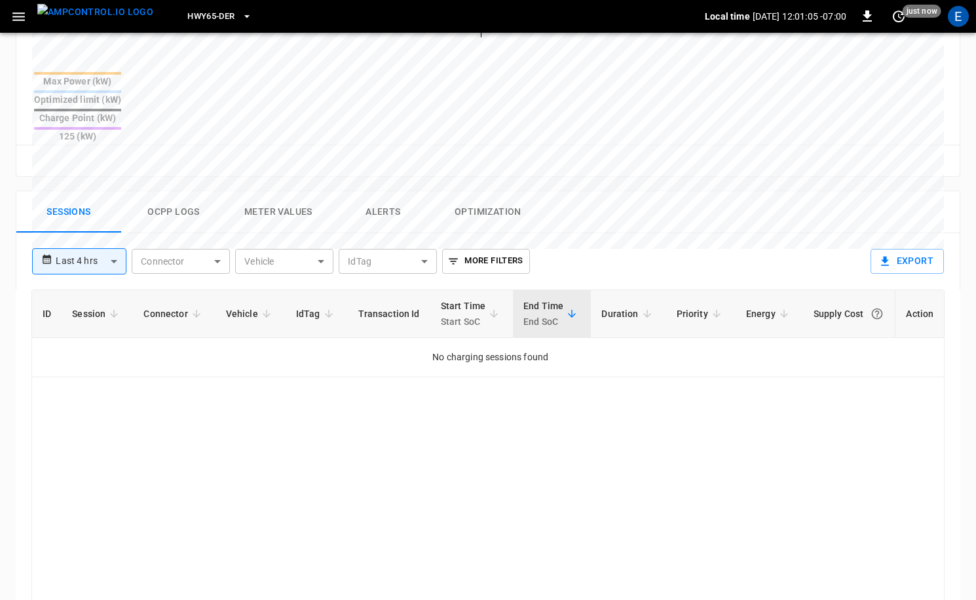
click at [185, 191] on button "Ocpp logs" at bounding box center [173, 212] width 105 height 42
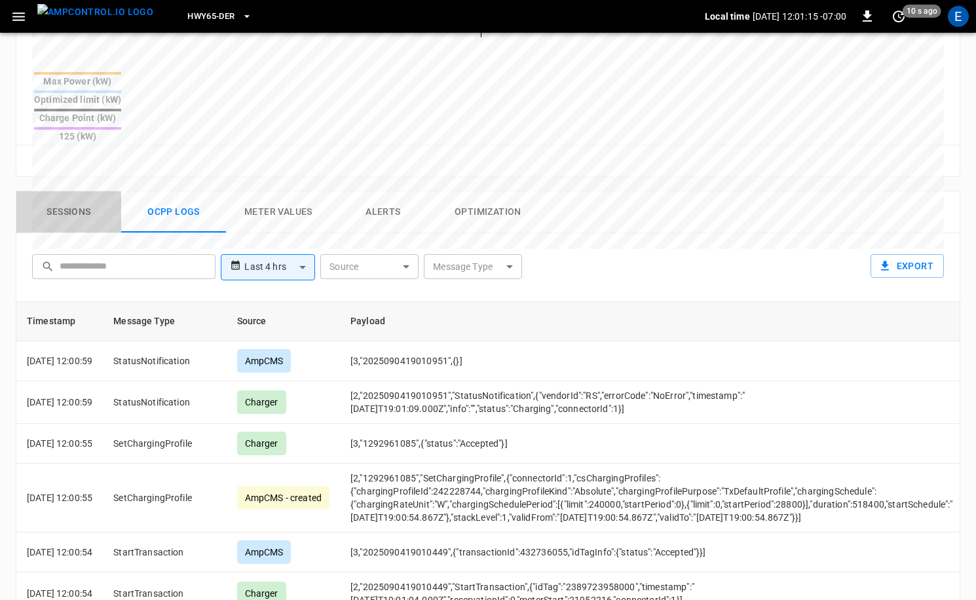
click at [53, 191] on button "Sessions" at bounding box center [68, 212] width 105 height 42
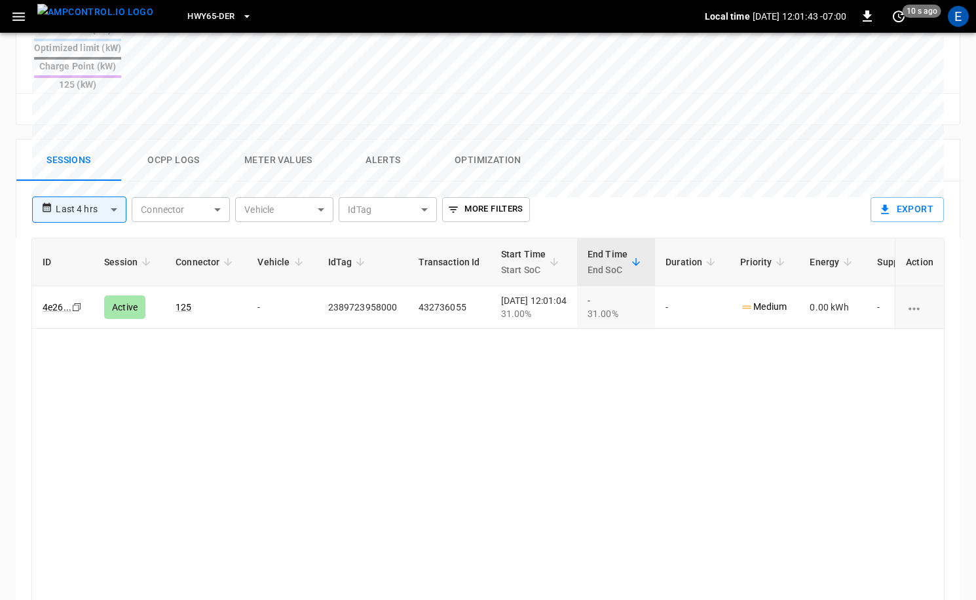
scroll to position [568, 0]
click at [104, 20] on img "menu" at bounding box center [95, 12] width 116 height 16
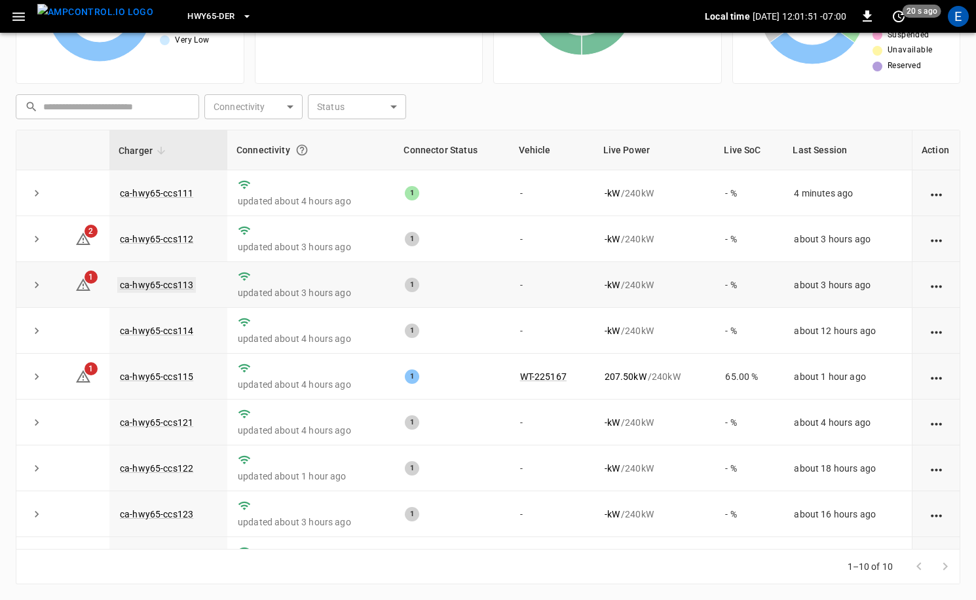
click at [182, 280] on link "ca-hwy65-ccs113" at bounding box center [156, 285] width 79 height 16
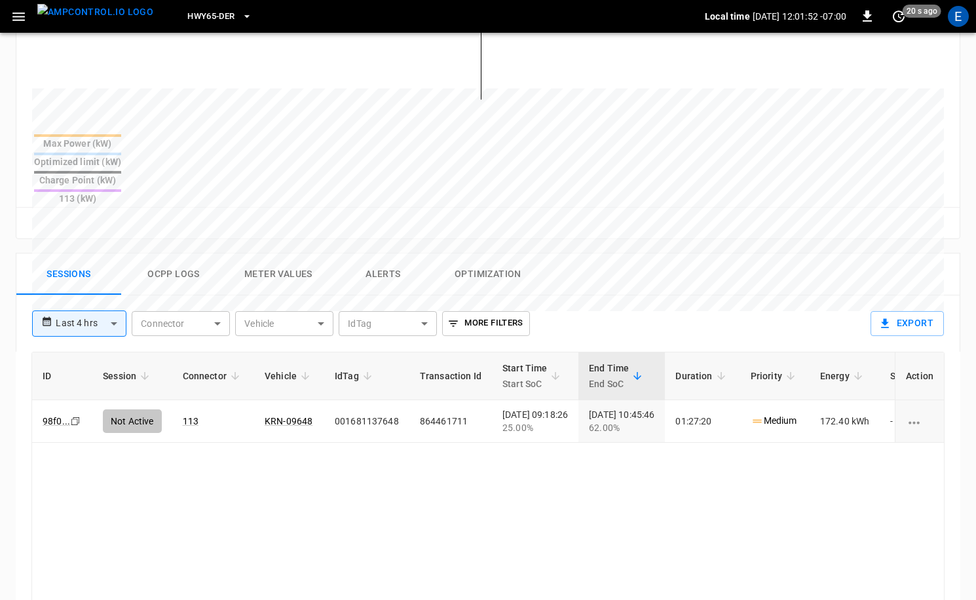
scroll to position [471, 0]
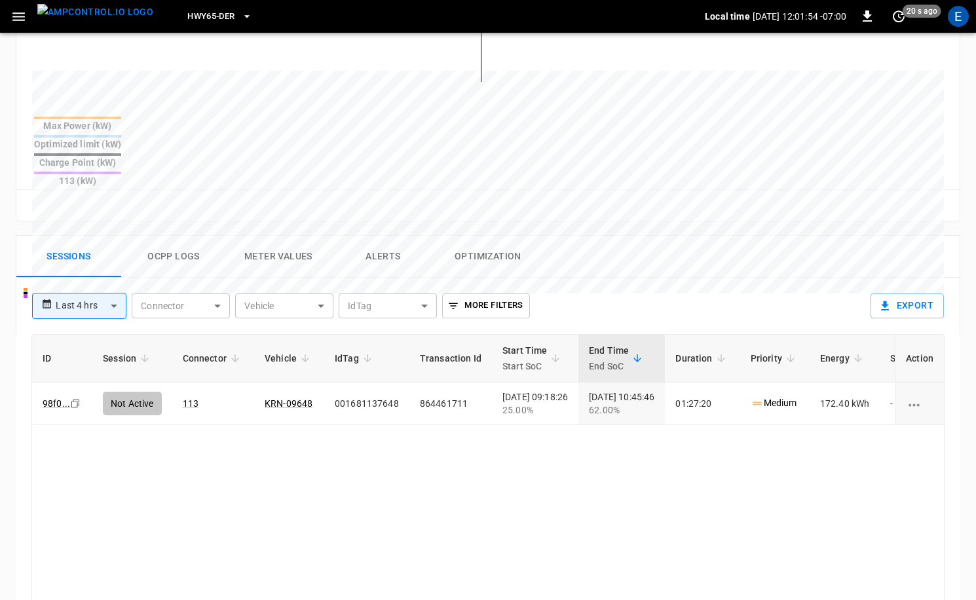
click at [81, 16] on img "menu" at bounding box center [95, 12] width 116 height 16
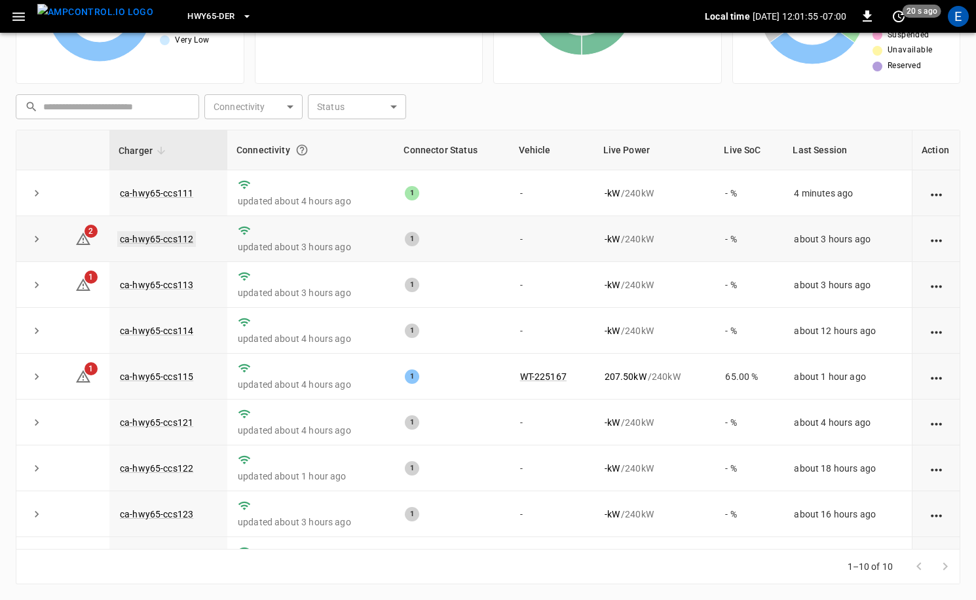
click at [174, 239] on link "ca-hwy65-ccs112" at bounding box center [156, 239] width 79 height 16
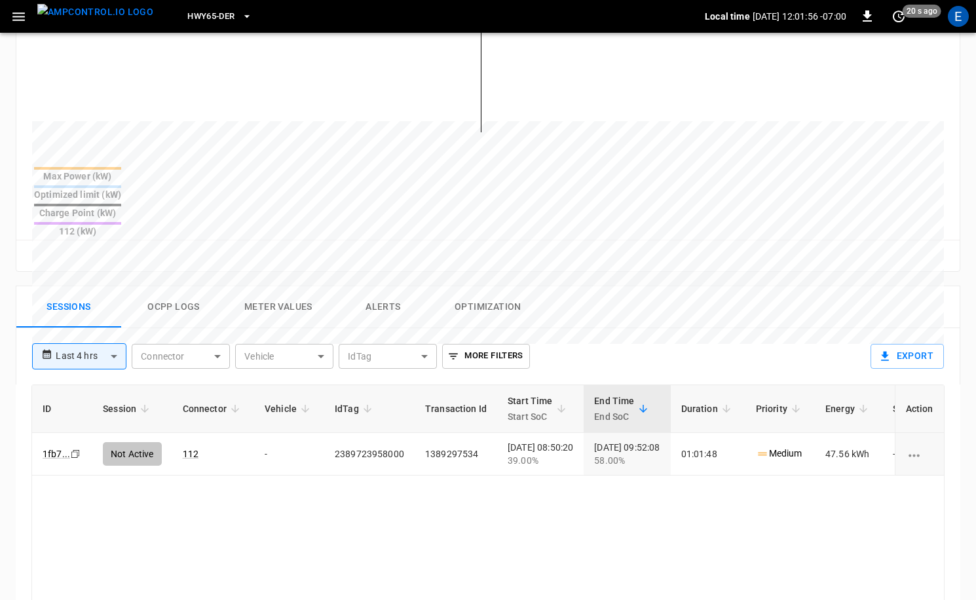
scroll to position [444, 0]
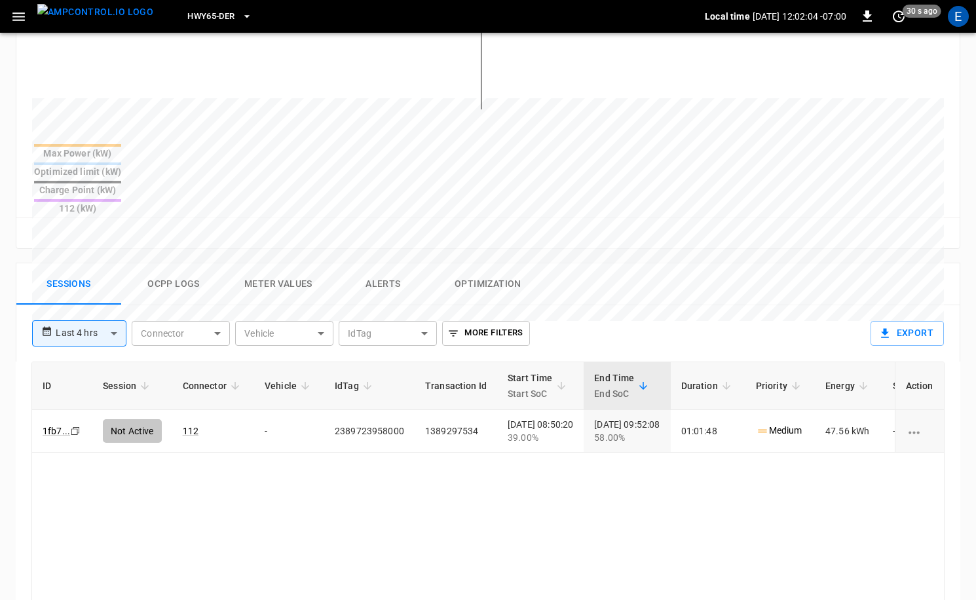
click at [157, 263] on button "Ocpp logs" at bounding box center [173, 284] width 105 height 42
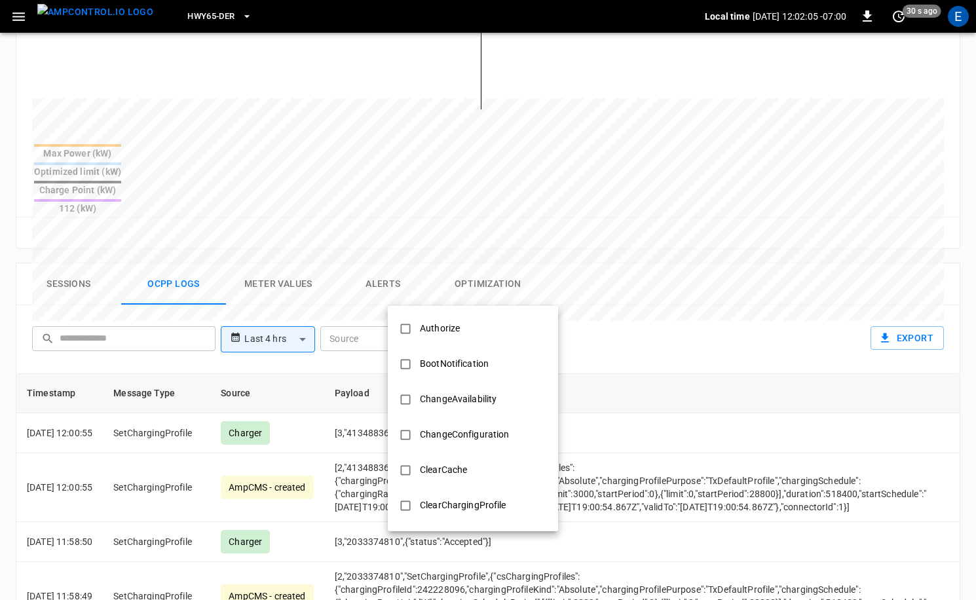
click at [457, 286] on body "**********" at bounding box center [488, 200] width 976 height 1288
click at [456, 319] on div "Authorize" at bounding box center [440, 329] width 56 height 24
type input "*********"
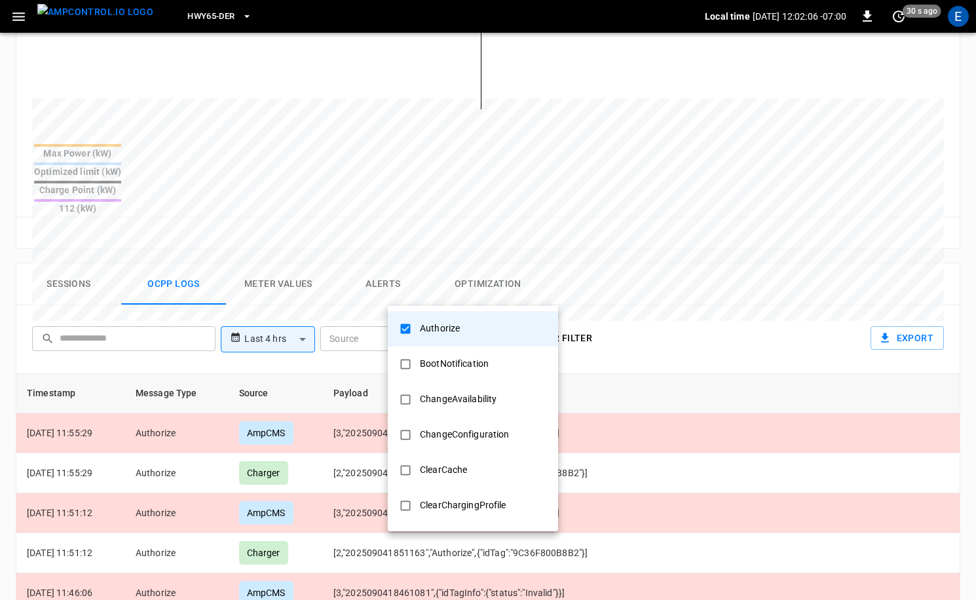
click at [687, 311] on div at bounding box center [488, 300] width 976 height 600
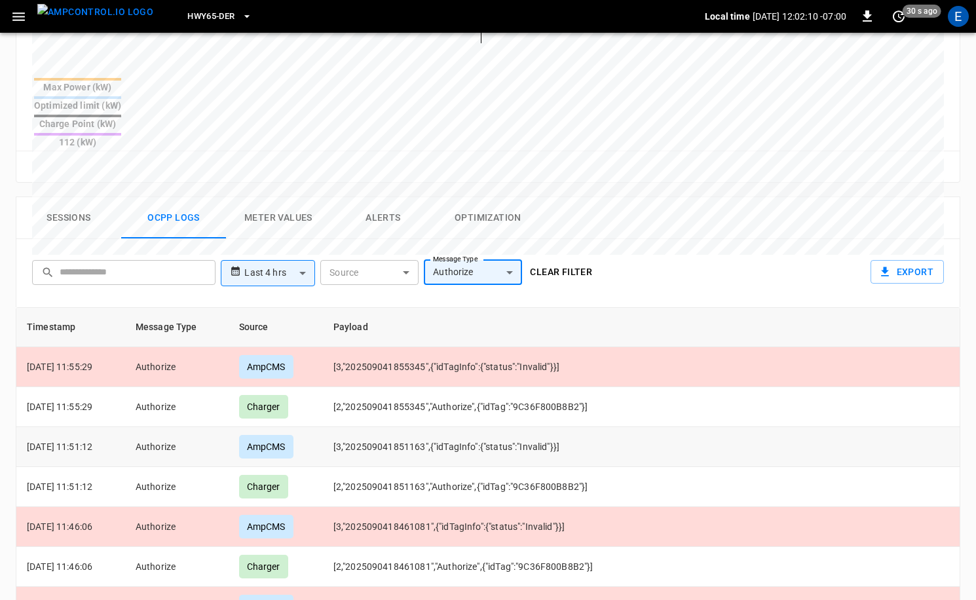
scroll to position [417, 0]
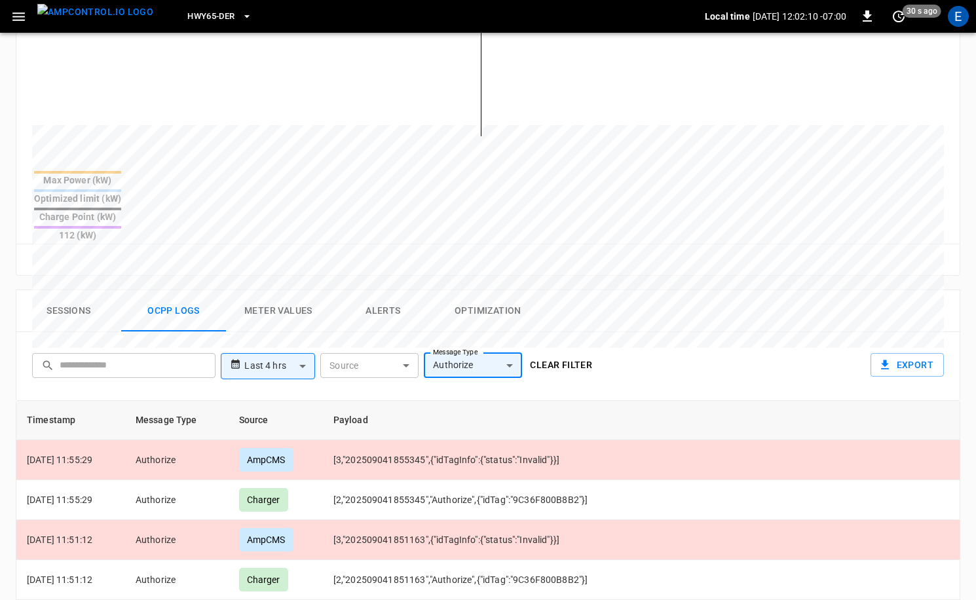
click at [83, 290] on button "Sessions" at bounding box center [68, 311] width 105 height 42
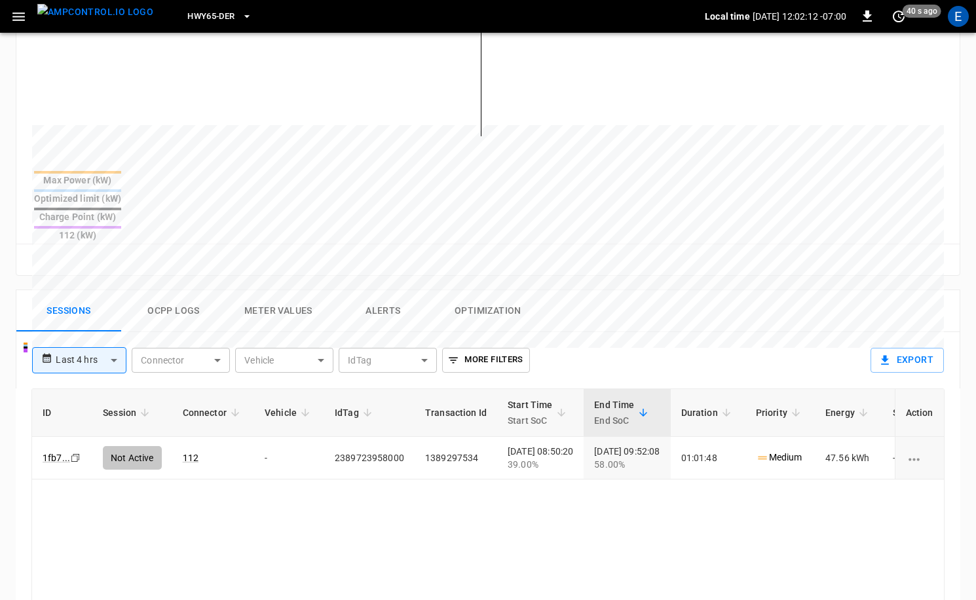
click at [74, 20] on img "menu" at bounding box center [95, 12] width 116 height 16
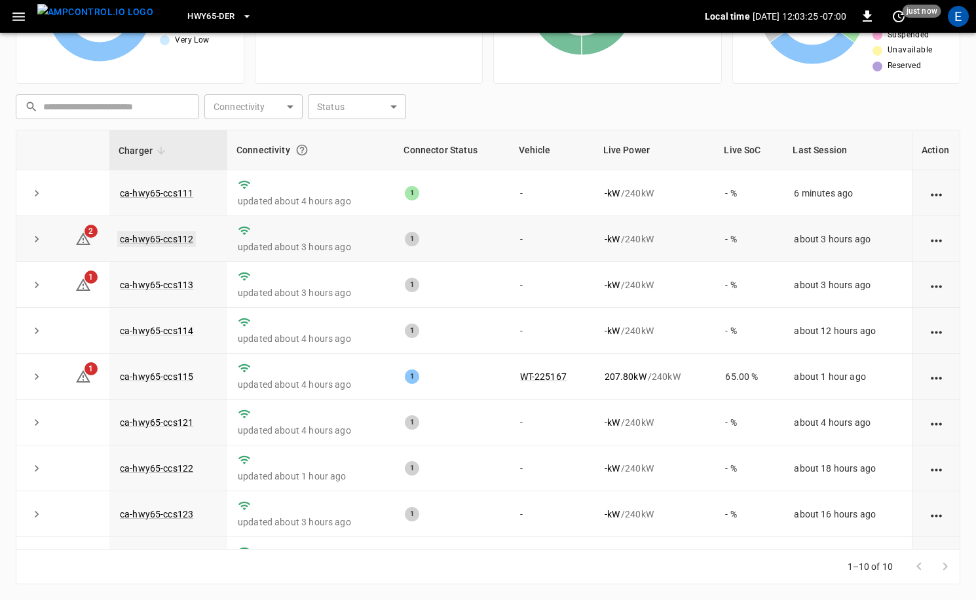
click at [165, 238] on link "ca-hwy65-ccs112" at bounding box center [156, 239] width 79 height 16
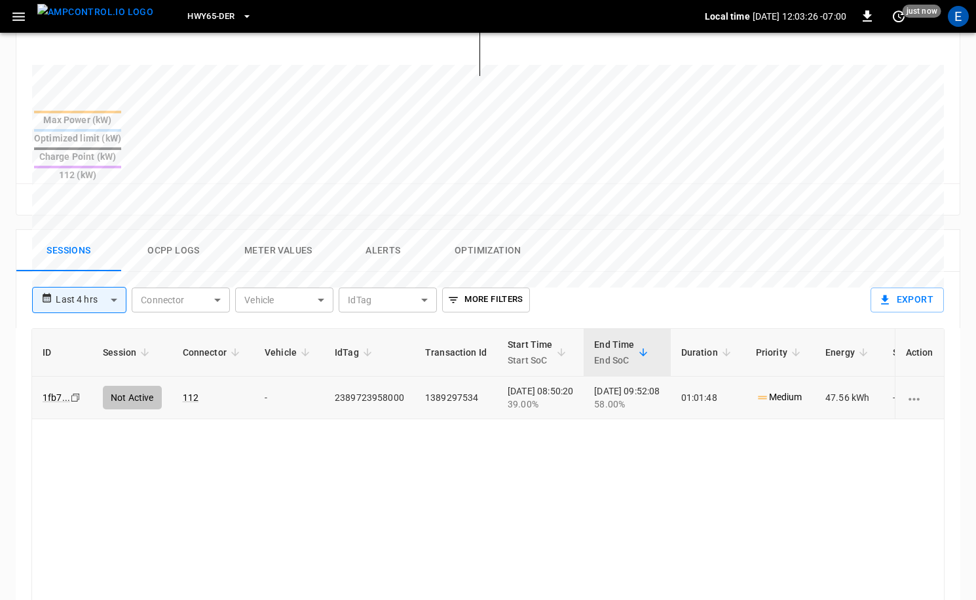
scroll to position [500, 0]
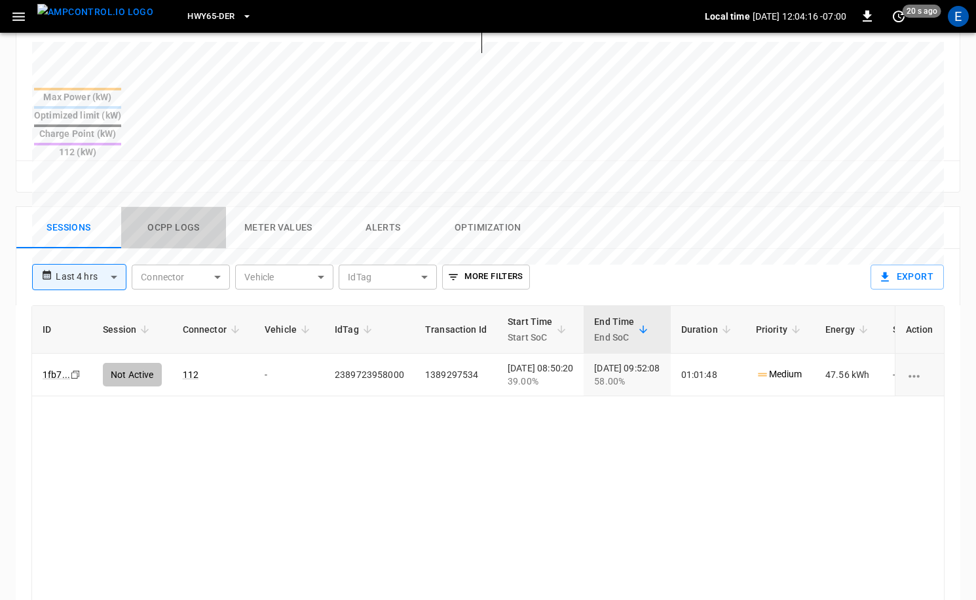
click at [199, 207] on button "Ocpp logs" at bounding box center [173, 228] width 105 height 42
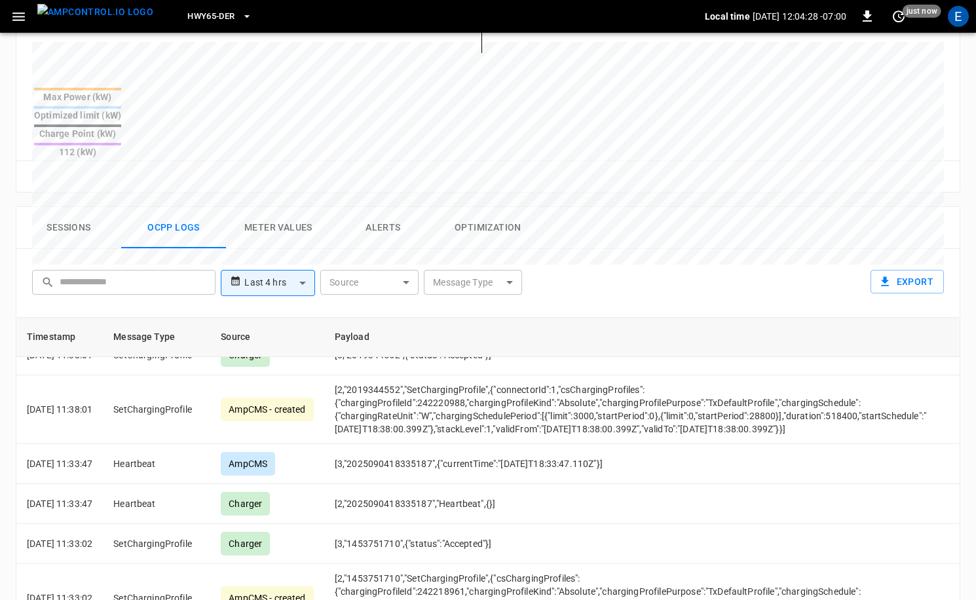
scroll to position [1771, 0]
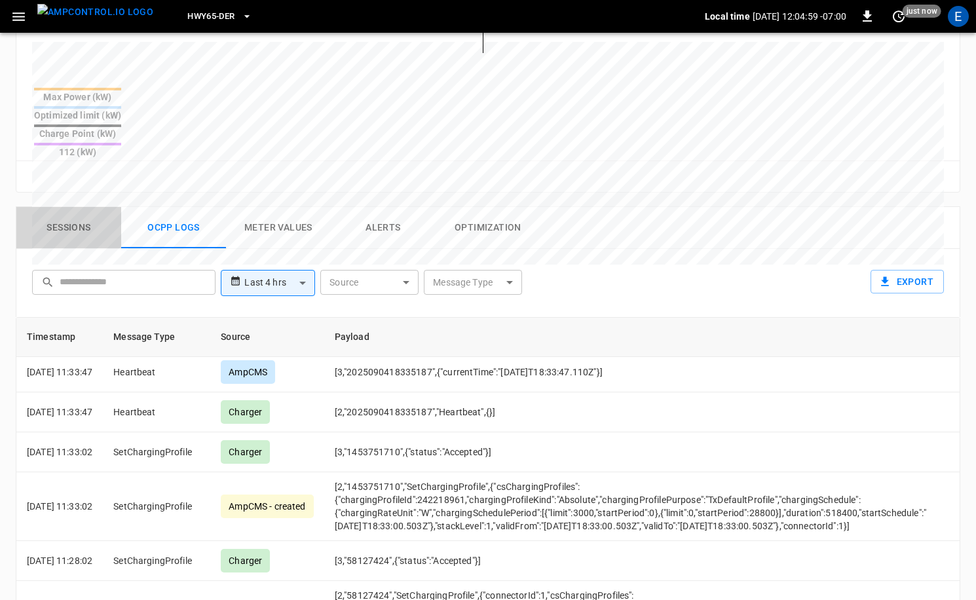
click at [69, 207] on button "Sessions" at bounding box center [68, 228] width 105 height 42
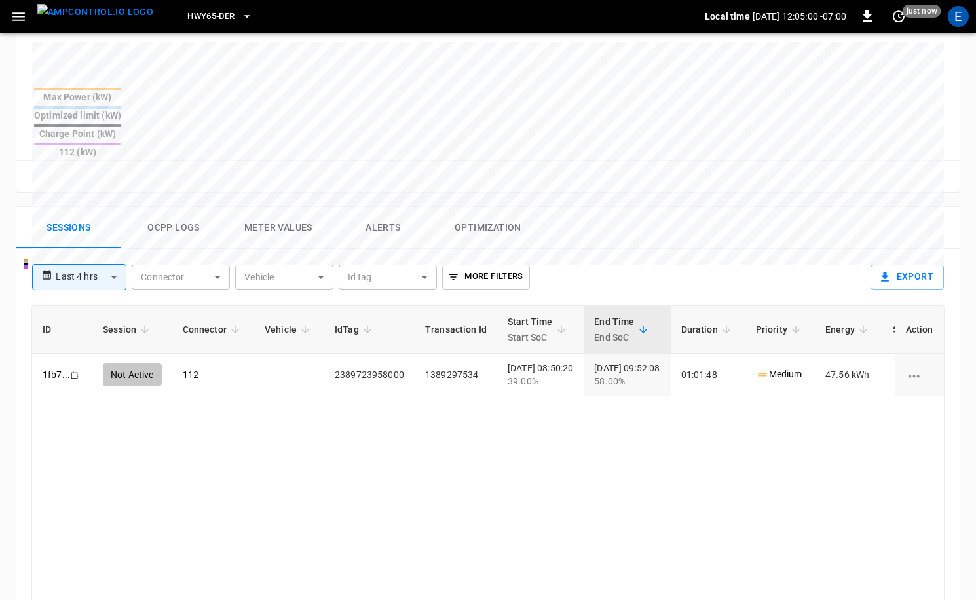
click at [90, 20] on img "menu" at bounding box center [95, 12] width 116 height 16
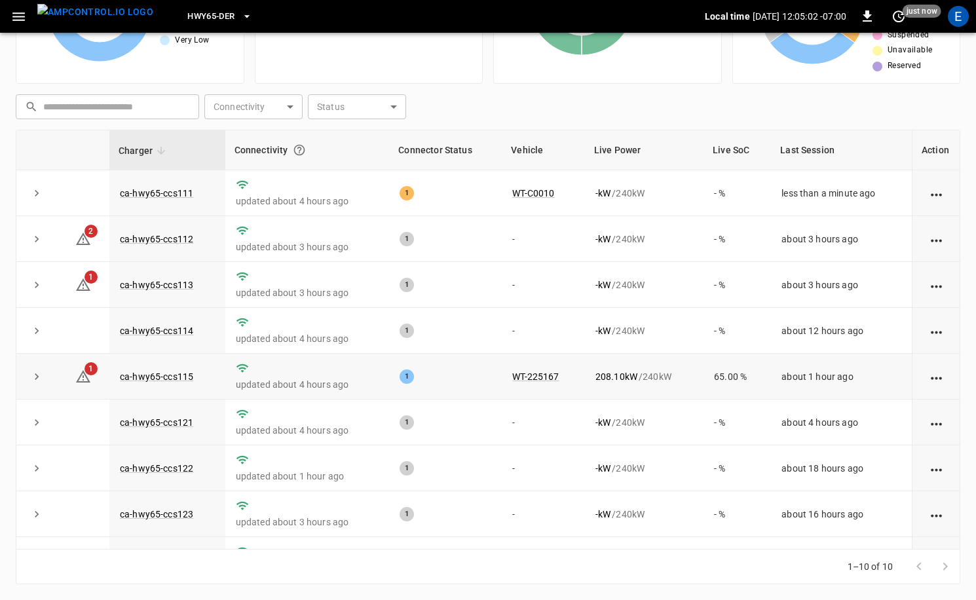
scroll to position [80, 0]
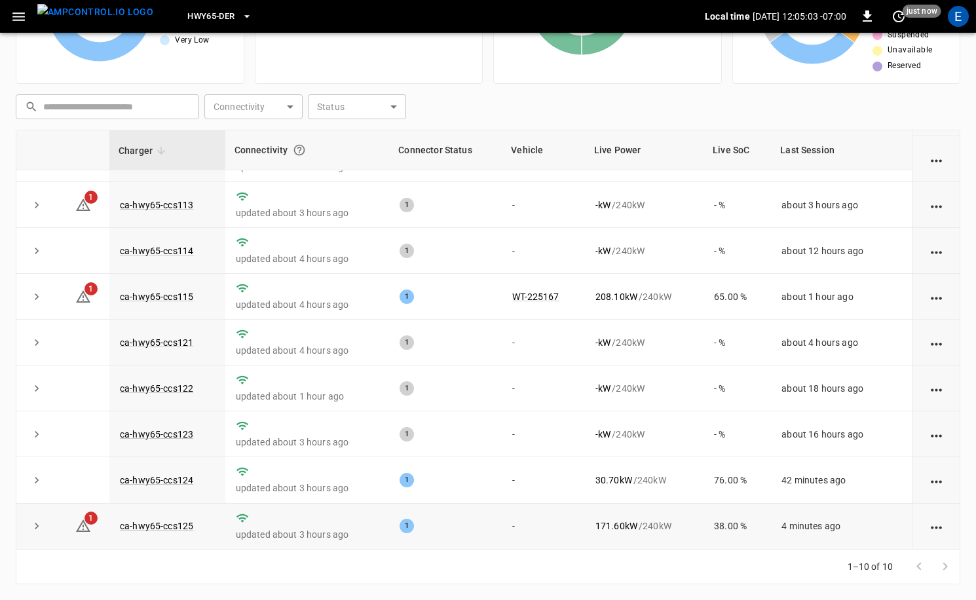
click at [191, 511] on td "ca-hwy65-ccs125" at bounding box center [167, 527] width 116 height 46
click at [188, 511] on link "ca-hwy65-ccs125" at bounding box center [156, 526] width 79 height 16
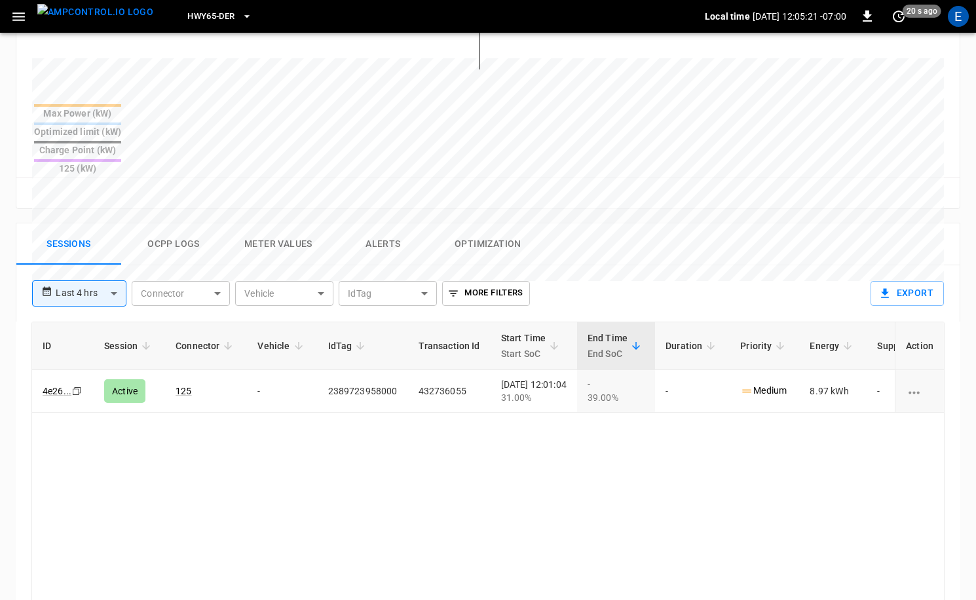
scroll to position [0, 1]
click at [109, 254] on body "**********" at bounding box center [488, 154] width 976 height 1277
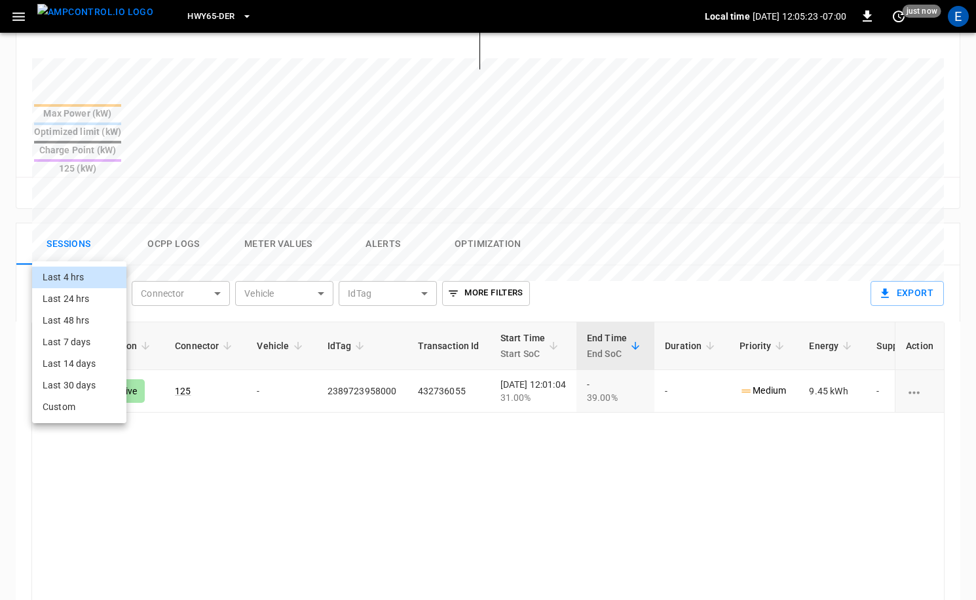
click at [95, 295] on li "Last 24 hrs" at bounding box center [79, 299] width 94 height 22
type input "**********"
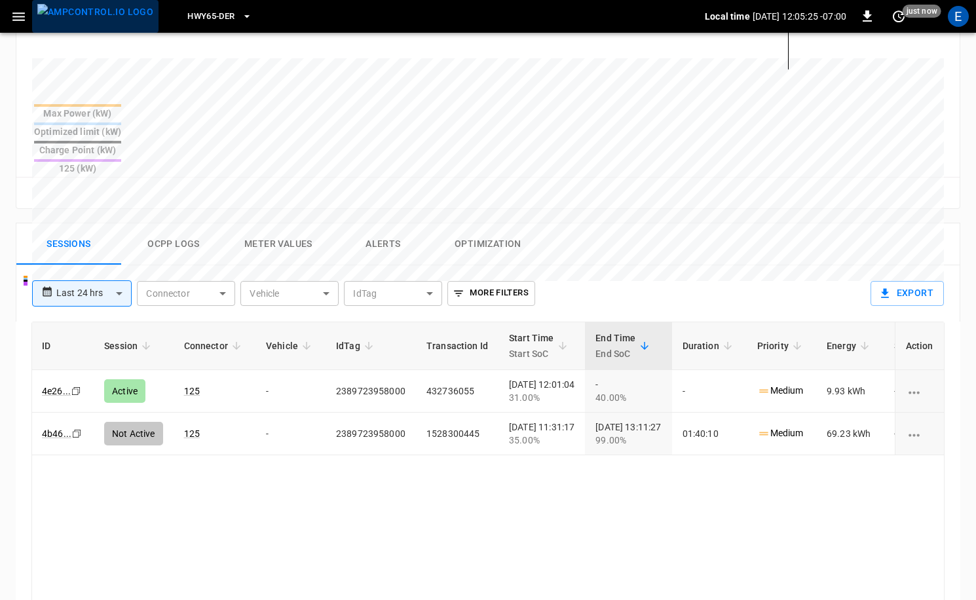
click at [104, 6] on img "menu" at bounding box center [95, 12] width 116 height 16
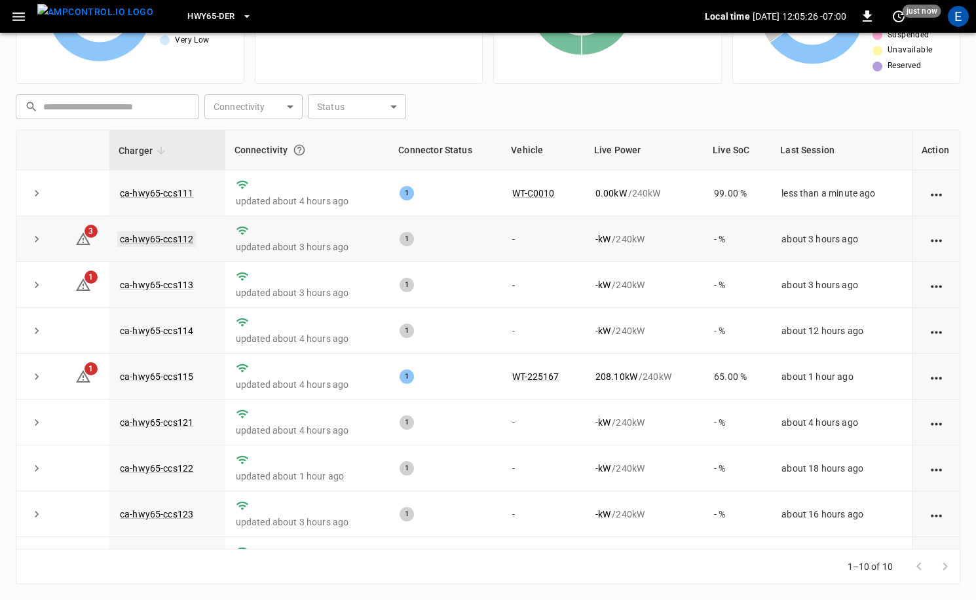
click at [178, 244] on link "ca-hwy65-ccs112" at bounding box center [156, 239] width 79 height 16
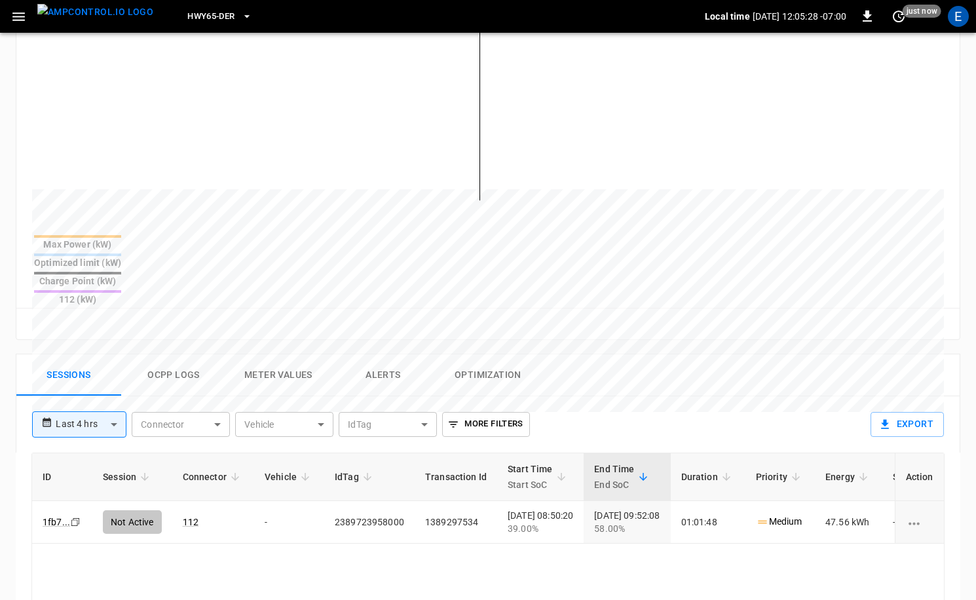
scroll to position [357, 0]
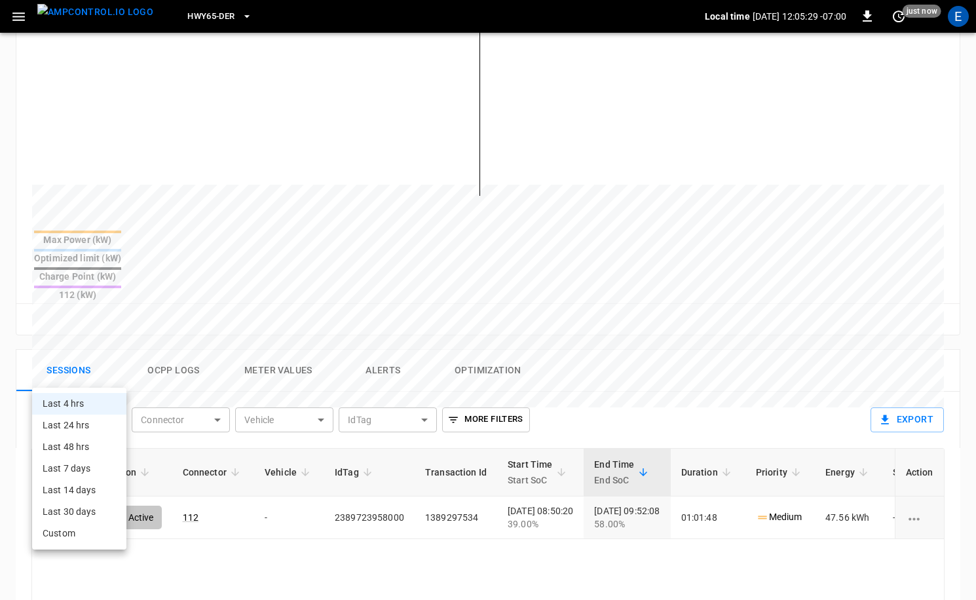
click at [96, 367] on body "**********" at bounding box center [488, 281] width 976 height 1277
click at [96, 432] on li "Last 24 hrs" at bounding box center [79, 426] width 94 height 22
type input "**********"
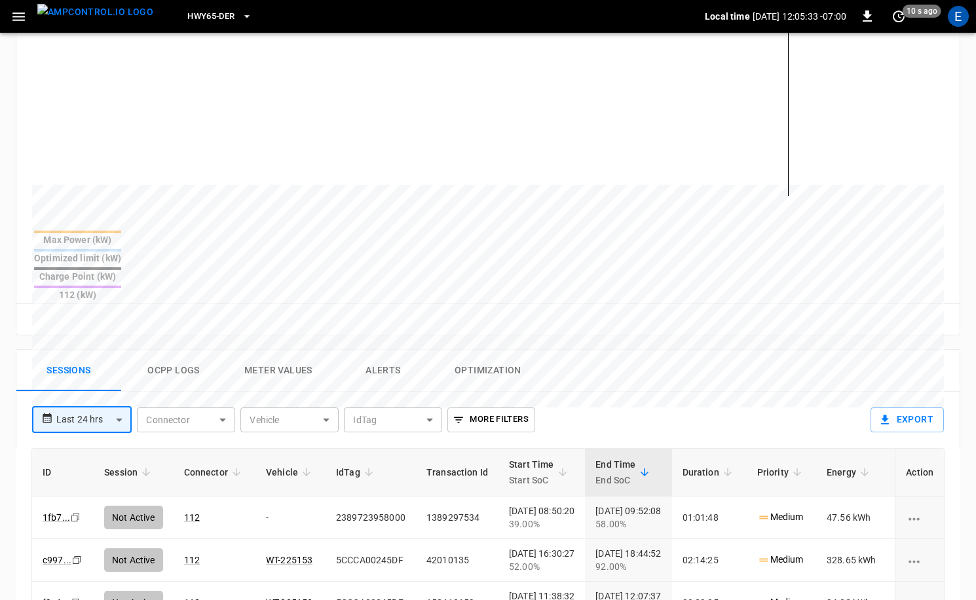
click at [250, 350] on button "Meter Values" at bounding box center [278, 371] width 105 height 42
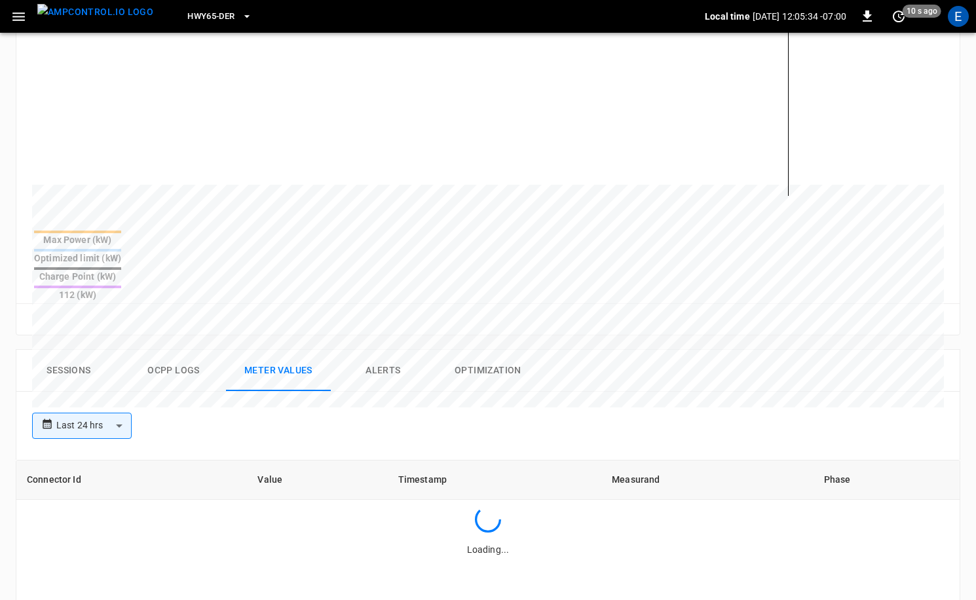
click at [186, 350] on button "Ocpp logs" at bounding box center [173, 371] width 105 height 42
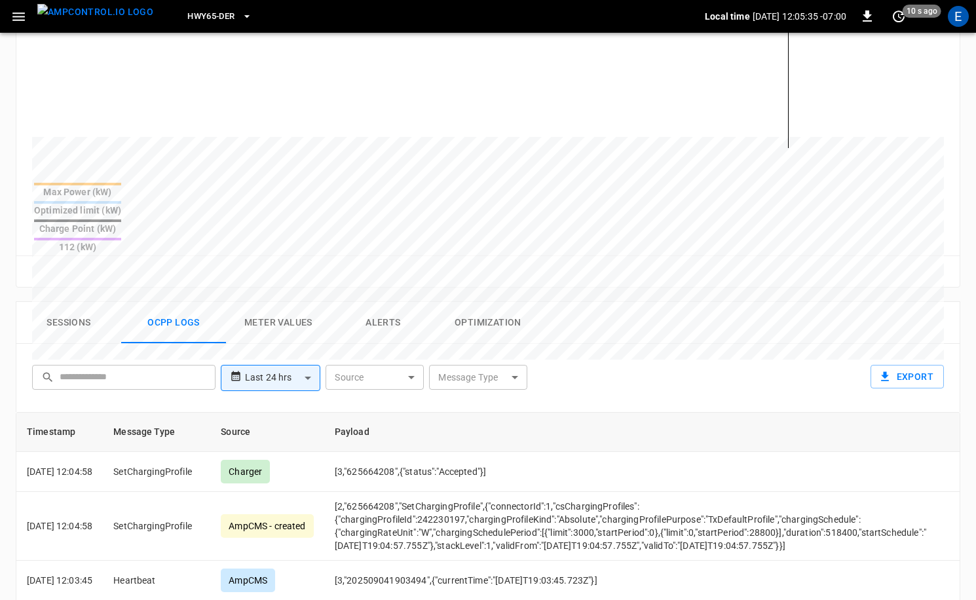
scroll to position [446, 0]
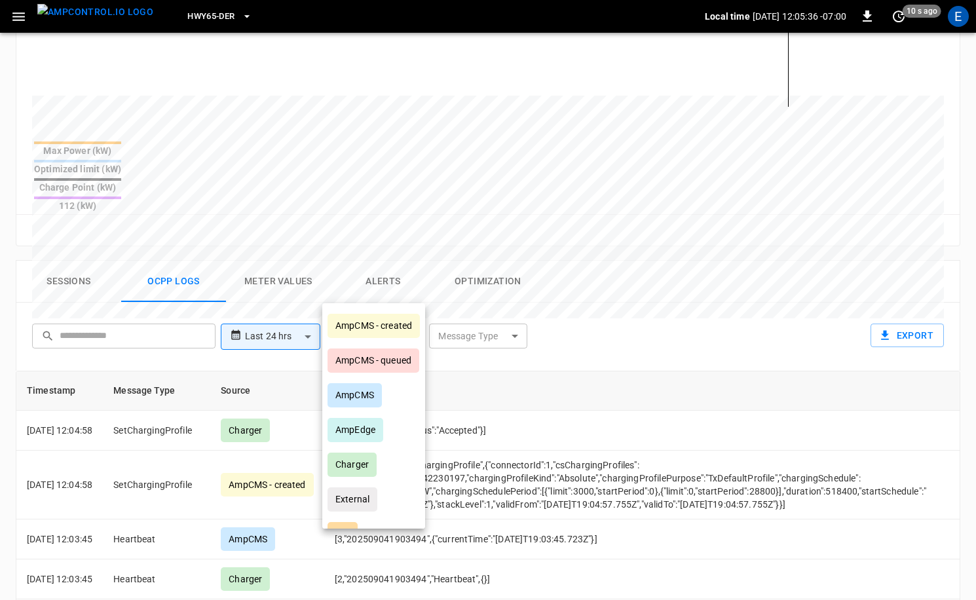
click at [358, 286] on body "**********" at bounding box center [488, 198] width 976 height 1288
click at [592, 288] on div at bounding box center [488, 300] width 976 height 600
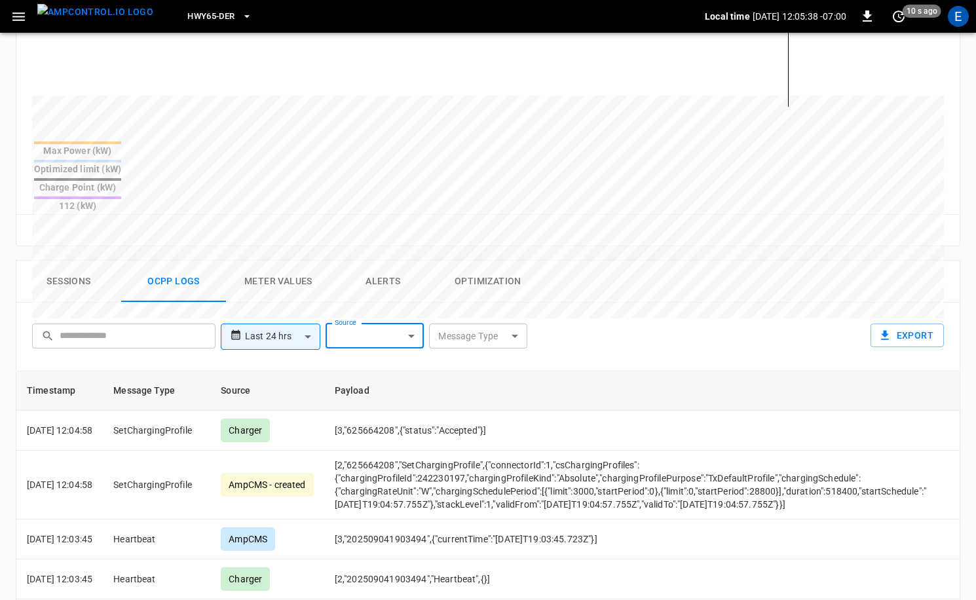
click at [435, 292] on body "**********" at bounding box center [488, 198] width 976 height 1288
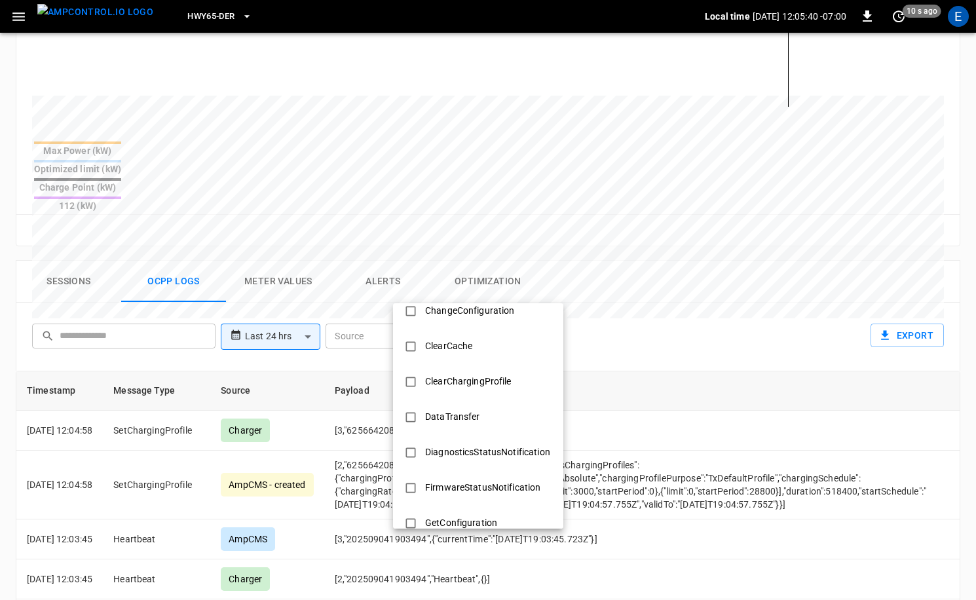
scroll to position [124, 0]
click at [459, 405] on div "DataTransfer" at bounding box center [452, 414] width 71 height 24
type input "**********"
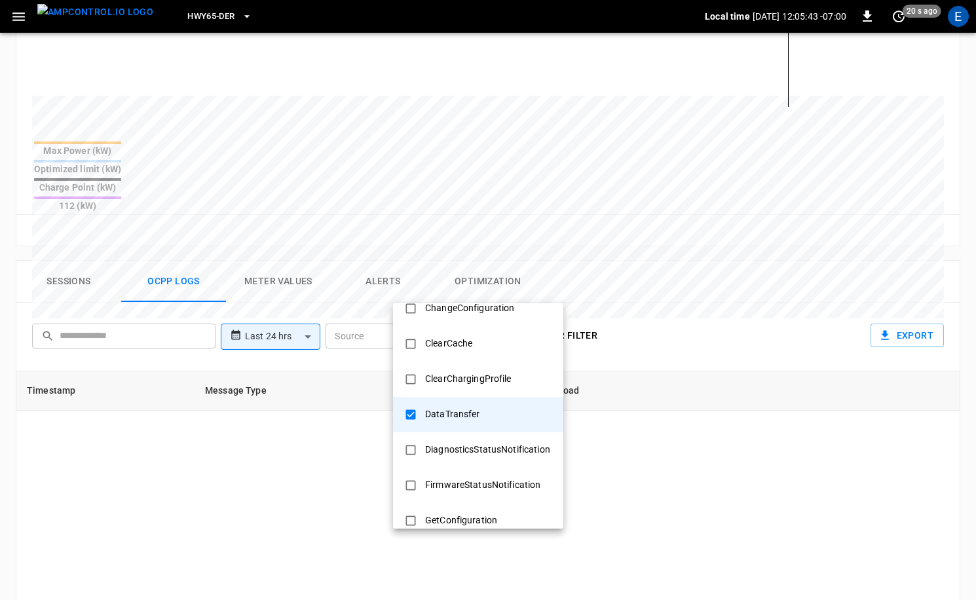
click at [687, 385] on div at bounding box center [488, 300] width 976 height 600
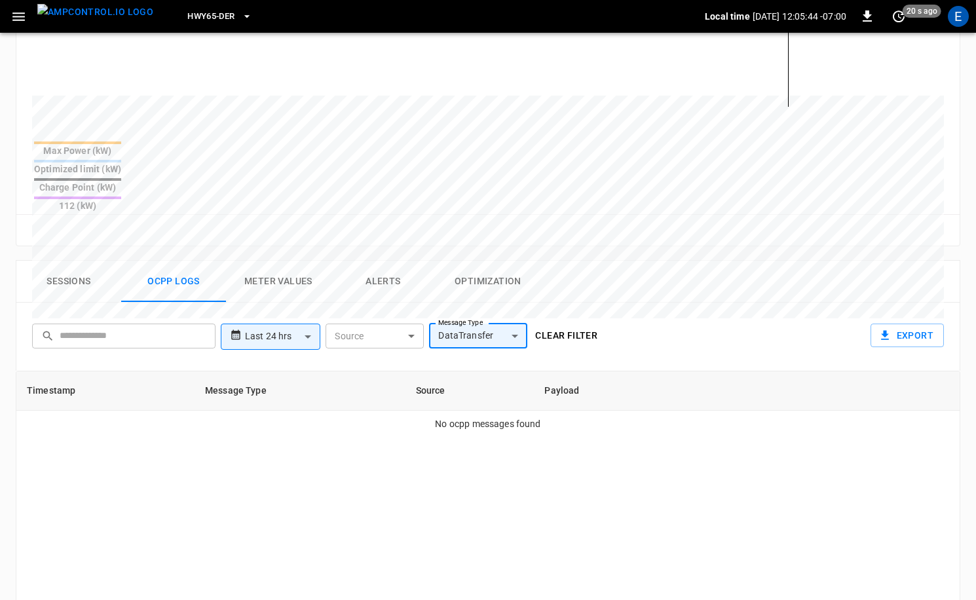
click at [549, 324] on button "Clear filter" at bounding box center [566, 336] width 73 height 24
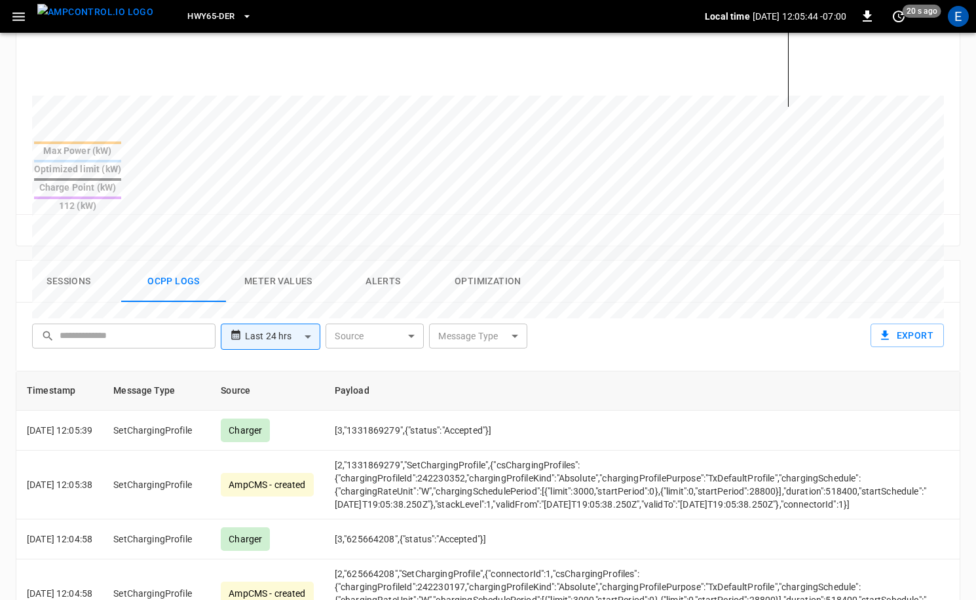
click at [481, 296] on body "**********" at bounding box center [488, 198] width 976 height 1288
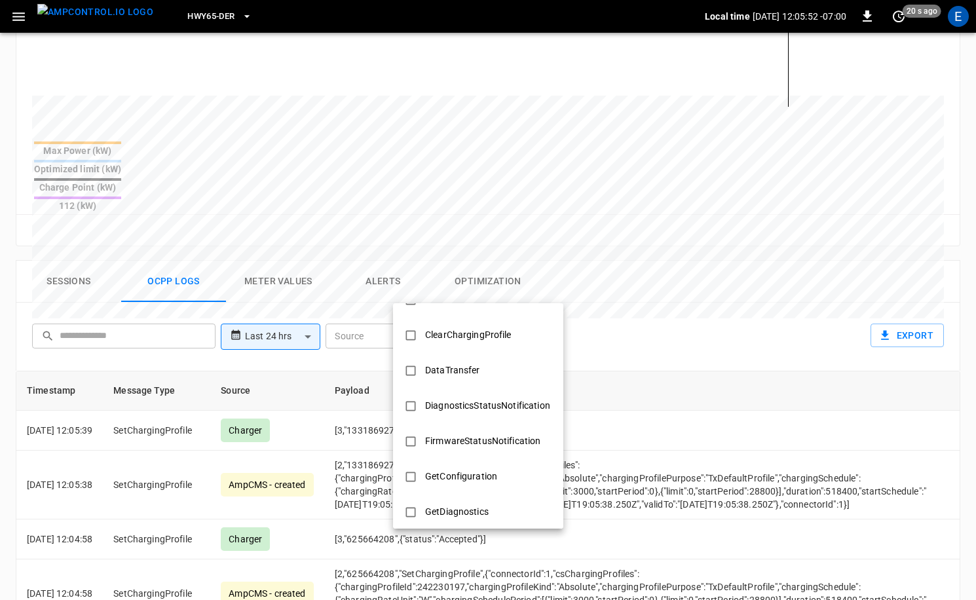
scroll to position [174, 0]
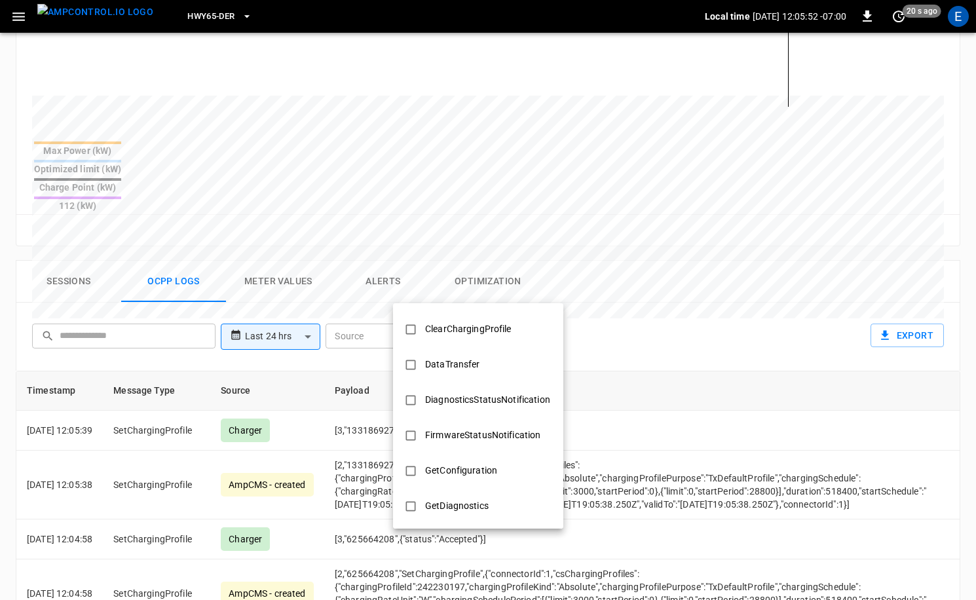
click at [463, 395] on div "DiagnosticsStatusNotification" at bounding box center [487, 400] width 141 height 24
type input "**********"
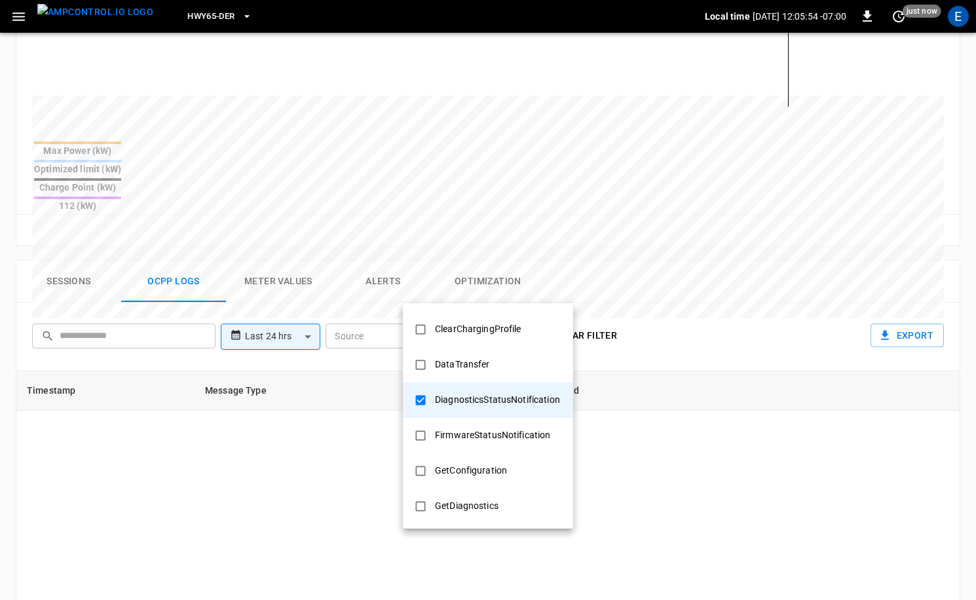
click at [611, 292] on div at bounding box center [488, 300] width 976 height 600
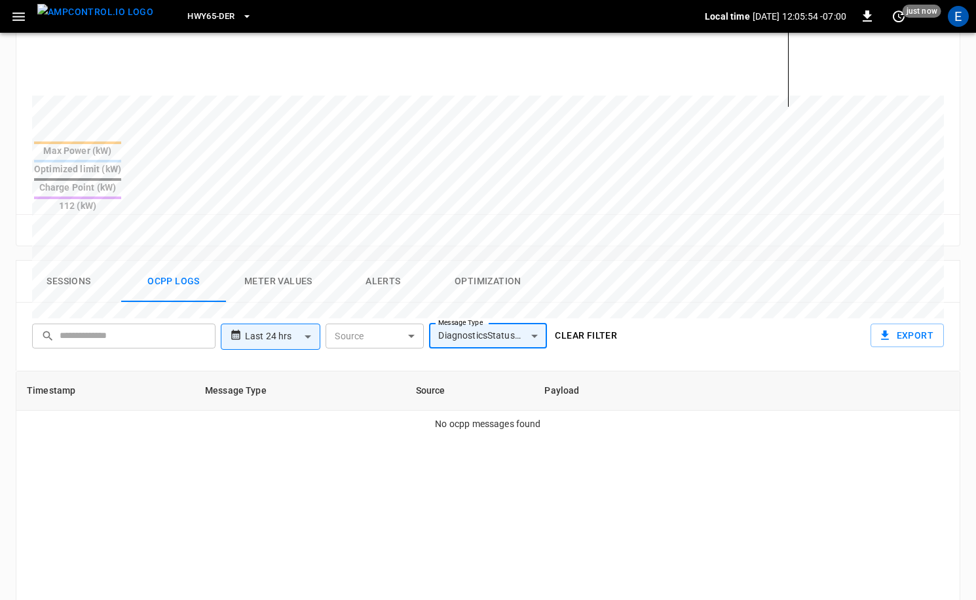
click at [598, 290] on div "Authorize BootNotification ChangeAvailability ChangeConfiguration ClearCache Cl…" at bounding box center [488, 300] width 976 height 600
click at [590, 324] on button "Clear filter" at bounding box center [586, 336] width 73 height 24
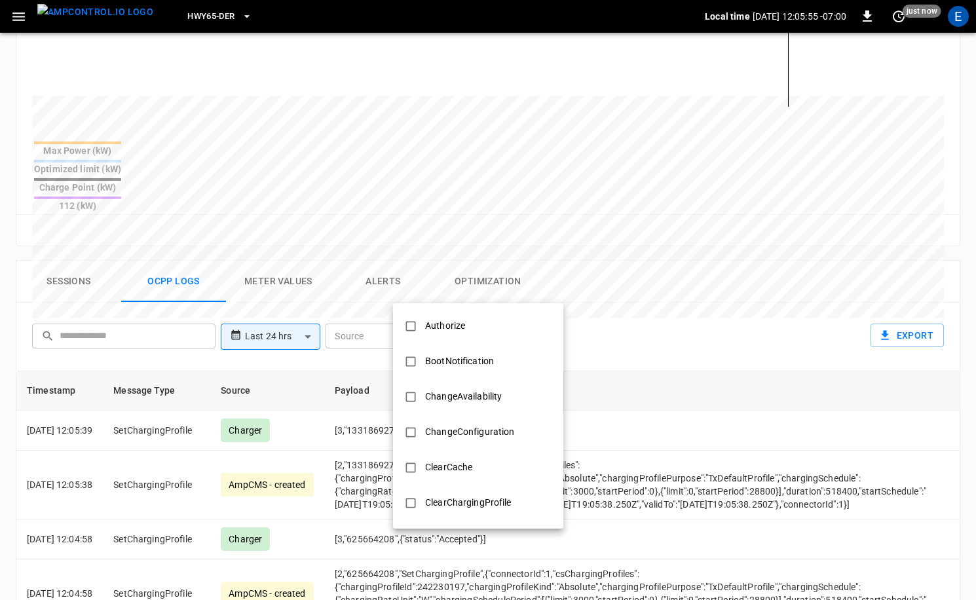
click at [513, 292] on body "**********" at bounding box center [488, 198] width 976 height 1288
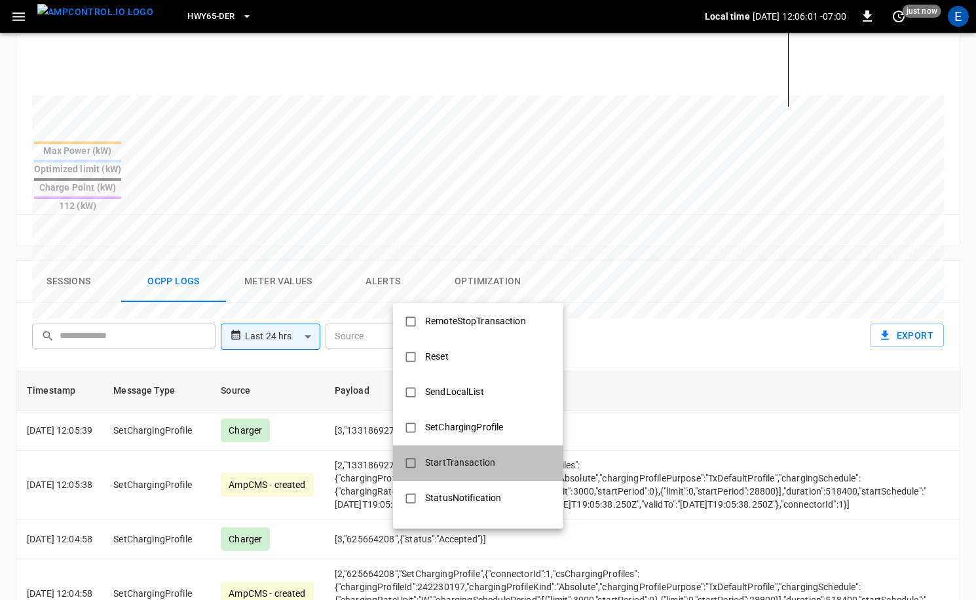
click at [459, 451] on div "StartTransaction" at bounding box center [460, 463] width 86 height 24
type input "**********"
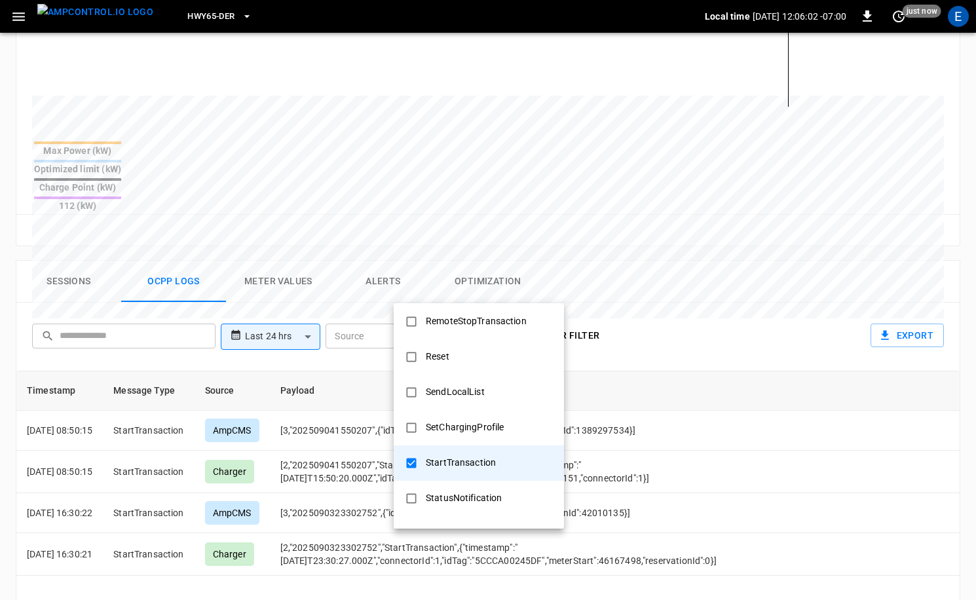
click at [678, 419] on div at bounding box center [488, 300] width 976 height 600
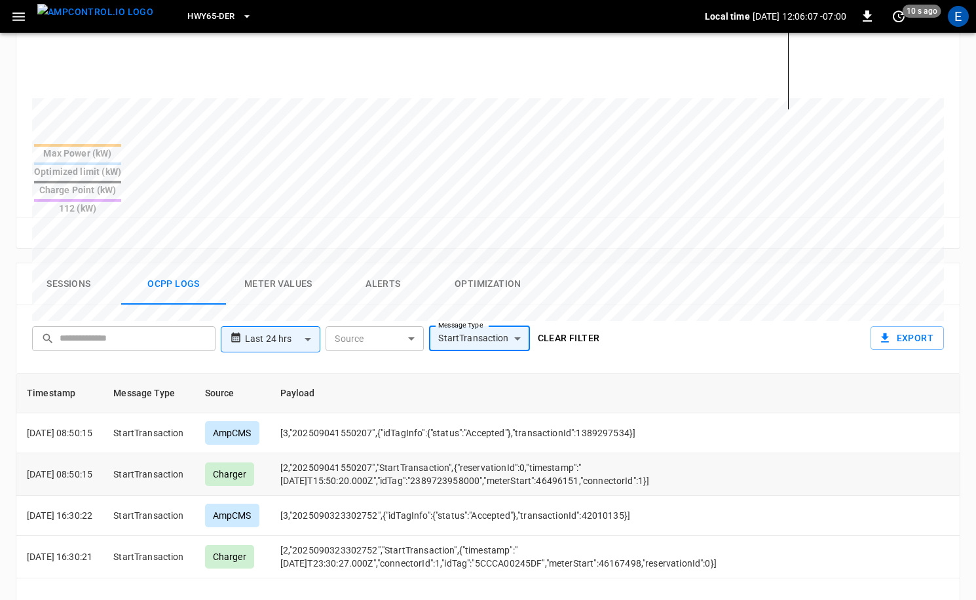
scroll to position [442, 0]
click at [62, 265] on button "Sessions" at bounding box center [68, 286] width 105 height 42
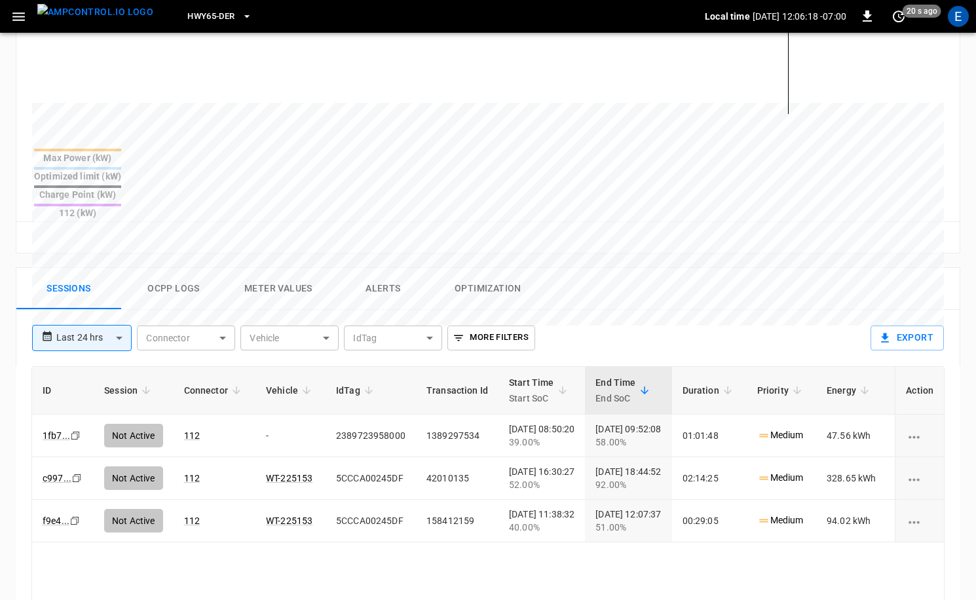
scroll to position [434, 0]
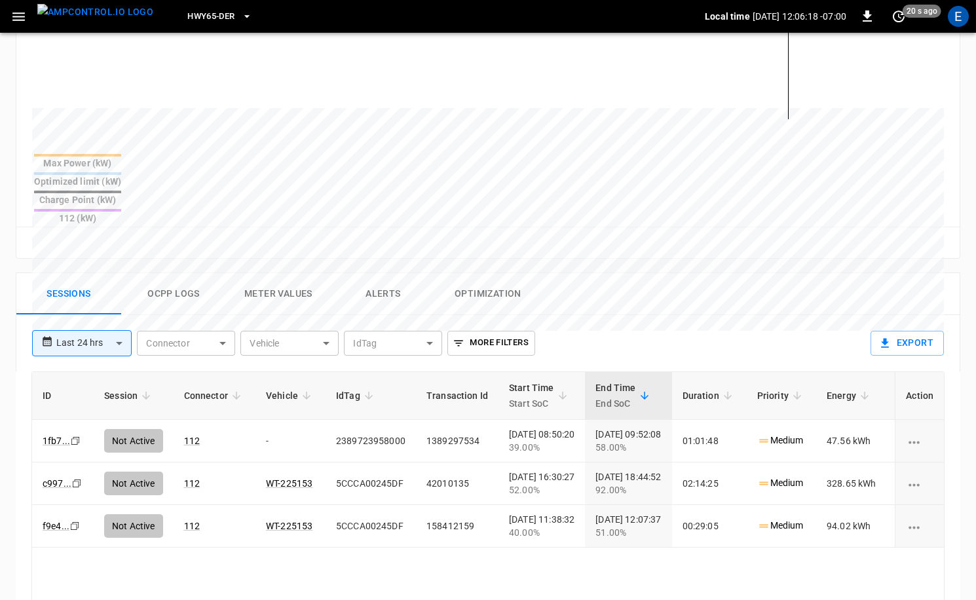
click at [187, 273] on button "Ocpp logs" at bounding box center [173, 294] width 105 height 42
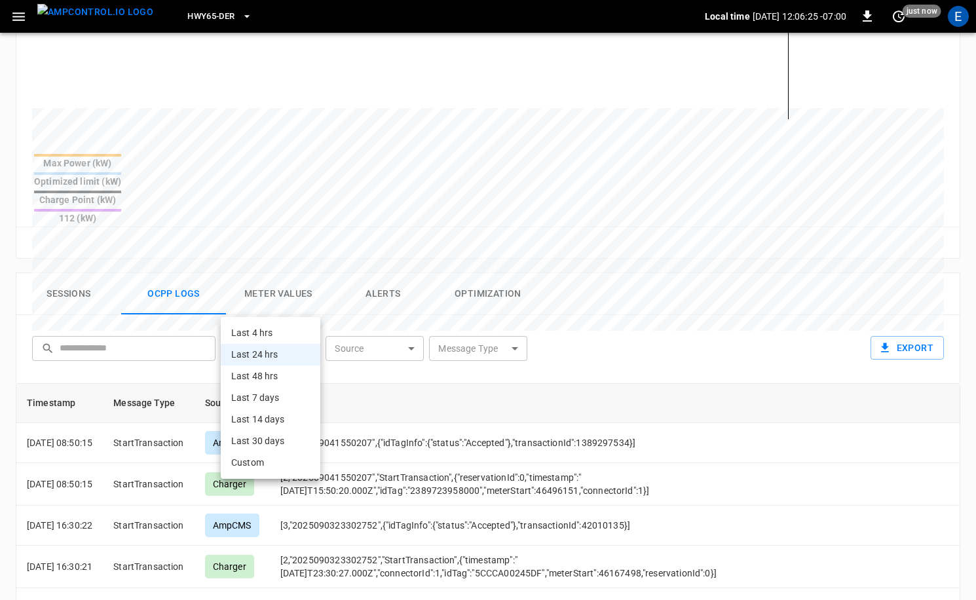
click at [299, 300] on body "**********" at bounding box center [488, 210] width 976 height 1288
click at [281, 330] on li "Last 4 hrs" at bounding box center [271, 333] width 100 height 22
type input "**********"
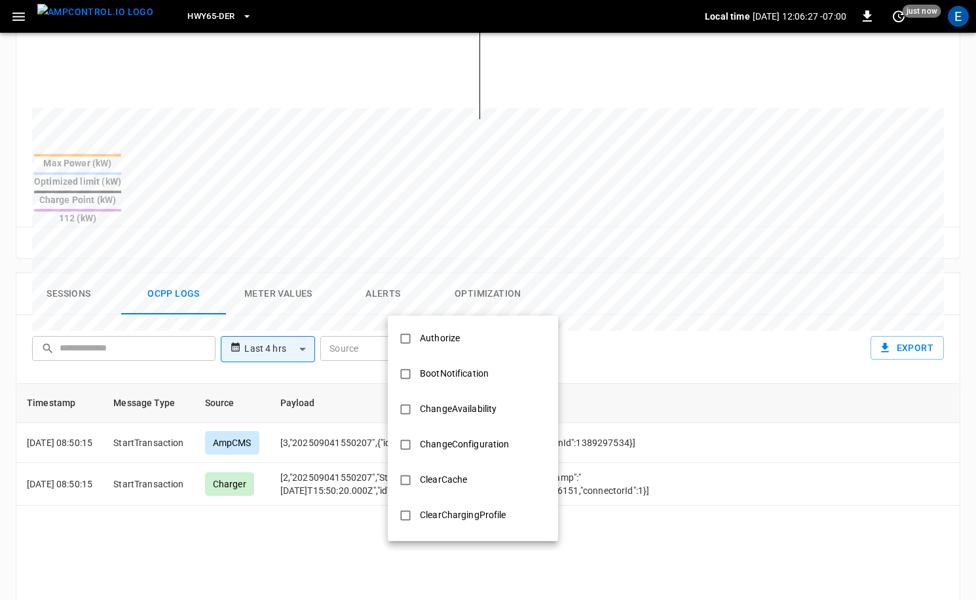
click at [497, 305] on body "**********" at bounding box center [488, 210] width 976 height 1288
click at [378, 271] on div at bounding box center [488, 300] width 976 height 600
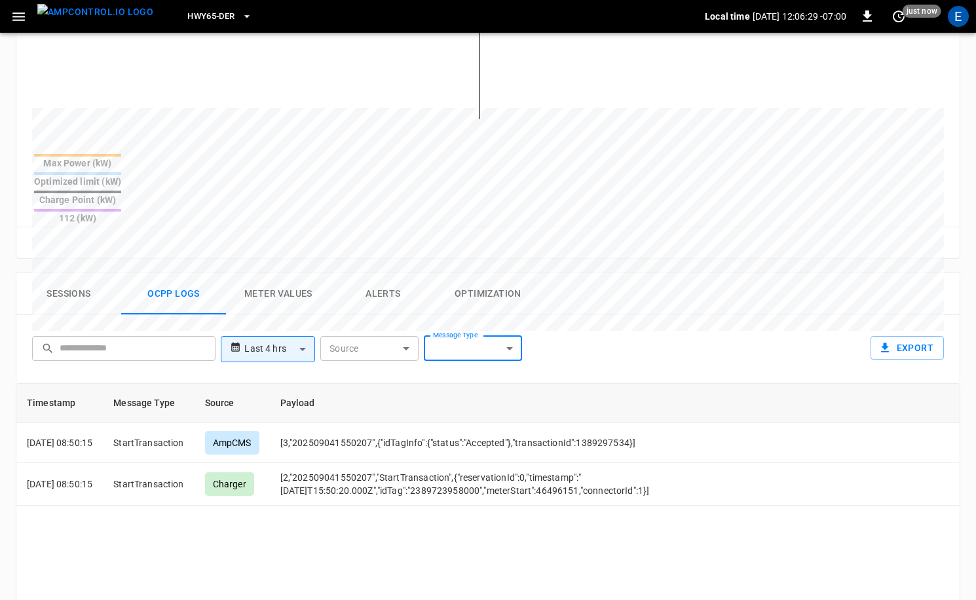
click at [88, 273] on button "Sessions" at bounding box center [68, 294] width 105 height 42
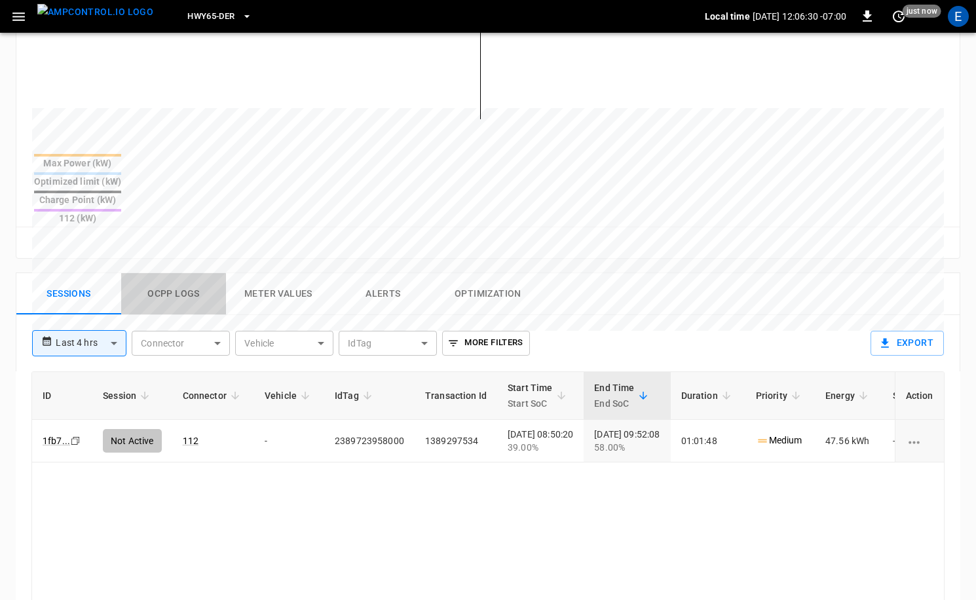
click at [146, 273] on button "Ocpp logs" at bounding box center [173, 294] width 105 height 42
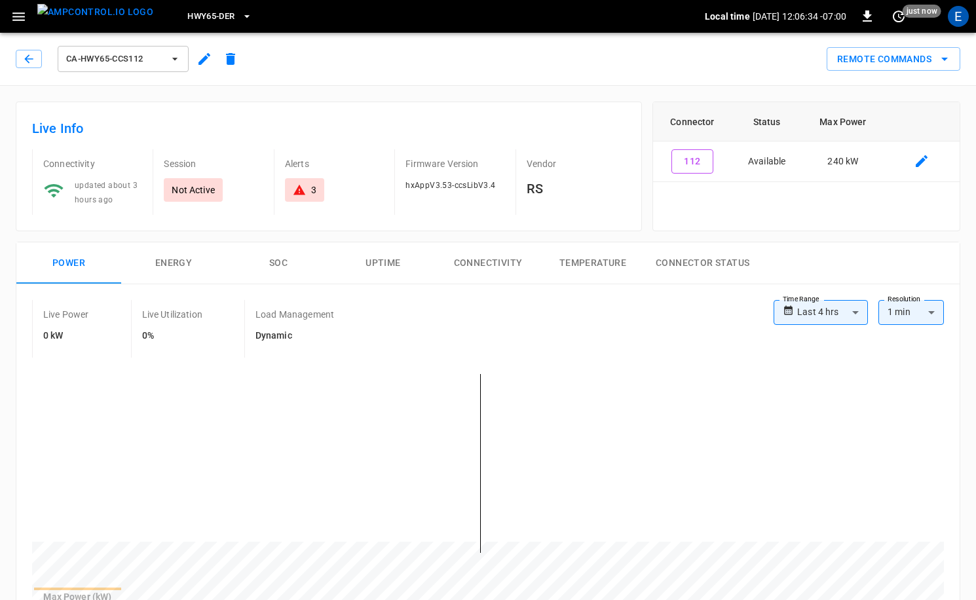
scroll to position [434, 0]
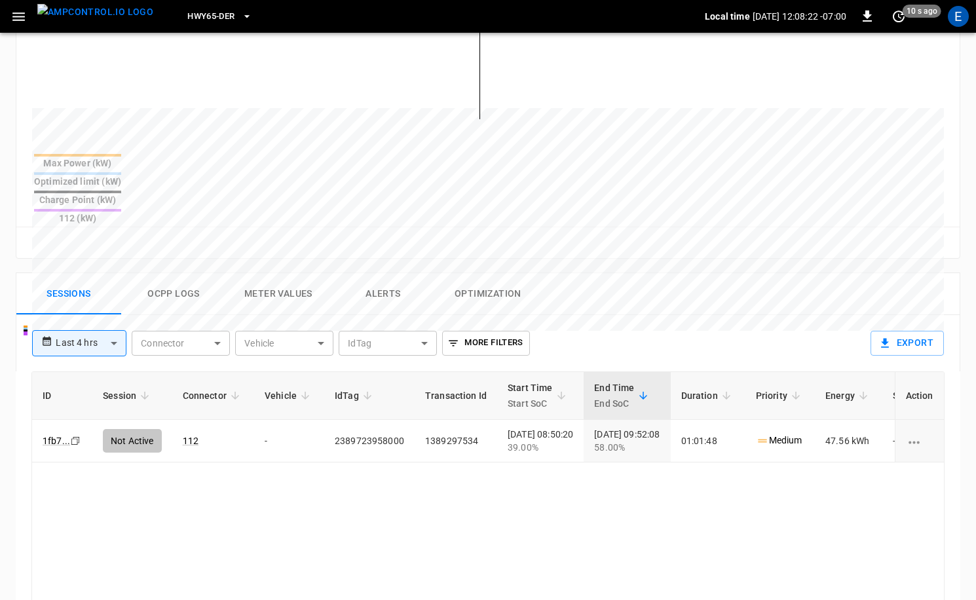
click at [185, 273] on button "Ocpp logs" at bounding box center [173, 294] width 105 height 42
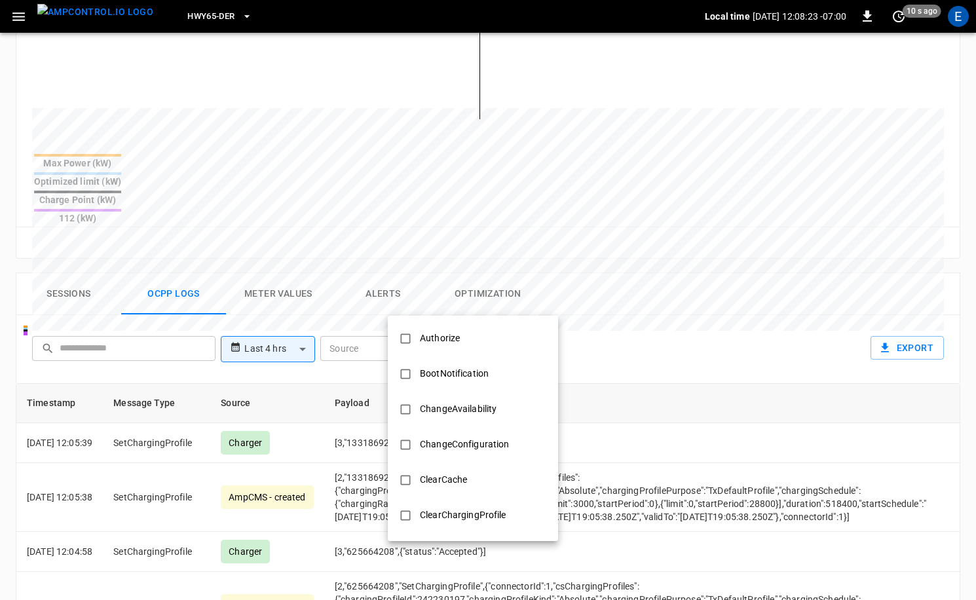
click at [481, 300] on body "**********" at bounding box center [488, 210] width 976 height 1288
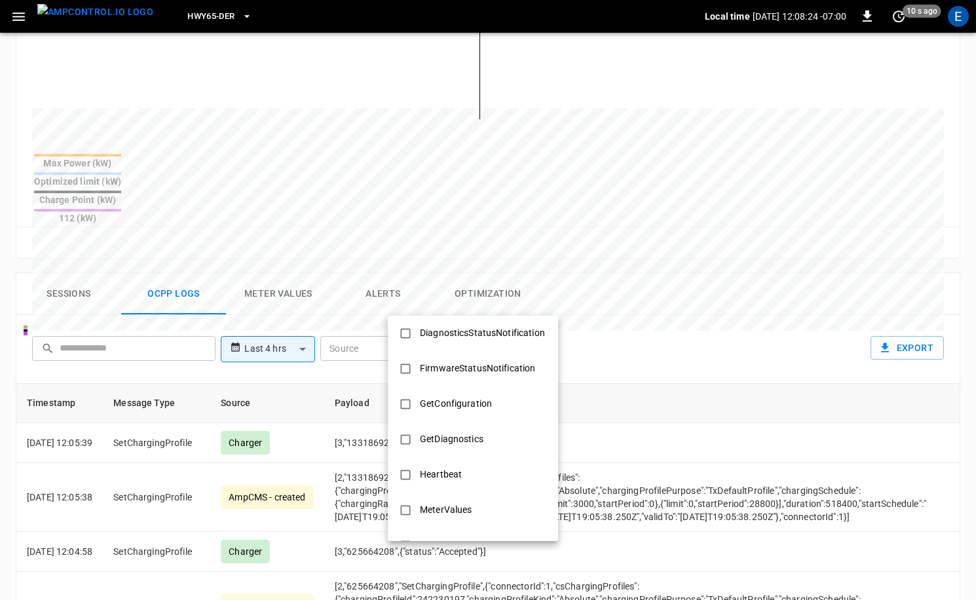
scroll to position [634, 0]
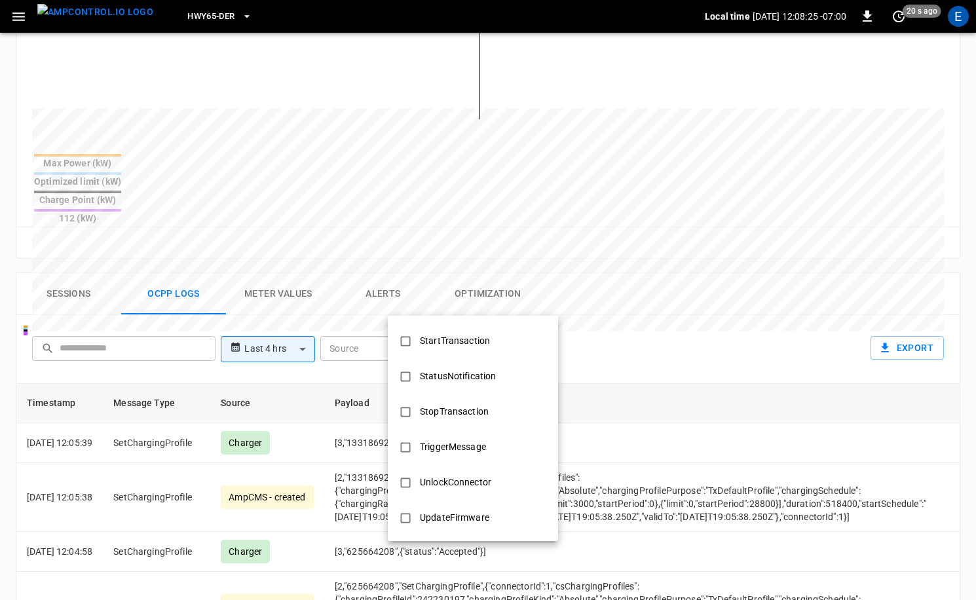
click at [451, 345] on div "StartTransaction" at bounding box center [455, 341] width 86 height 24
type input "**********"
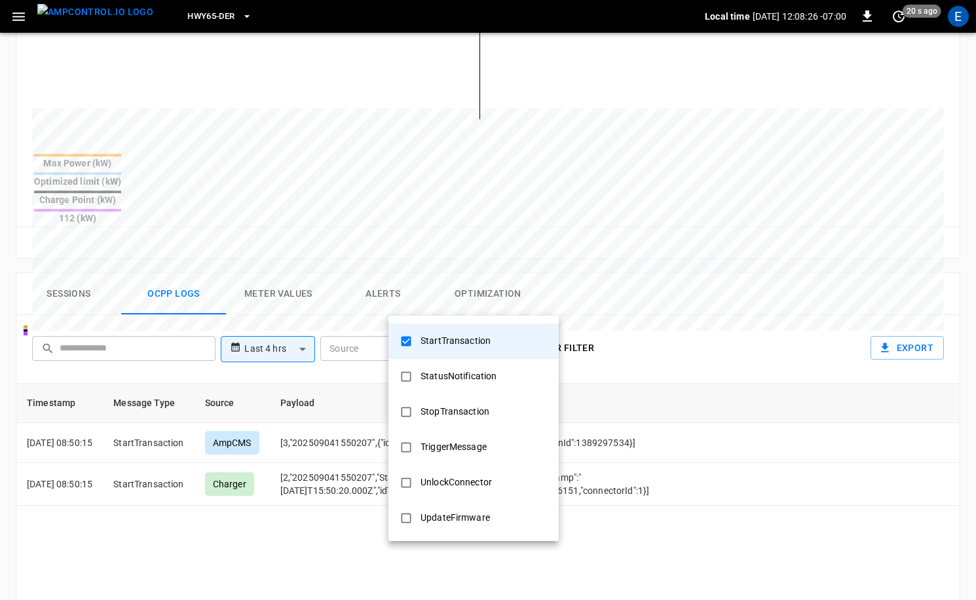
click at [254, 485] on div at bounding box center [488, 300] width 976 height 600
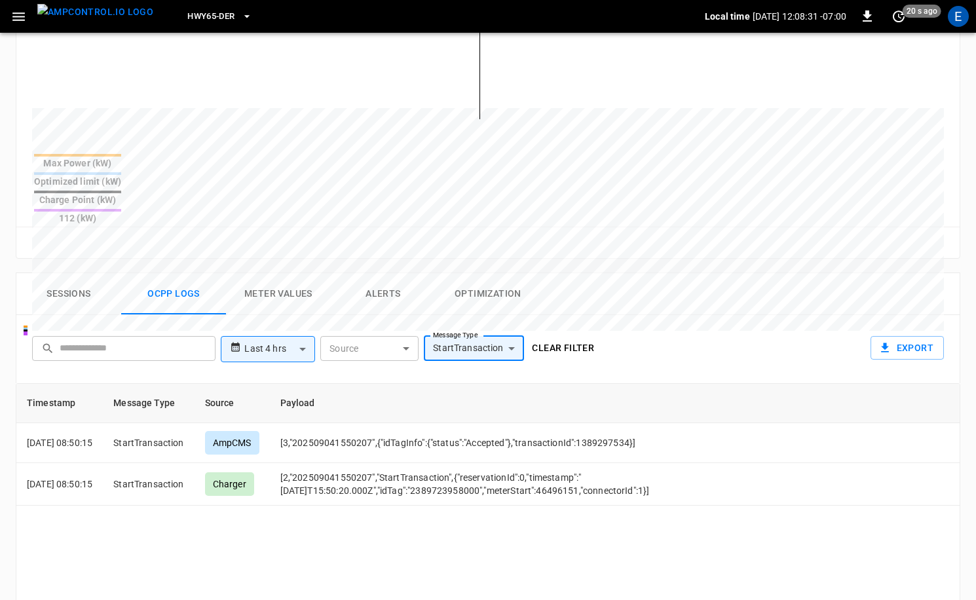
scroll to position [427, 0]
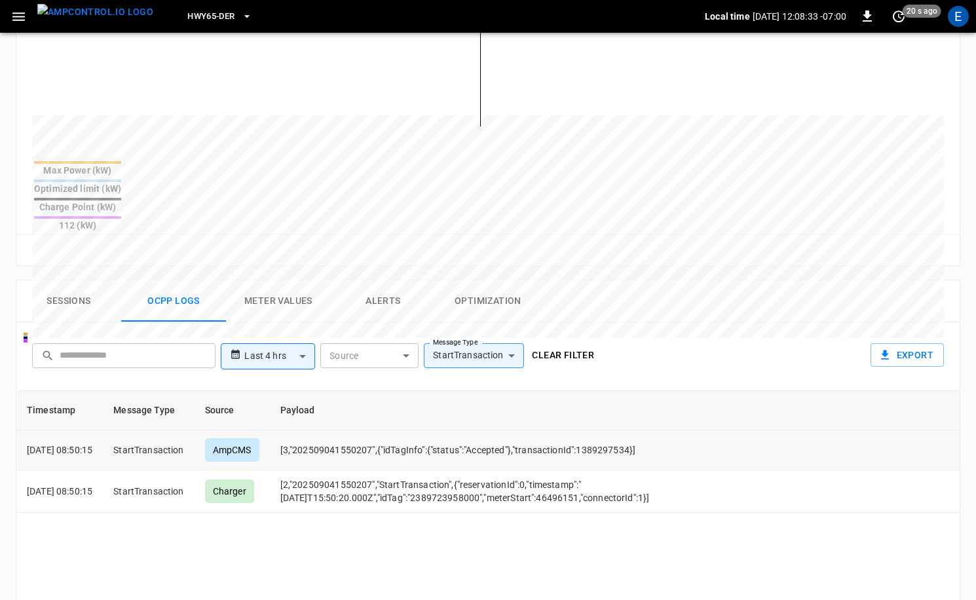
drag, startPoint x: 112, startPoint y: 406, endPoint x: 79, endPoint y: 404, distance: 33.5
click at [79, 431] on td "2025-09-04 08:50:15" at bounding box center [59, 451] width 87 height 40
copy p "08:50:15"
click at [86, 18] on img "menu" at bounding box center [95, 12] width 116 height 16
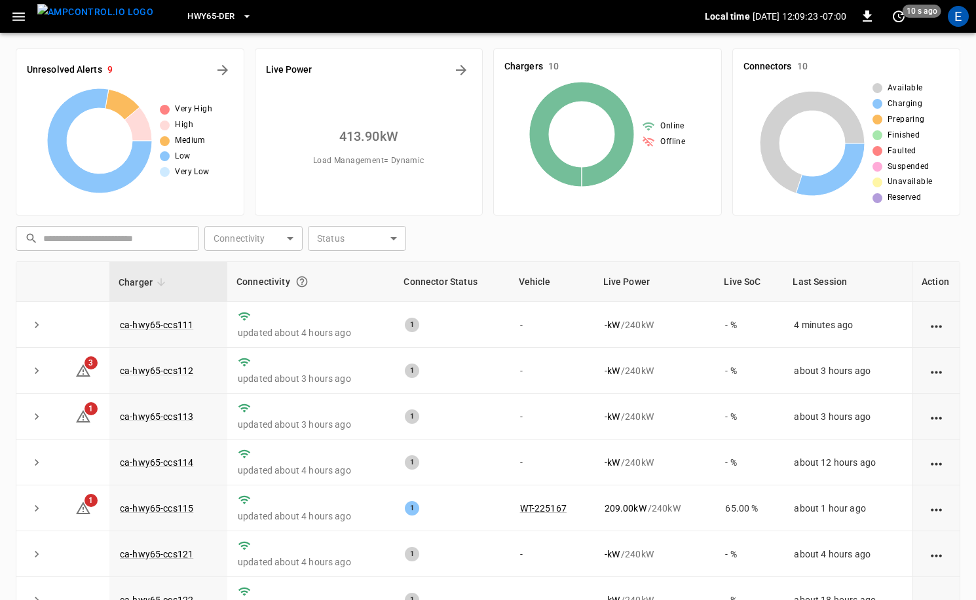
click at [200, 19] on span "HWY65-DER" at bounding box center [210, 16] width 47 height 15
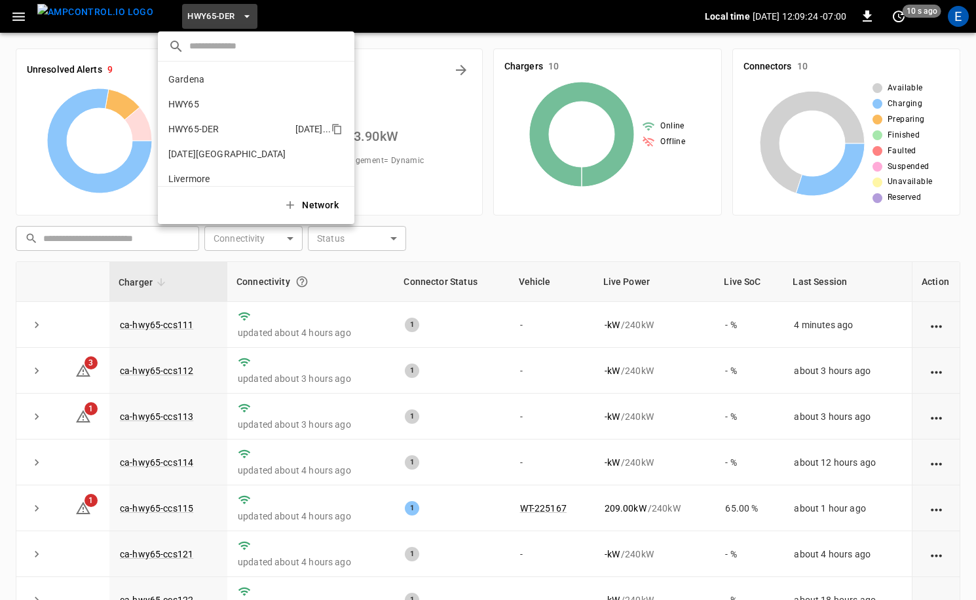
scroll to position [46, 0]
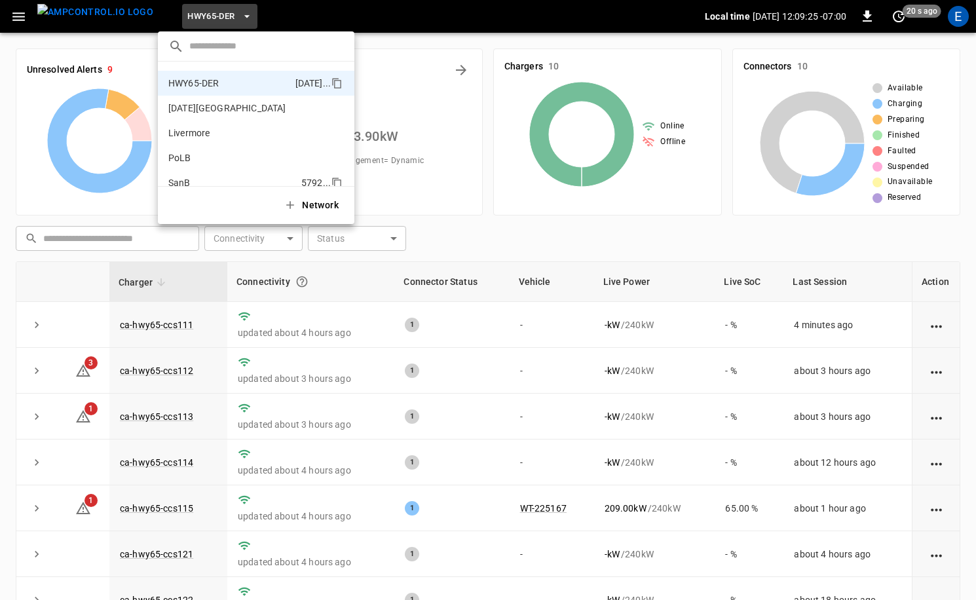
click at [220, 174] on li "SanB 5792 ..." at bounding box center [256, 182] width 197 height 25
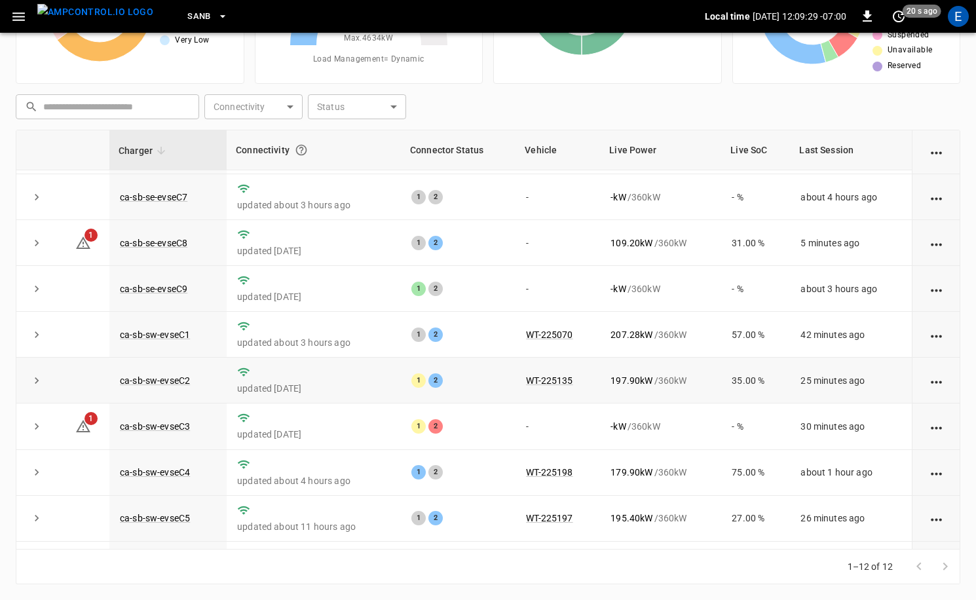
scroll to position [120, 0]
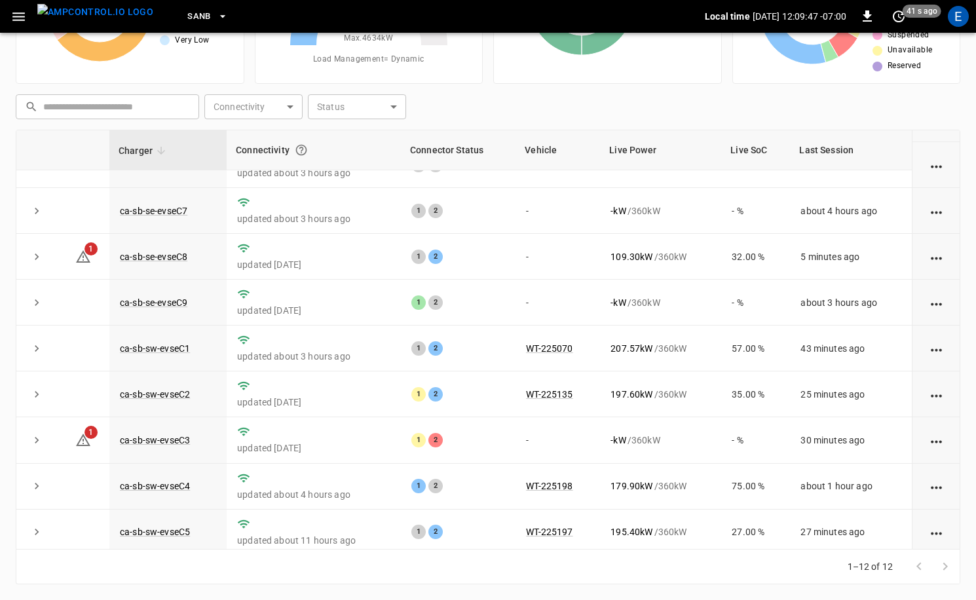
click at [87, 12] on img "menu" at bounding box center [95, 12] width 116 height 16
drag, startPoint x: 88, startPoint y: 12, endPoint x: 111, endPoint y: 31, distance: 29.4
click at [88, 12] on img "menu" at bounding box center [95, 12] width 116 height 16
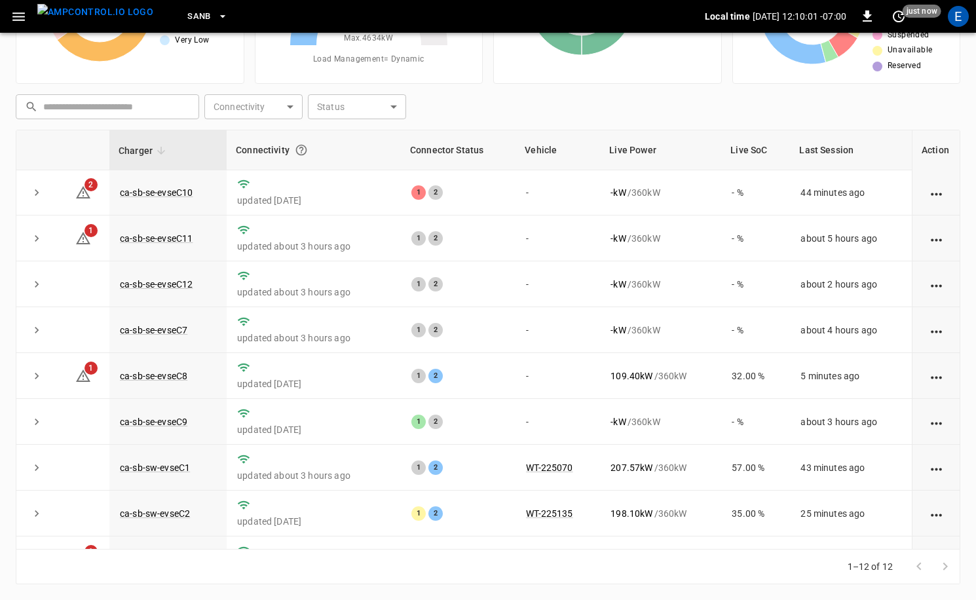
scroll to position [172, 0]
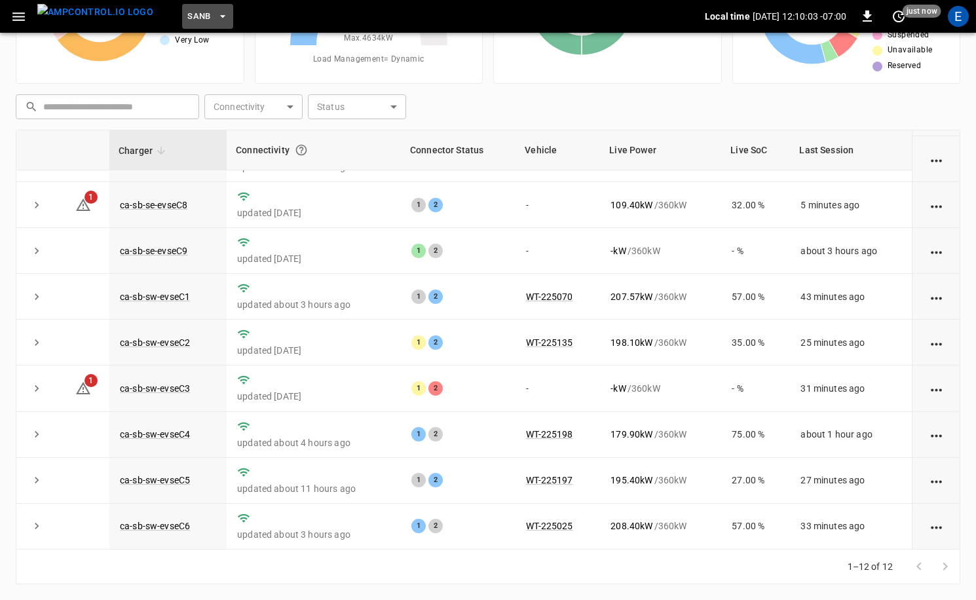
click at [187, 4] on button "SanB" at bounding box center [207, 17] width 51 height 26
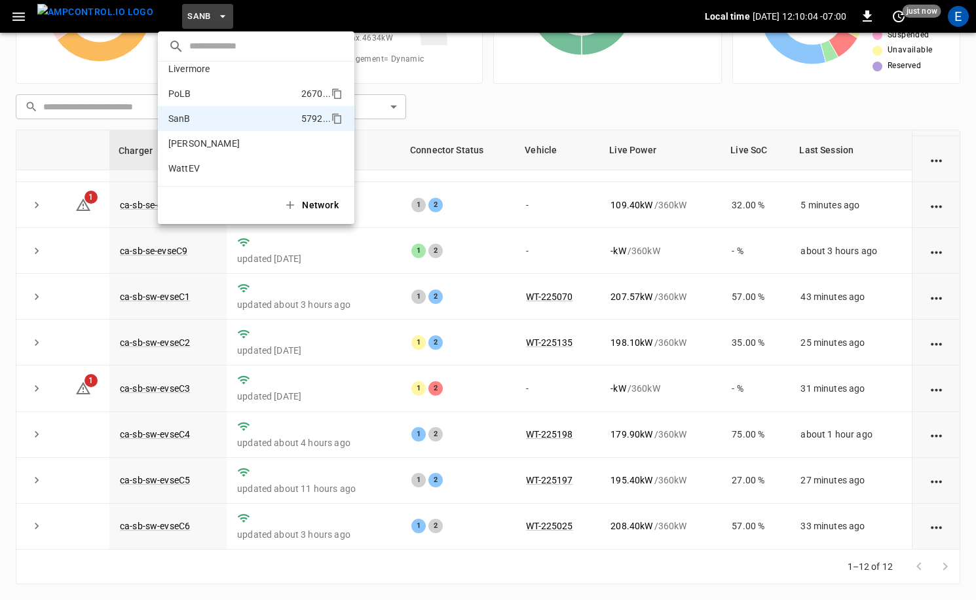
scroll to position [0, 0]
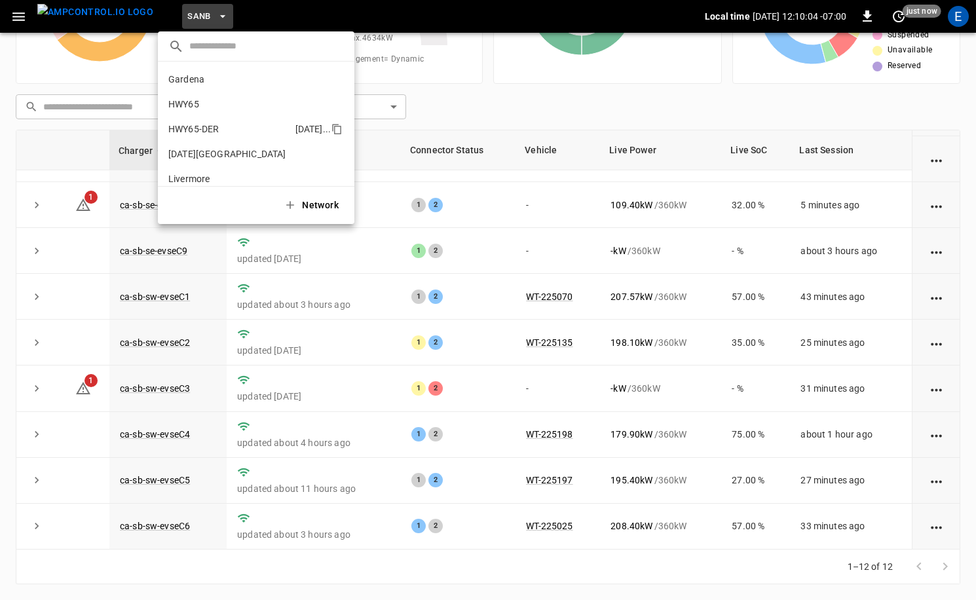
click at [225, 120] on li "HWY65-DER [DATE].." at bounding box center [256, 129] width 197 height 25
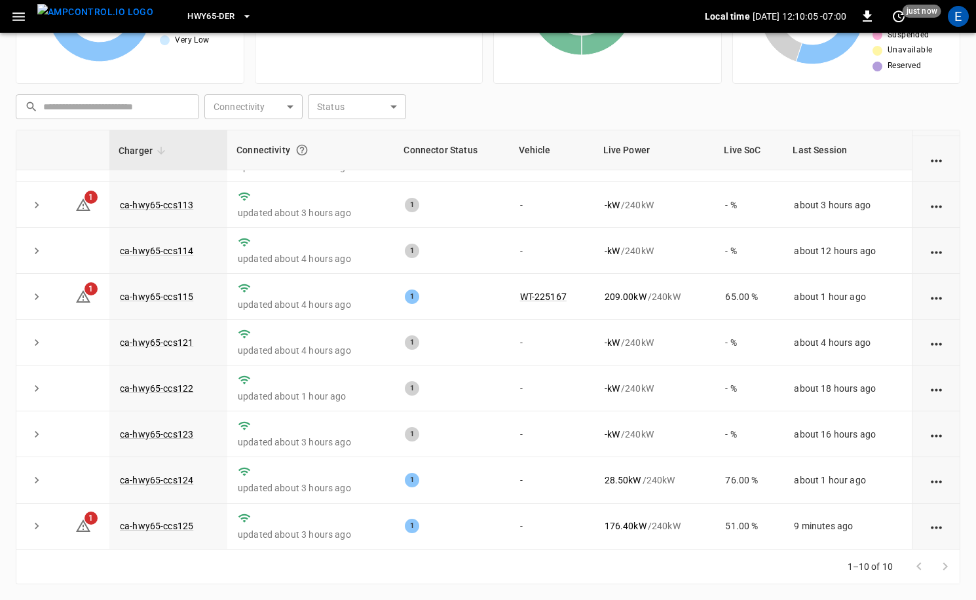
scroll to position [80, 0]
click at [176, 519] on td "ca-hwy65-ccs125" at bounding box center [168, 527] width 118 height 46
click at [176, 524] on link "ca-hwy65-ccs125" at bounding box center [156, 526] width 79 height 16
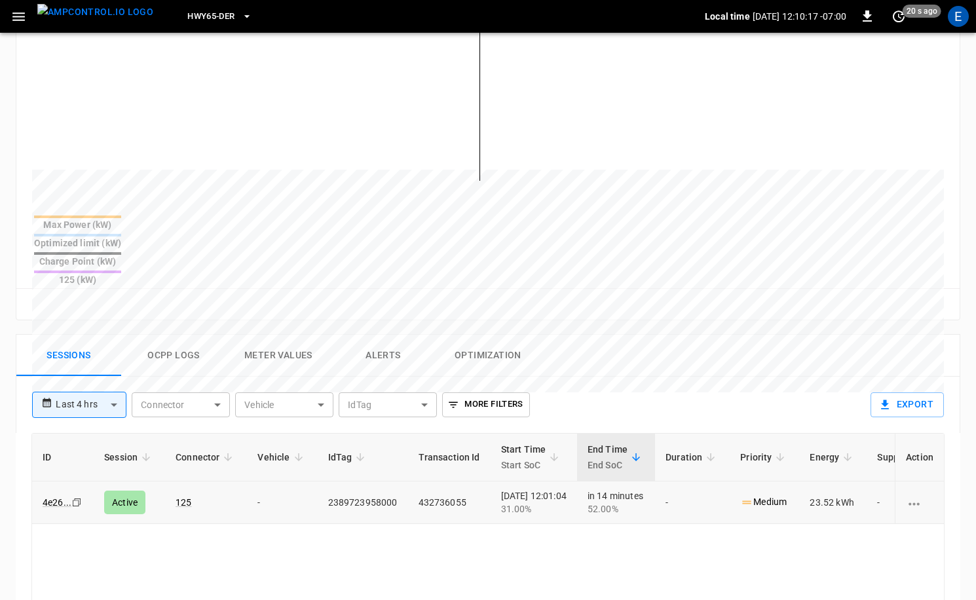
scroll to position [374, 0]
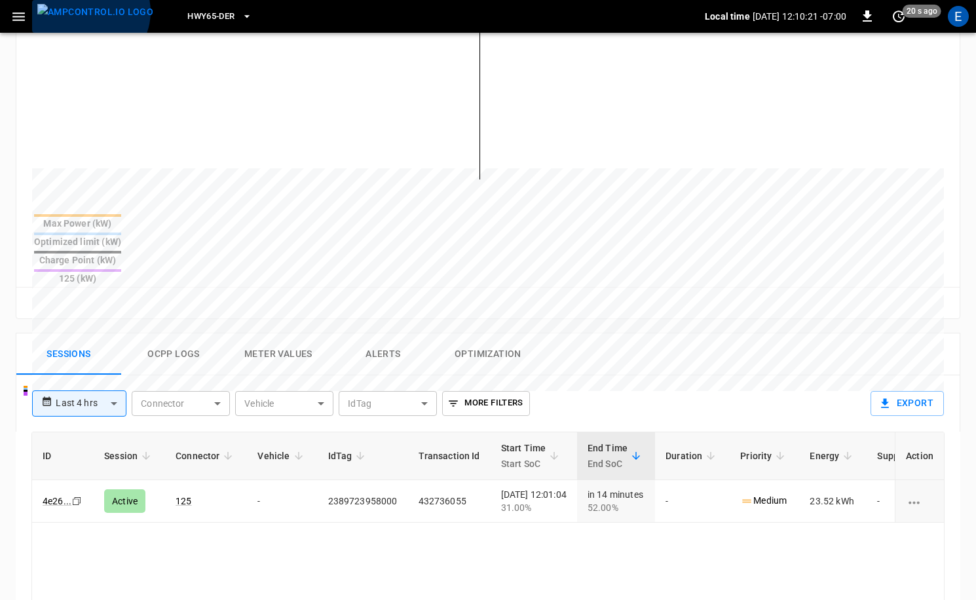
click at [89, 12] on img "menu" at bounding box center [95, 12] width 116 height 16
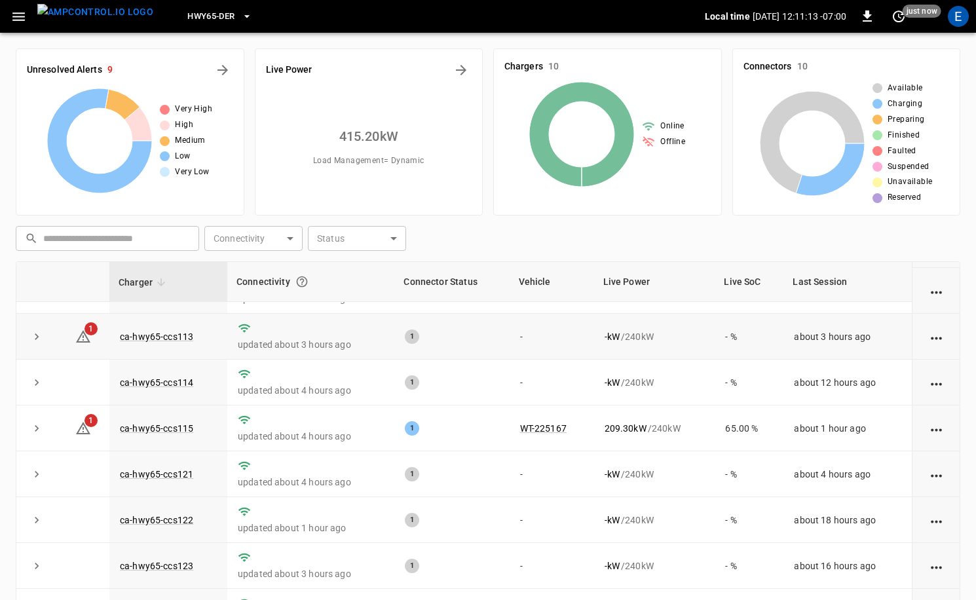
scroll to position [132, 0]
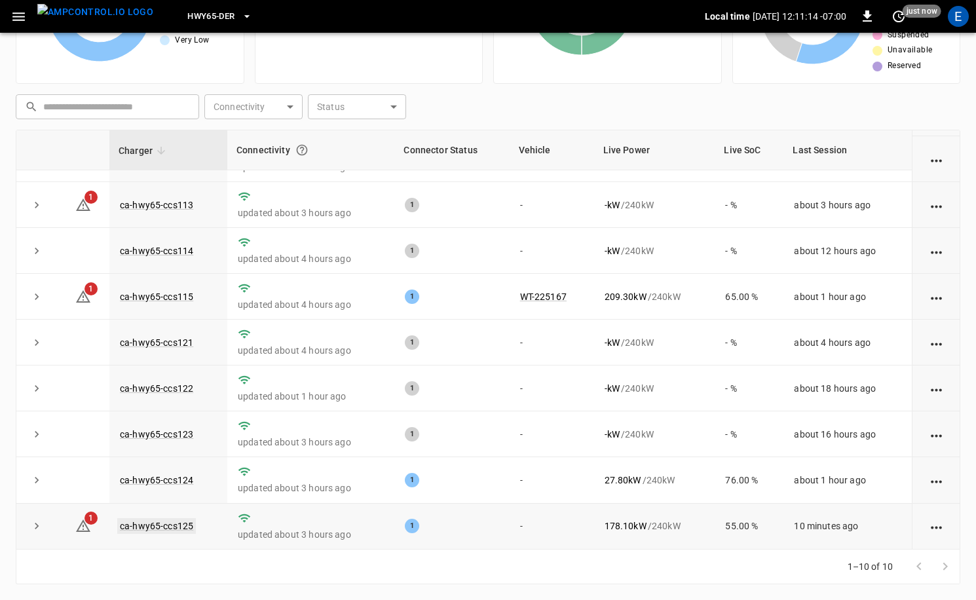
click at [184, 526] on link "ca-hwy65-ccs125" at bounding box center [156, 526] width 79 height 16
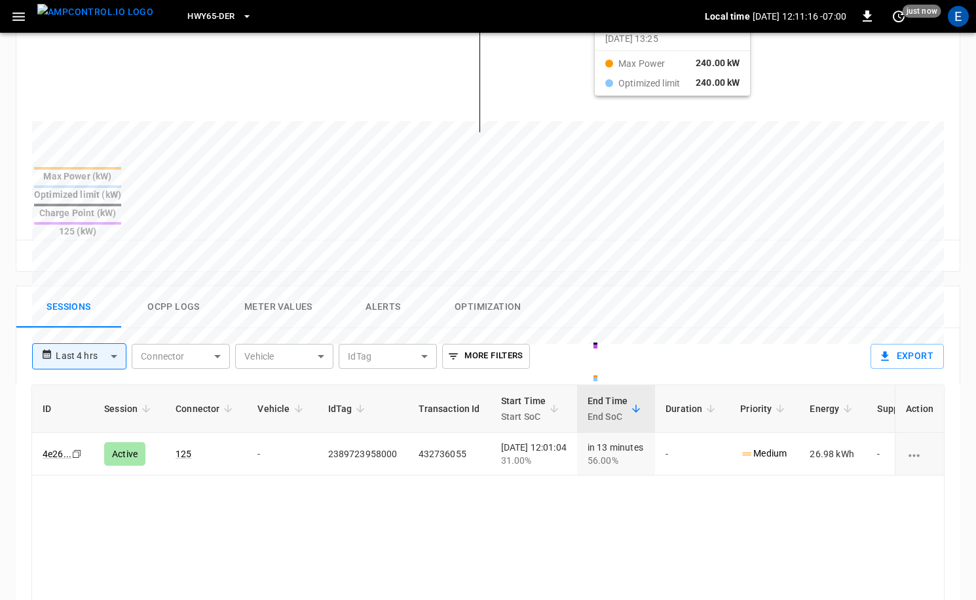
scroll to position [545, 0]
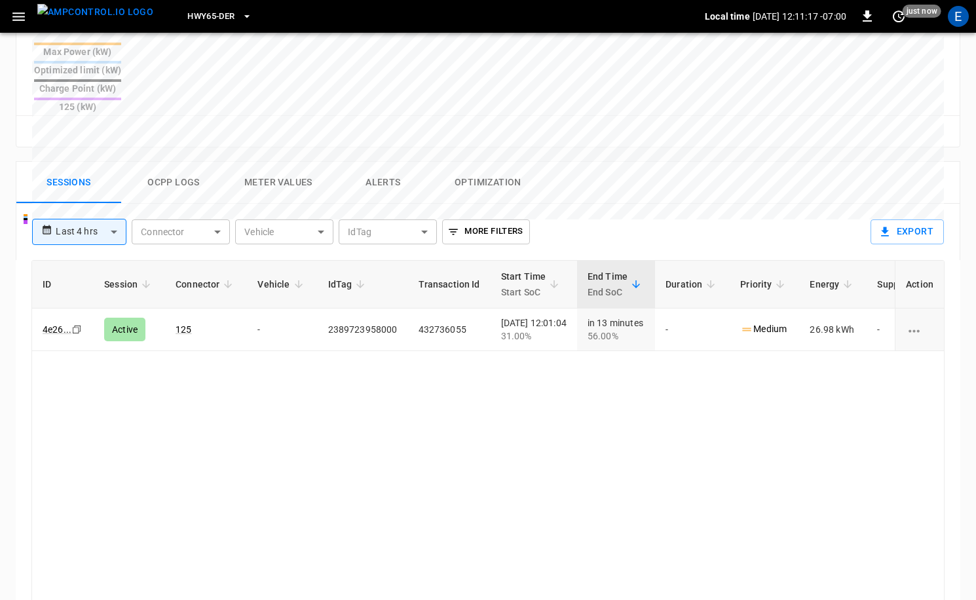
click at [84, 20] on img "menu" at bounding box center [95, 12] width 116 height 16
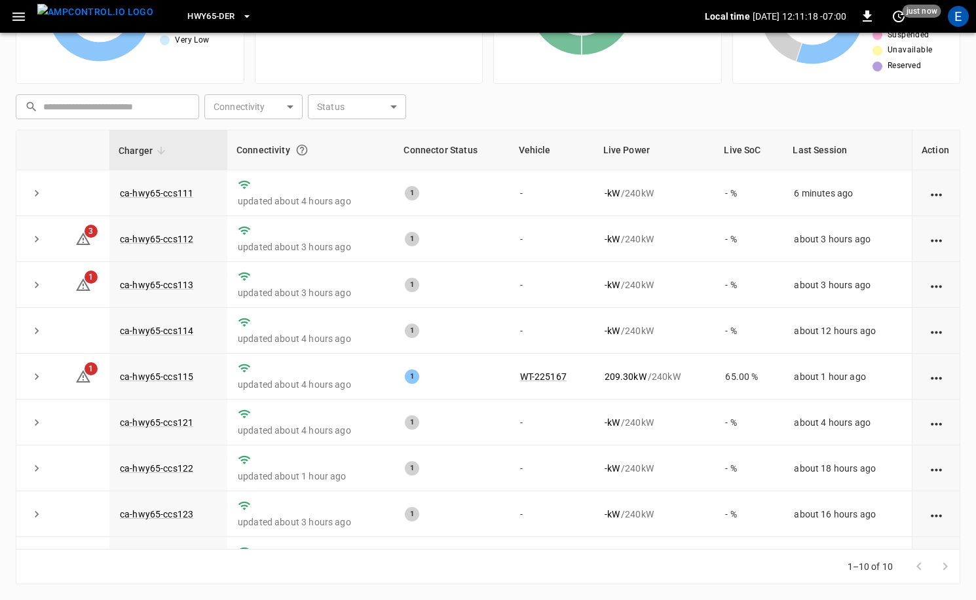
scroll to position [132, 0]
click at [102, 20] on img "menu" at bounding box center [95, 12] width 116 height 16
click at [212, 19] on span "HWY65-DER" at bounding box center [210, 16] width 47 height 15
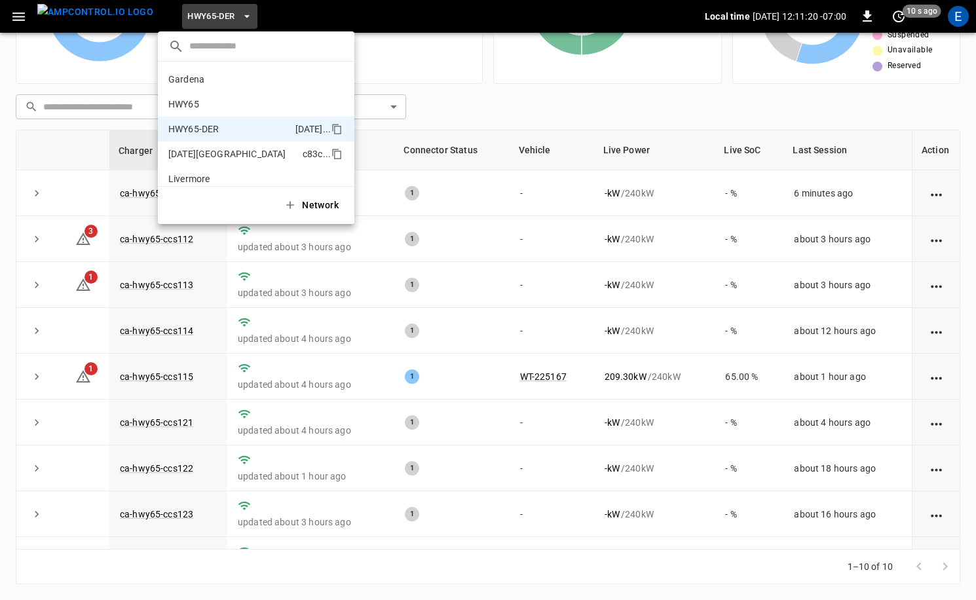
scroll to position [46, 0]
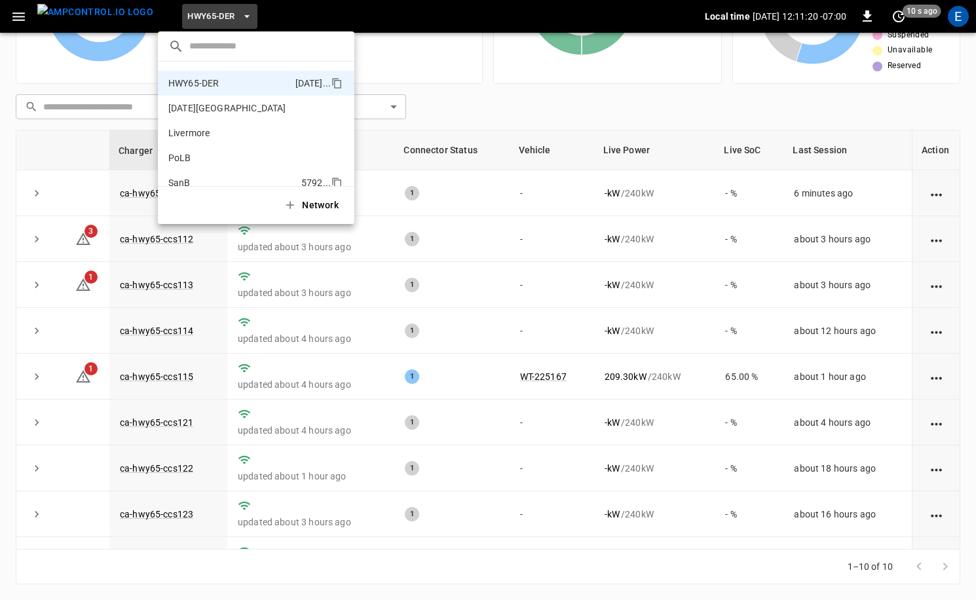
click at [210, 174] on li "SanB 5792 ..." at bounding box center [256, 182] width 197 height 25
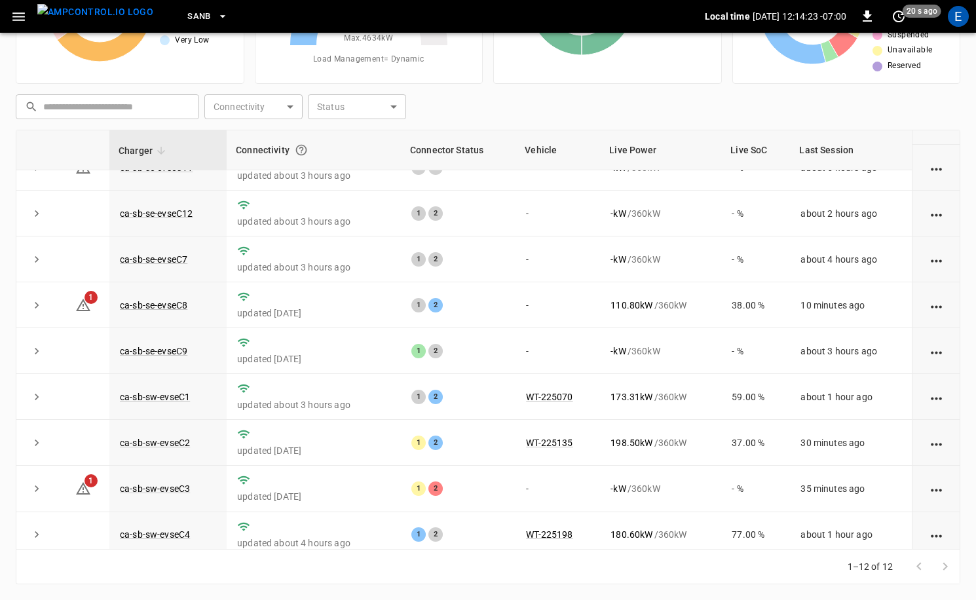
scroll to position [72, 0]
click at [187, 16] on span "SanB" at bounding box center [199, 16] width 24 height 15
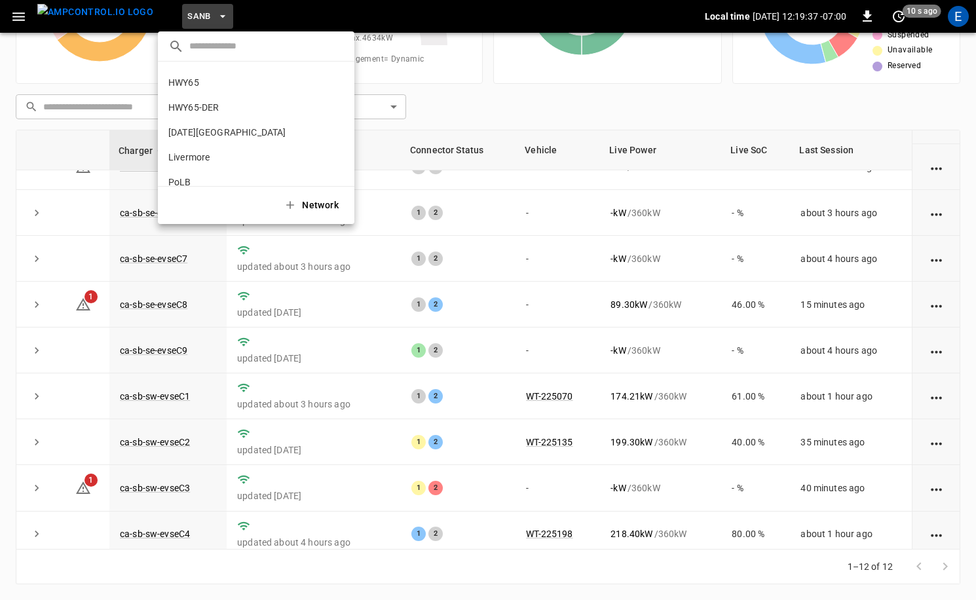
scroll to position [0, 0]
click at [212, 124] on p "HWY65-DER" at bounding box center [229, 129] width 122 height 13
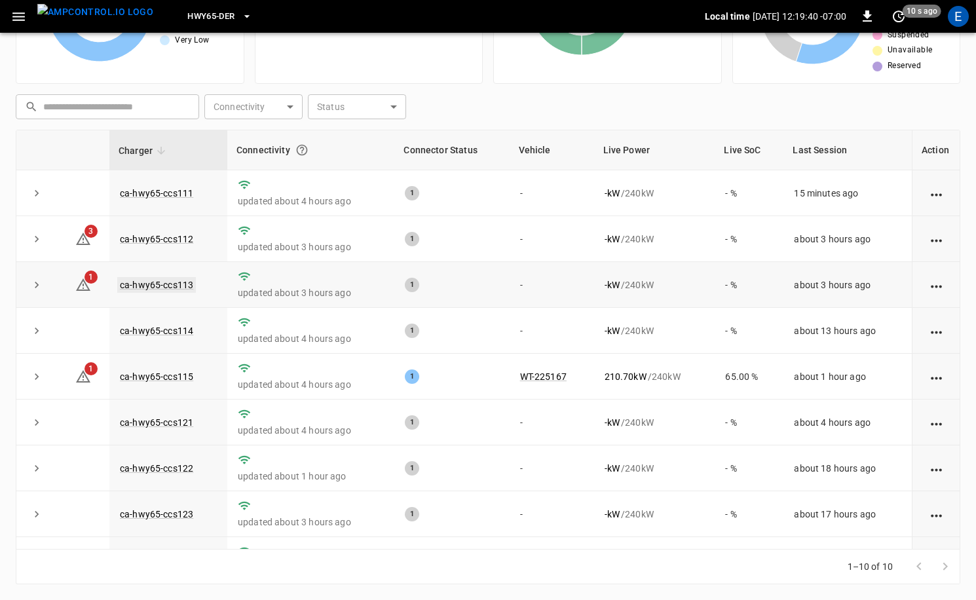
click at [179, 279] on link "ca-hwy65-ccs113" at bounding box center [156, 285] width 79 height 16
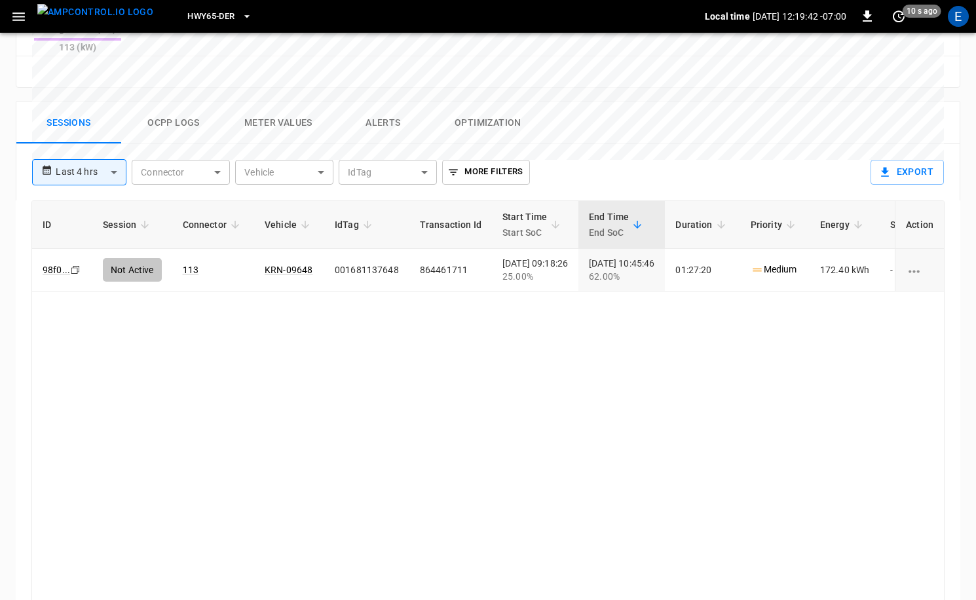
scroll to position [629, 0]
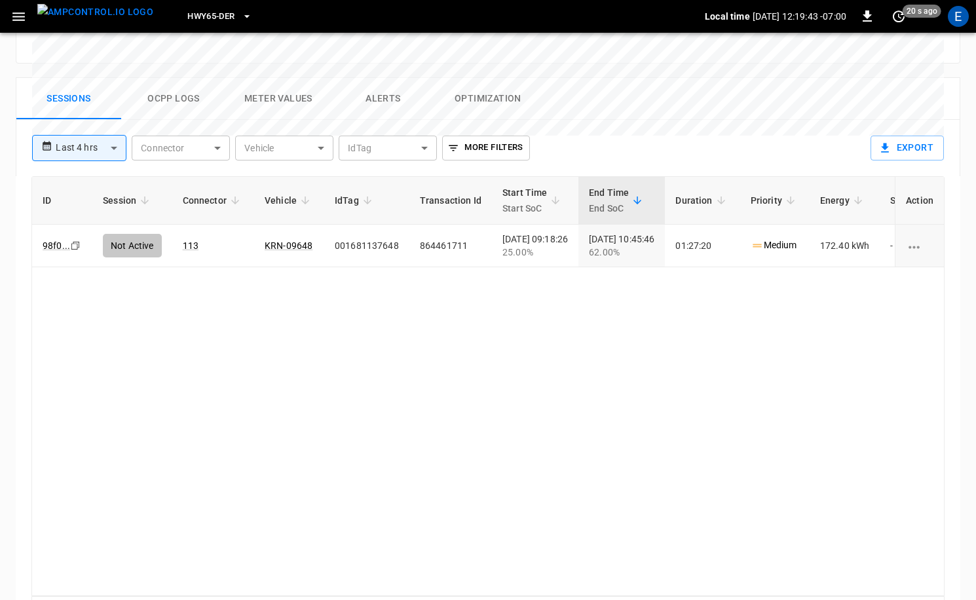
click at [110, 4] on img "menu" at bounding box center [95, 12] width 116 height 16
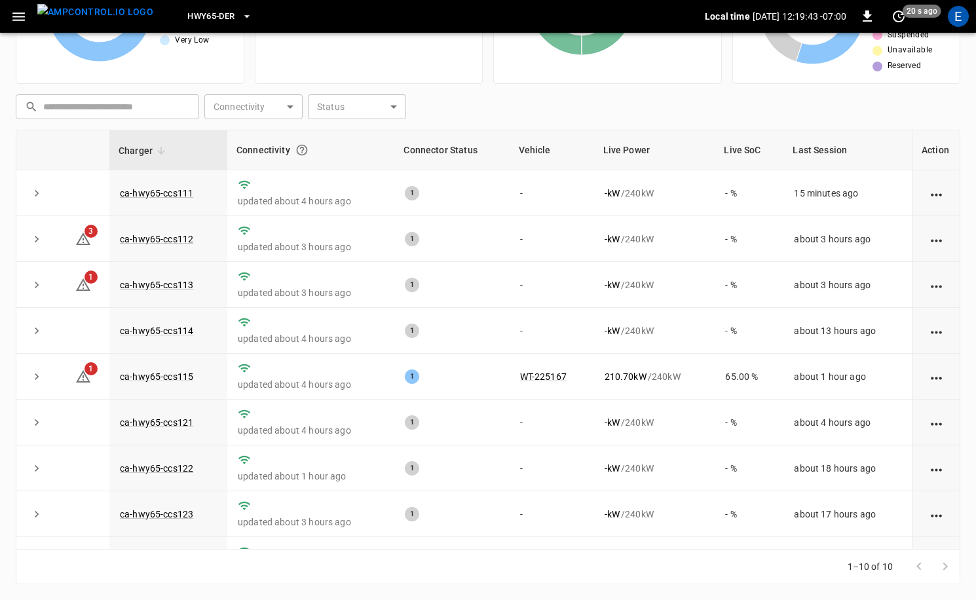
scroll to position [132, 0]
click at [178, 163] on th "Charger" at bounding box center [168, 150] width 118 height 40
click at [166, 244] on link "ca-hwy65-ccs112" at bounding box center [156, 239] width 79 height 16
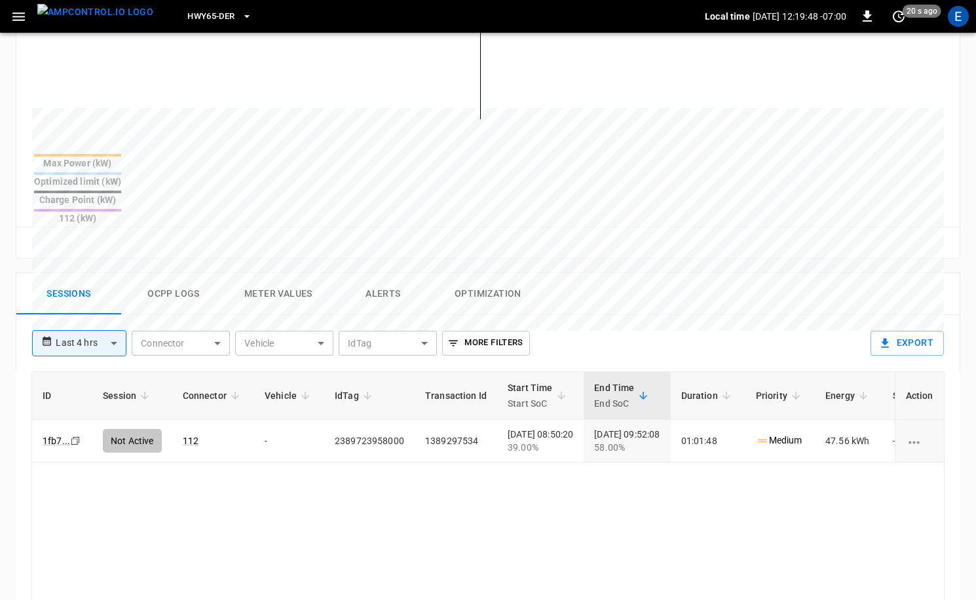
scroll to position [435, 0]
click at [191, 272] on button "Ocpp logs" at bounding box center [173, 293] width 105 height 42
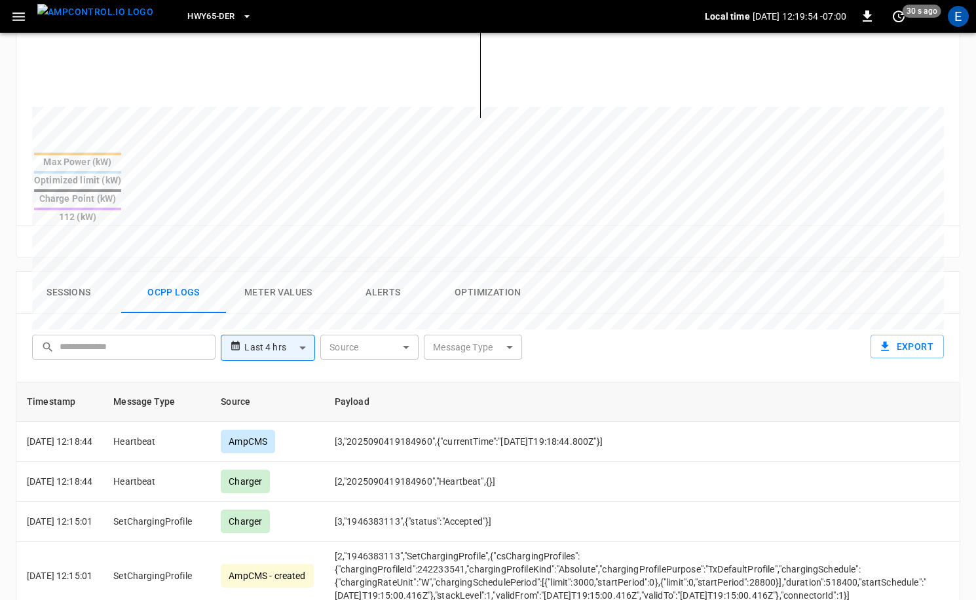
click at [473, 304] on body "**********" at bounding box center [488, 209] width 976 height 1288
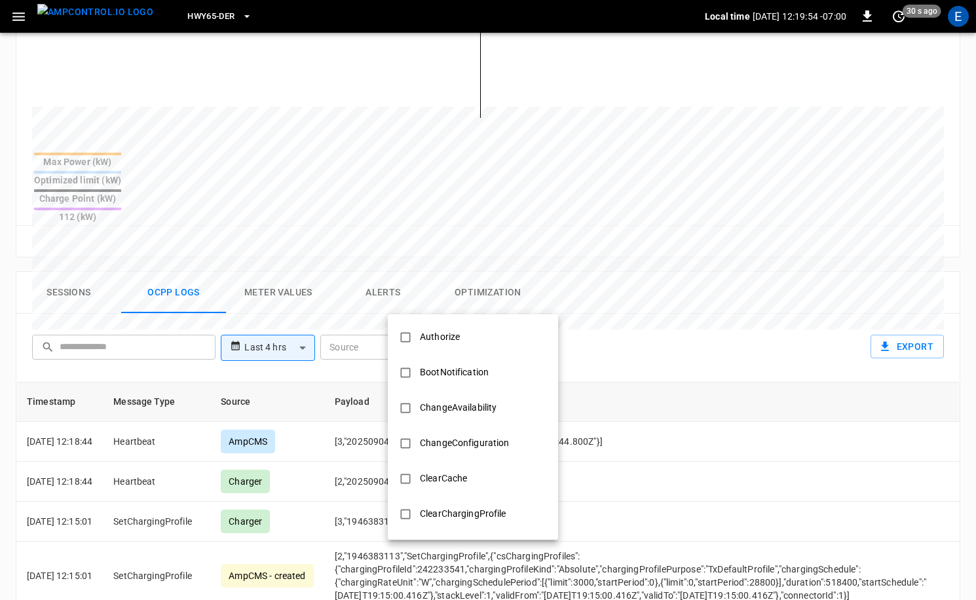
click at [461, 334] on div "Authorize" at bounding box center [440, 337] width 56 height 24
type input "*********"
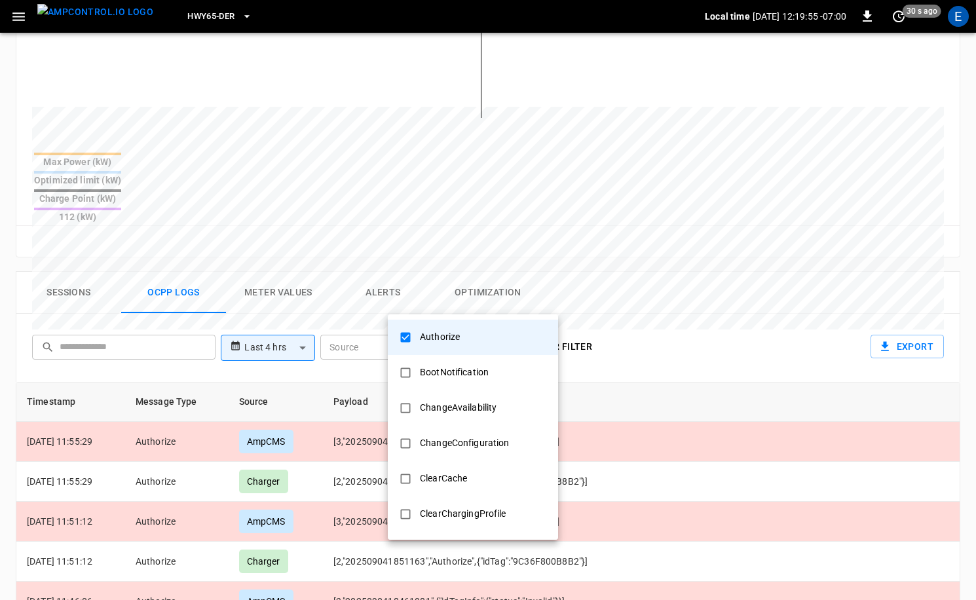
click at [788, 364] on div at bounding box center [488, 300] width 976 height 600
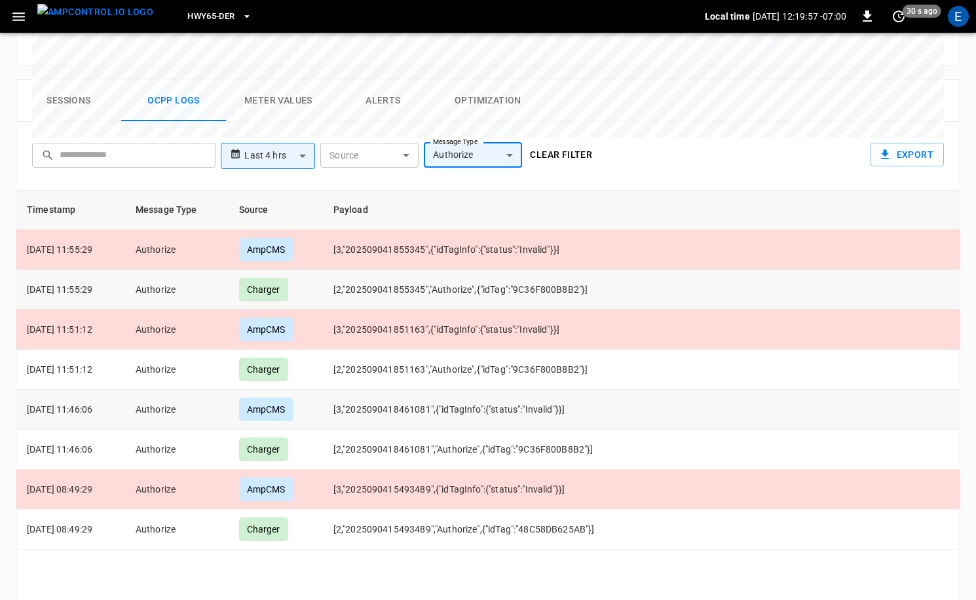
scroll to position [644, 0]
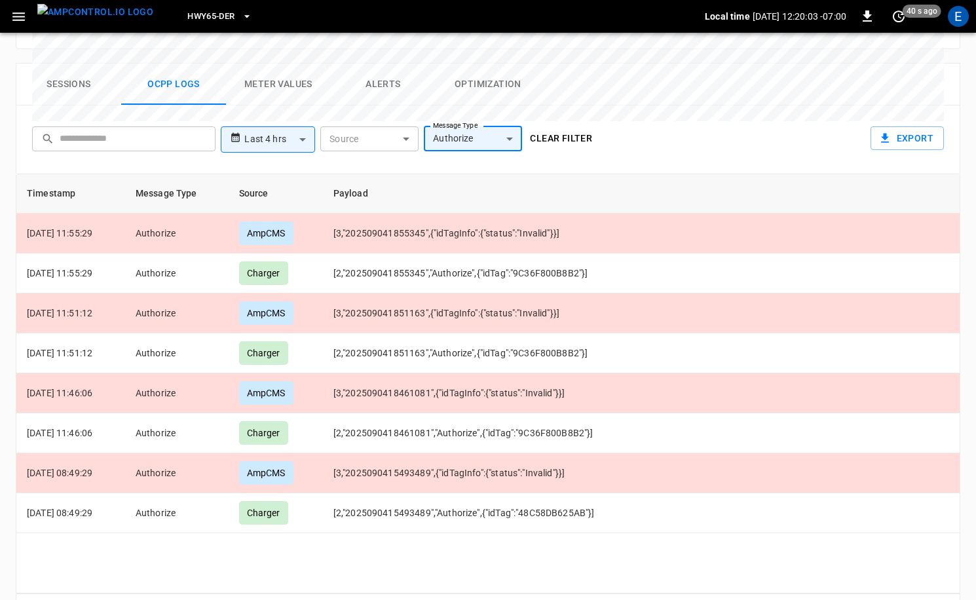
click at [90, 12] on img "menu" at bounding box center [95, 12] width 116 height 16
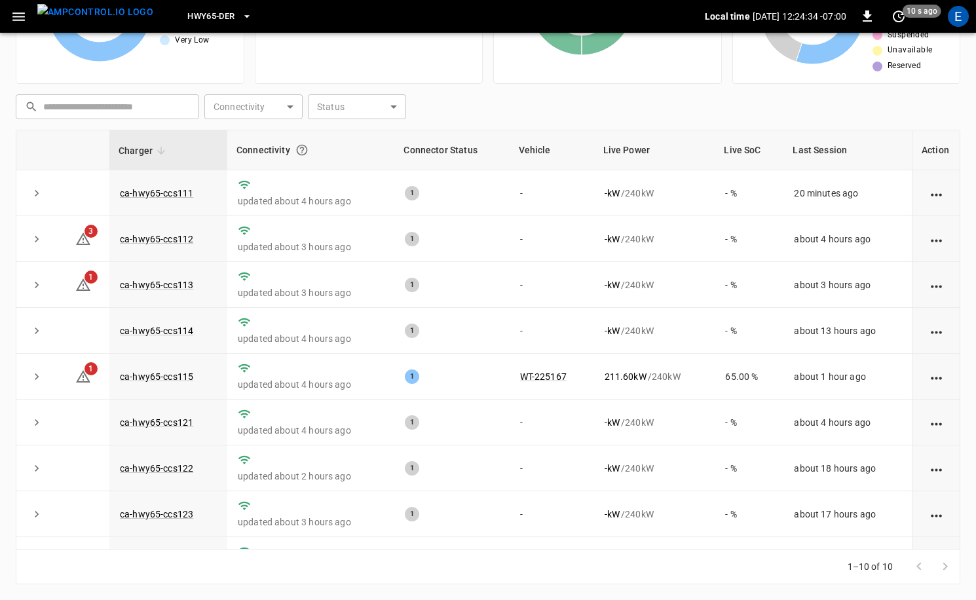
drag, startPoint x: 75, startPoint y: 13, endPoint x: 84, endPoint y: 13, distance: 9.2
click at [74, 13] on img "menu" at bounding box center [95, 12] width 116 height 16
click at [241, 17] on icon "button" at bounding box center [247, 16] width 13 height 13
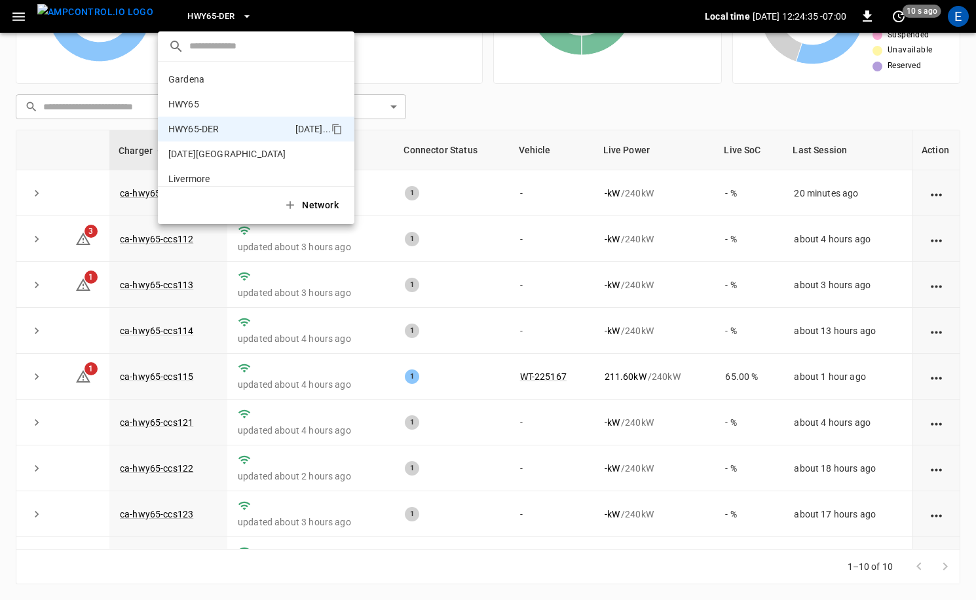
scroll to position [46, 0]
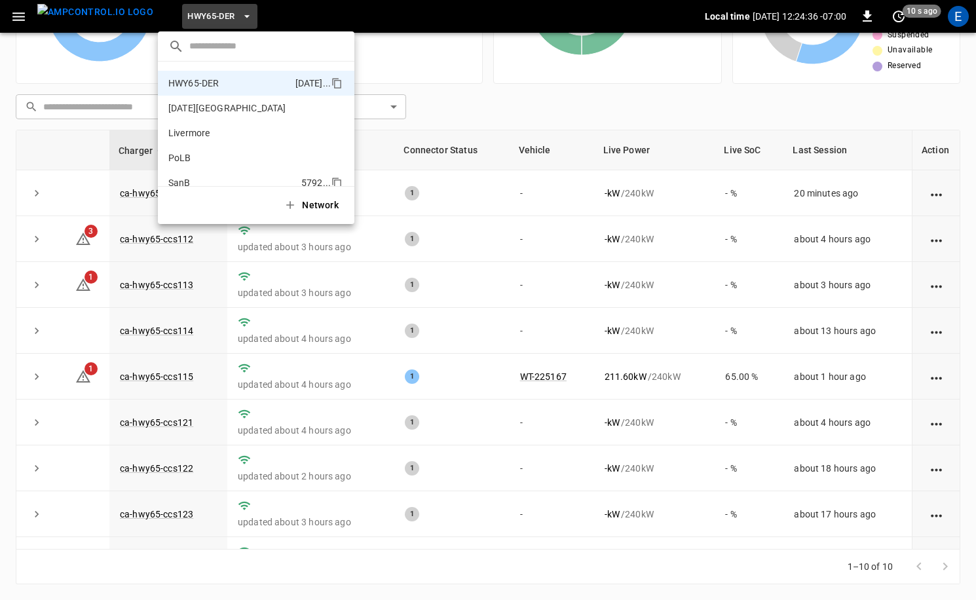
click at [234, 178] on p "SanB" at bounding box center [232, 182] width 128 height 13
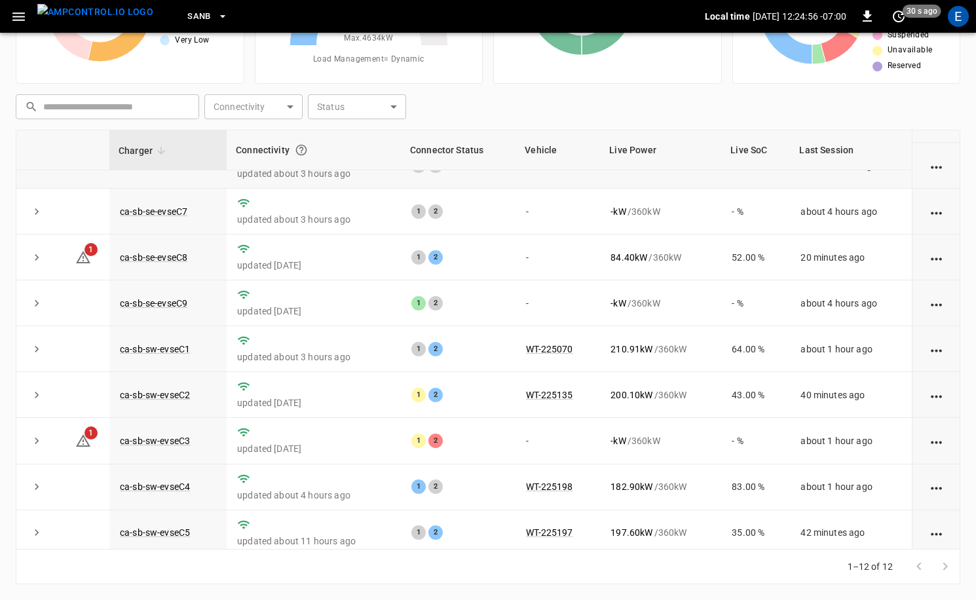
scroll to position [172, 0]
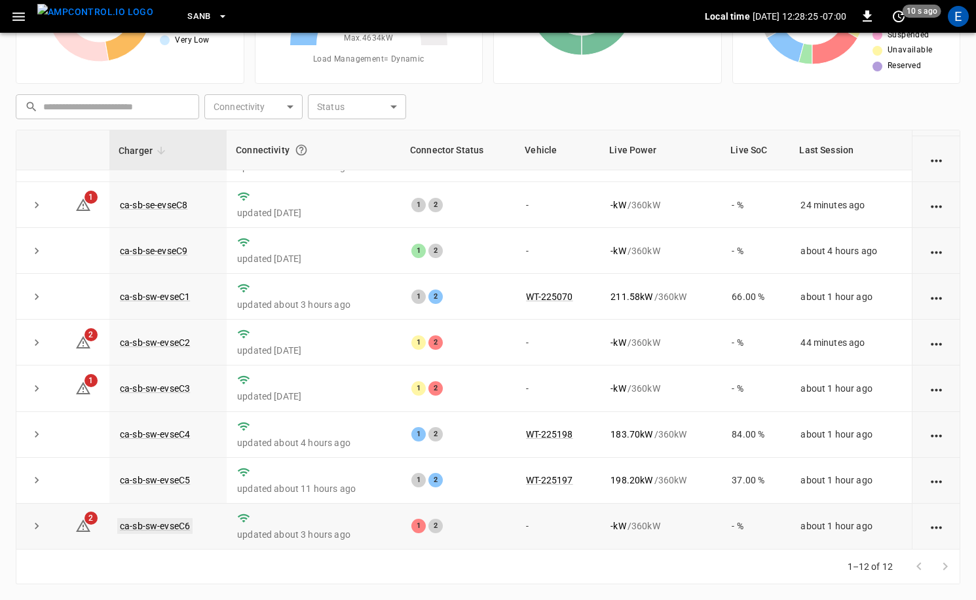
click at [175, 526] on link "ca-sb-sw-evseC6" at bounding box center [154, 526] width 75 height 16
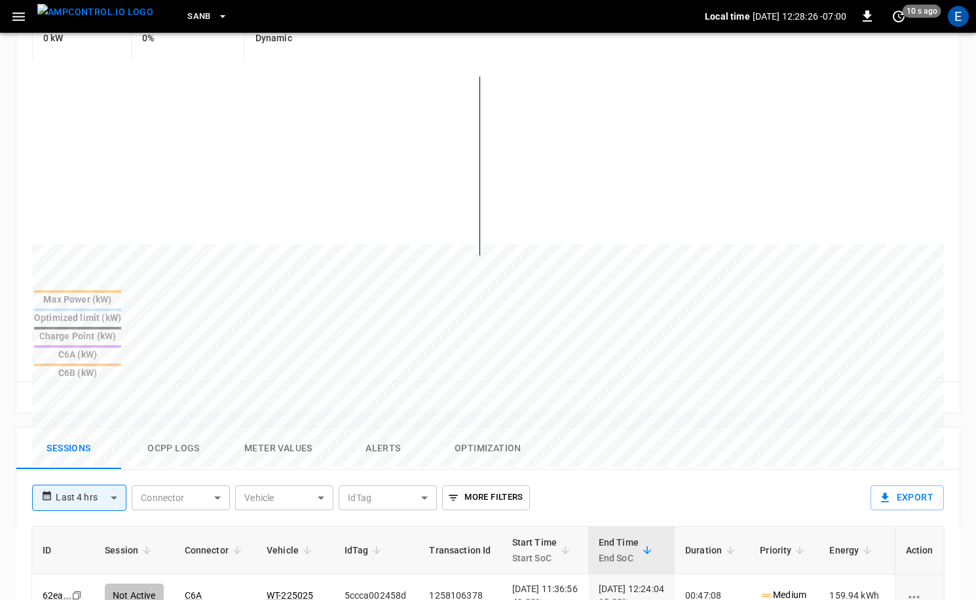
scroll to position [388, 0]
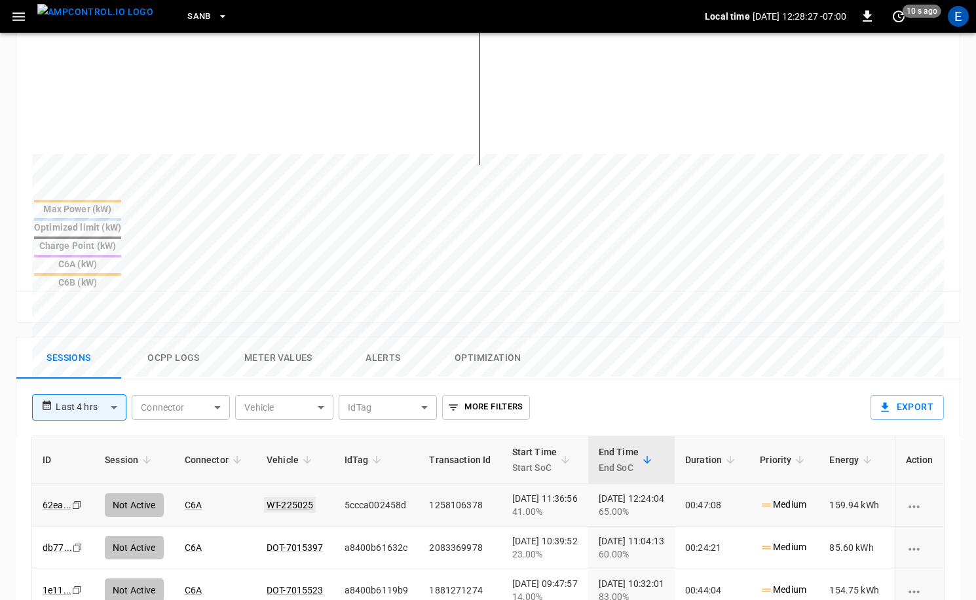
click at [301, 497] on link "WT-225025" at bounding box center [290, 505] width 52 height 16
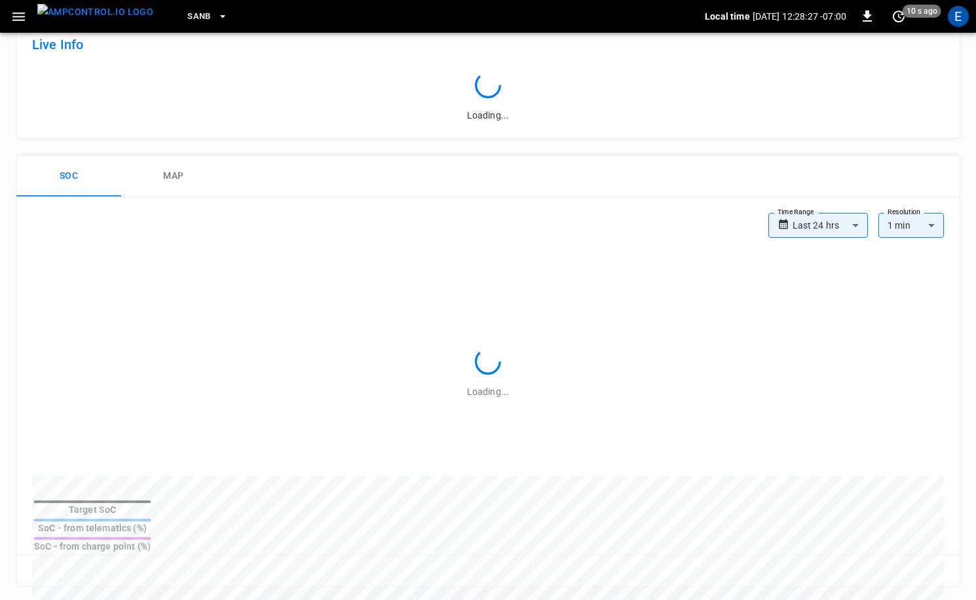
scroll to position [388, 0]
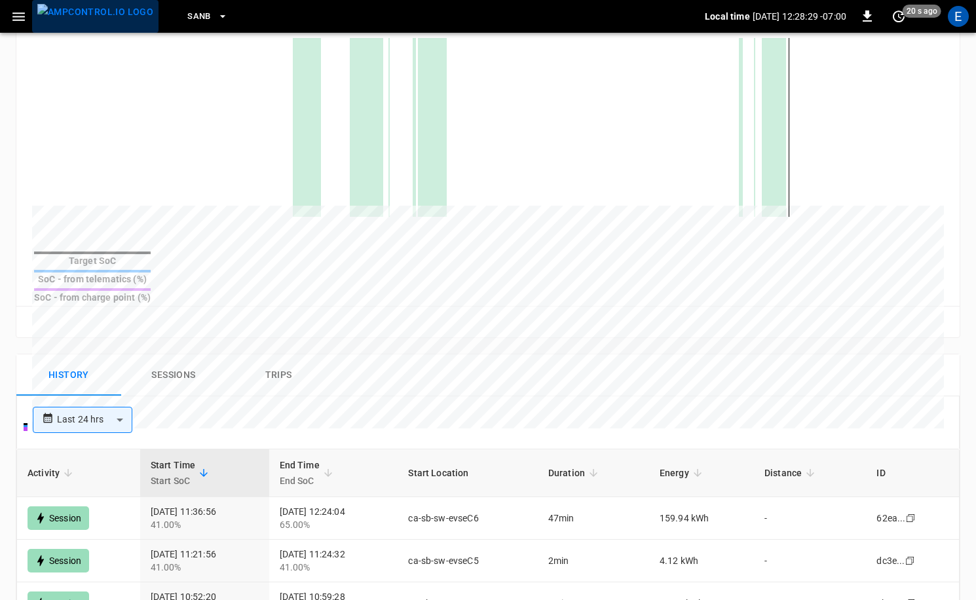
click at [110, 19] on img "menu" at bounding box center [95, 12] width 116 height 16
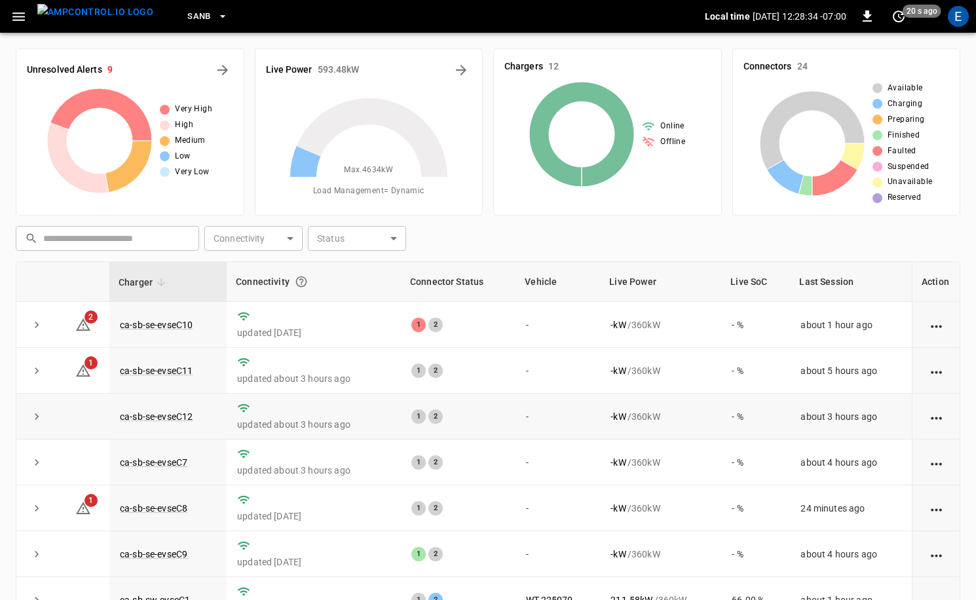
scroll to position [172, 0]
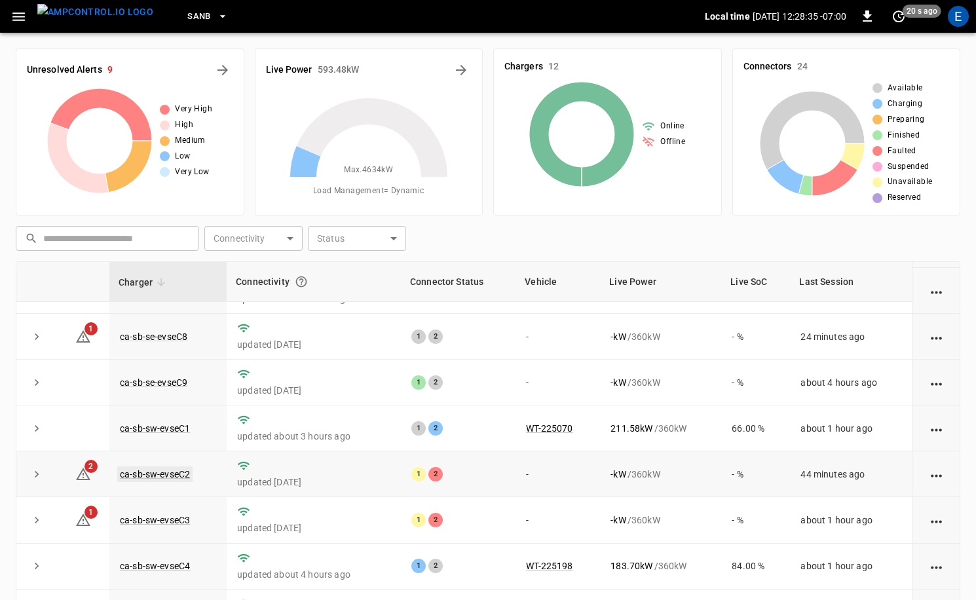
click at [183, 476] on link "ca-sb-sw-evseC2" at bounding box center [154, 475] width 75 height 16
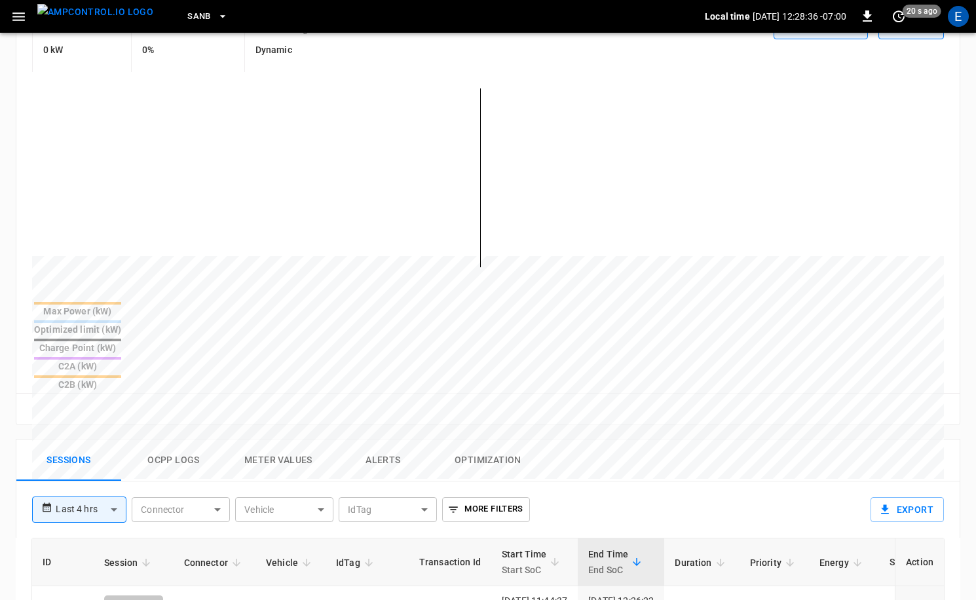
scroll to position [361, 0]
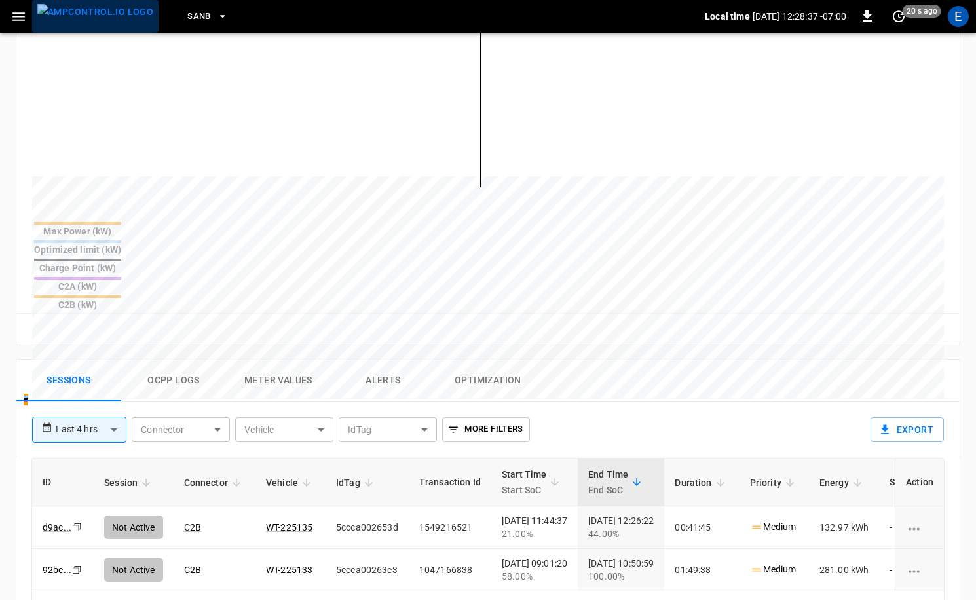
click at [119, 12] on img "menu" at bounding box center [95, 12] width 116 height 16
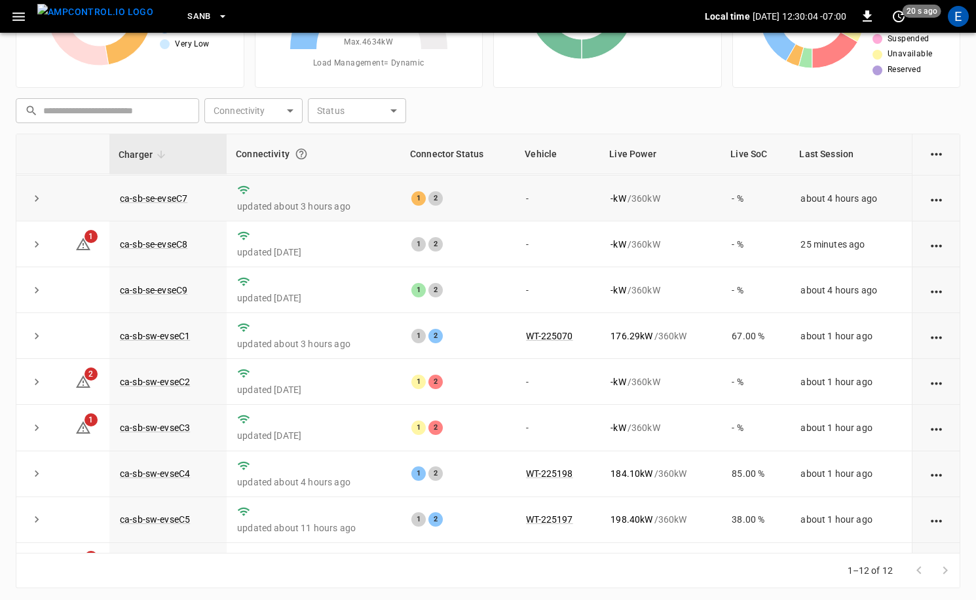
scroll to position [172, 0]
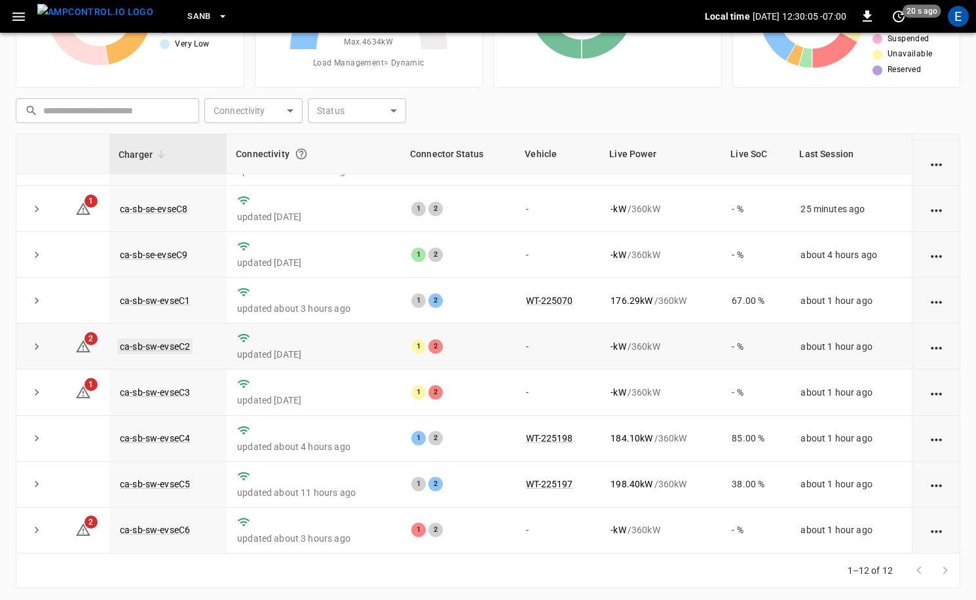
click at [183, 345] on link "ca-sb-sw-evseC2" at bounding box center [154, 347] width 75 height 16
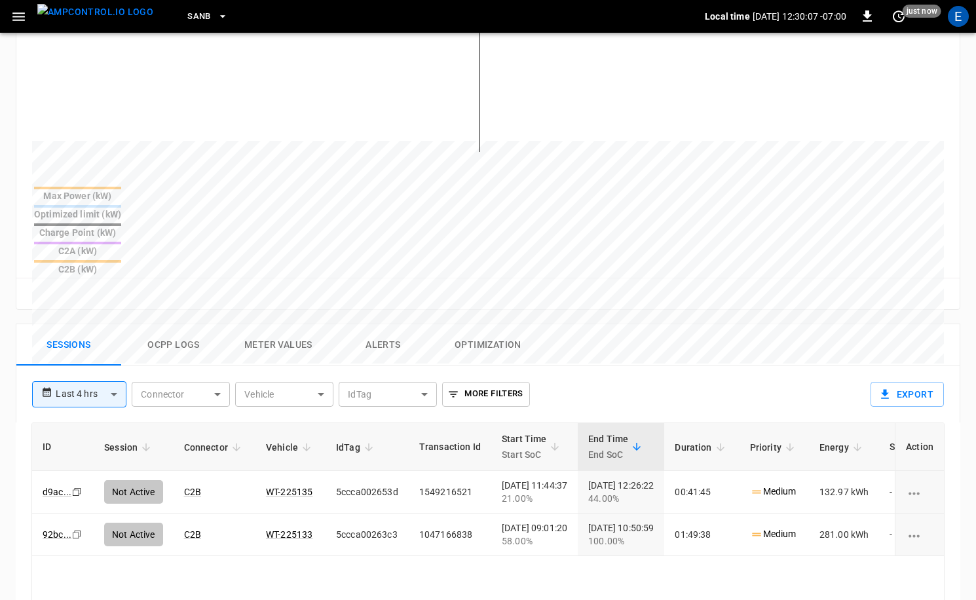
scroll to position [495, 0]
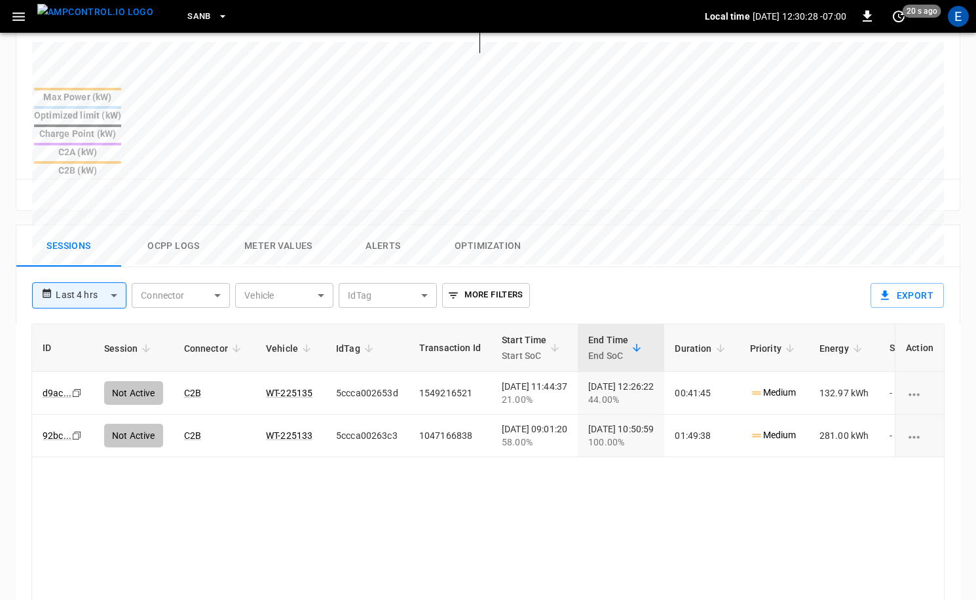
click at [104, 20] on img "menu" at bounding box center [95, 12] width 116 height 16
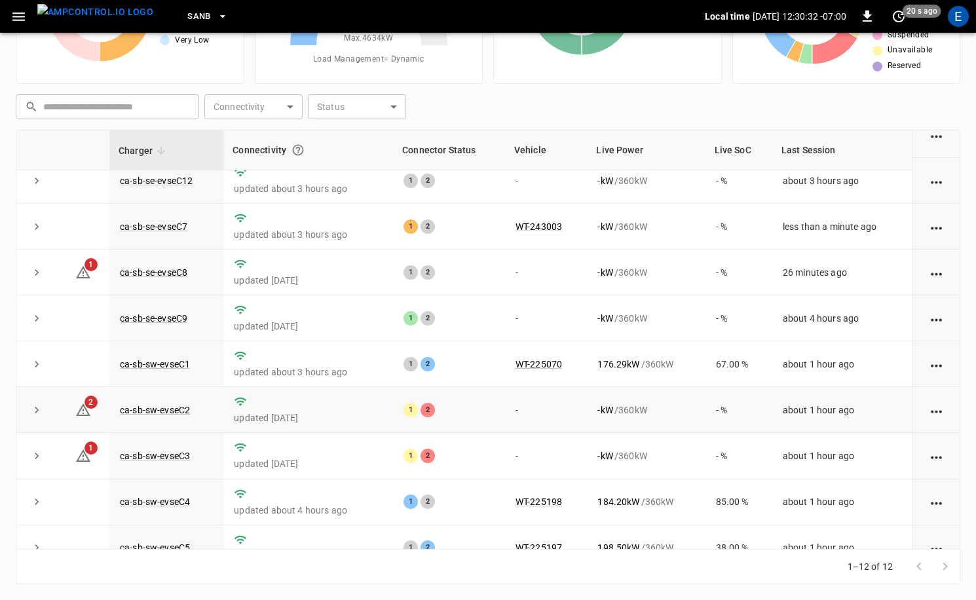
scroll to position [172, 0]
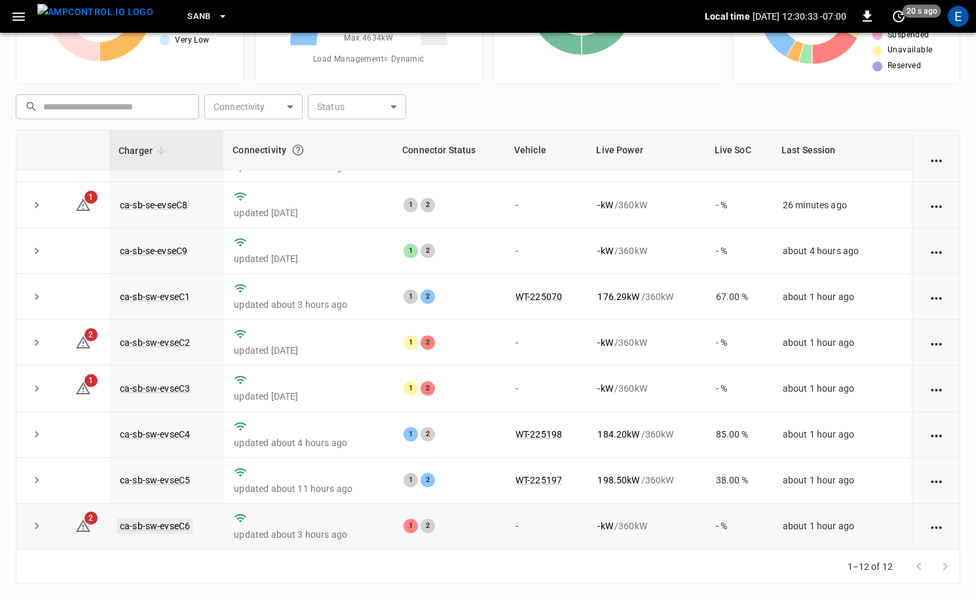
click at [186, 528] on link "ca-sb-sw-evseC6" at bounding box center [154, 526] width 75 height 16
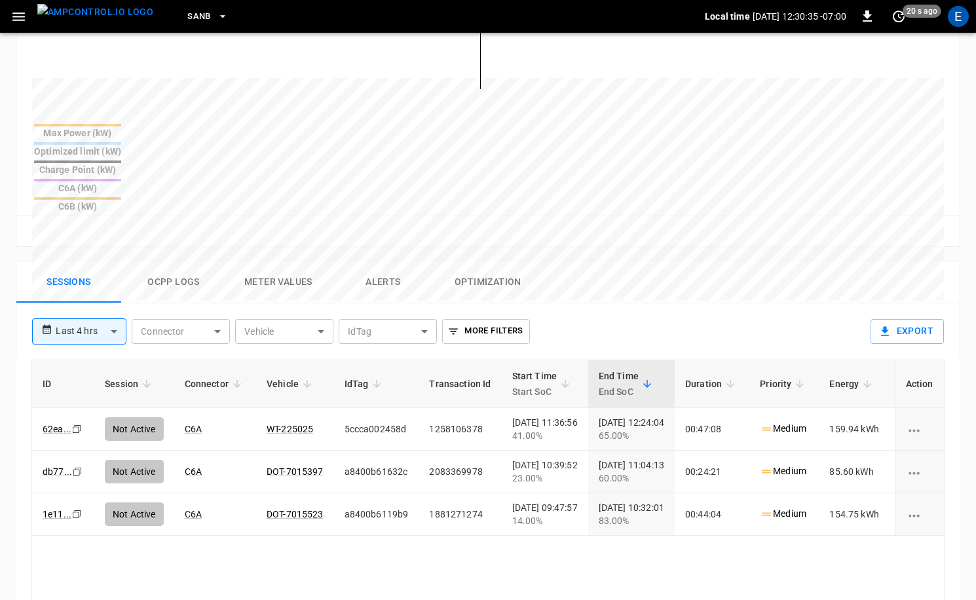
scroll to position [617, 0]
